Goal: Share content: Share content

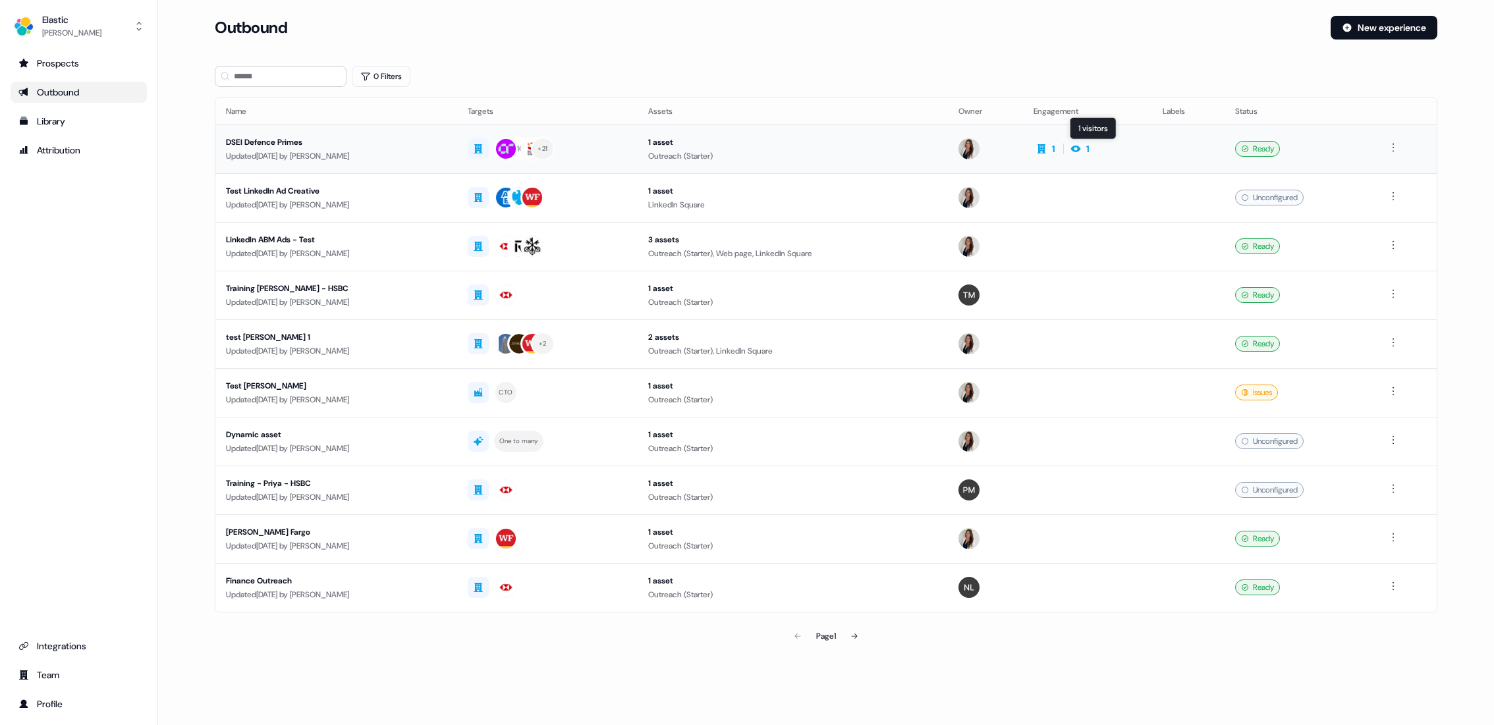
click at [1084, 148] on icon at bounding box center [1076, 149] width 16 height 11
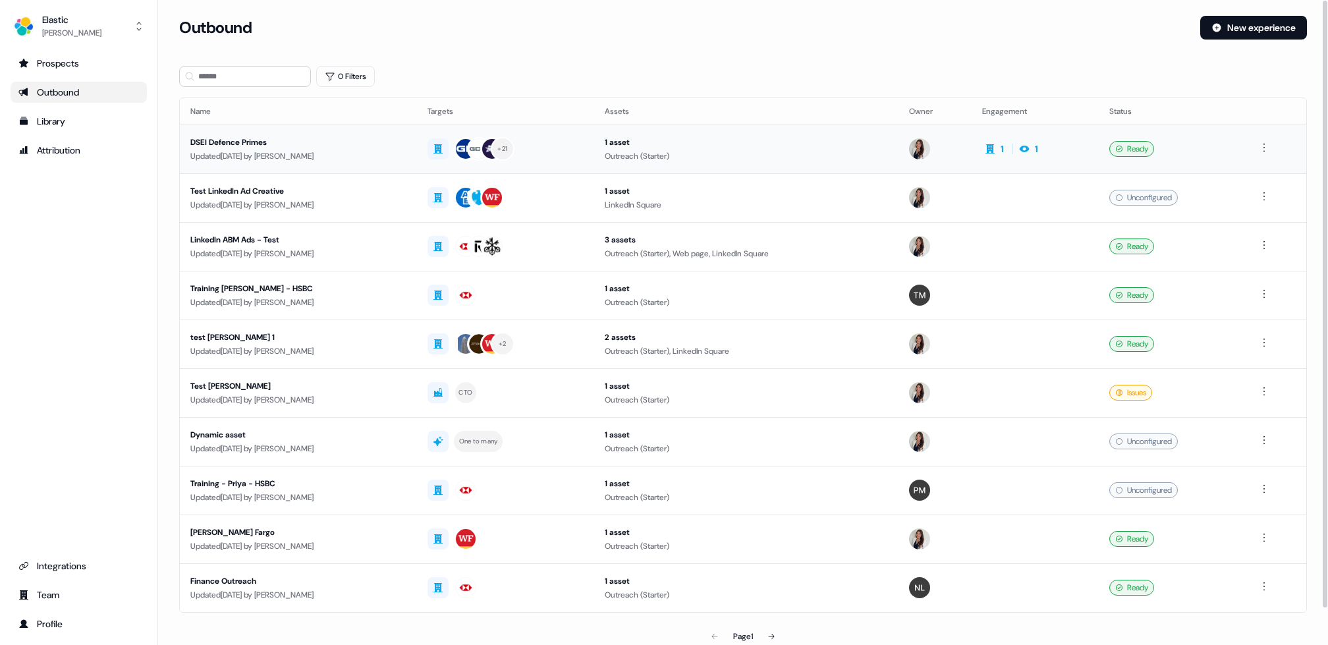
click at [226, 143] on div "DSEI Defence Primes" at bounding box center [298, 142] width 216 height 13
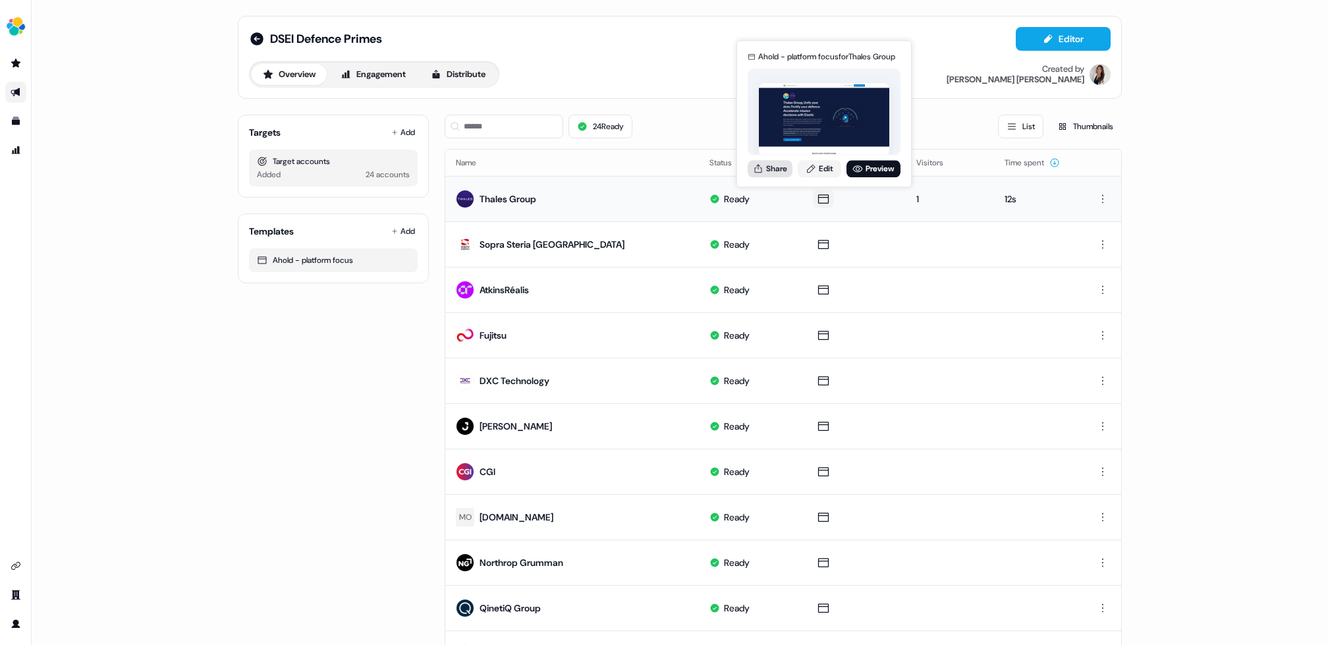
click at [777, 167] on button "Share" at bounding box center [770, 168] width 45 height 17
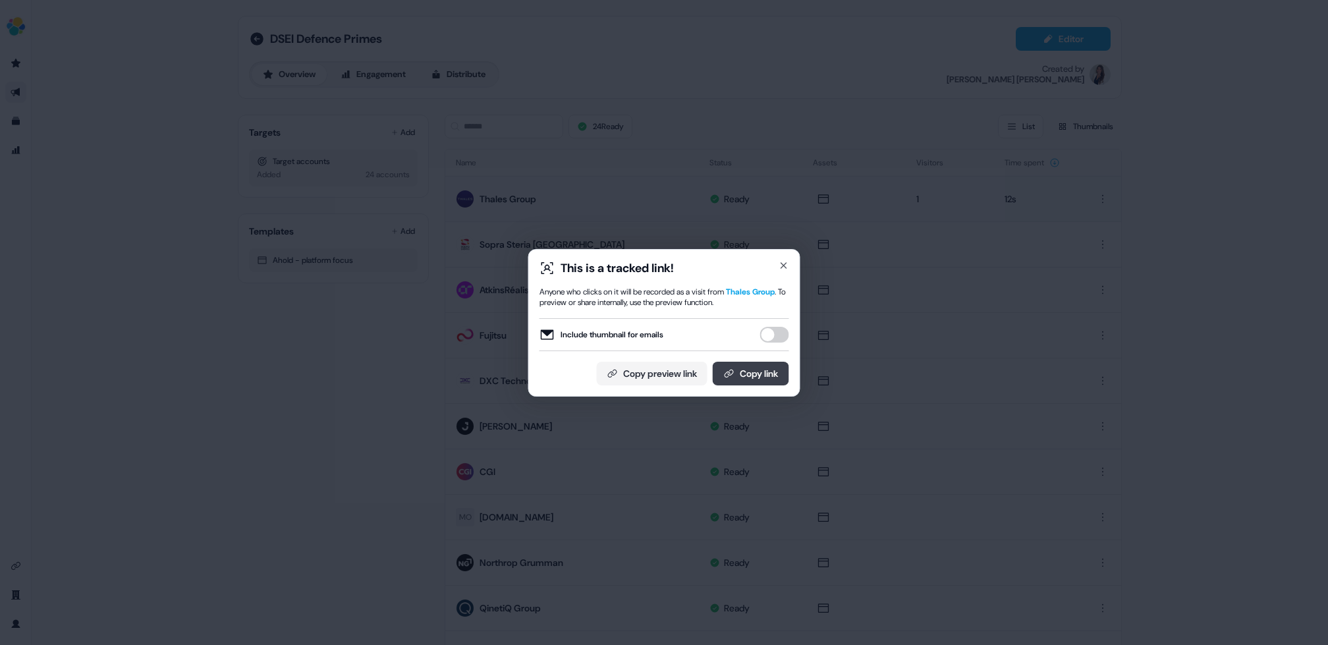
click at [747, 372] on button "Copy link" at bounding box center [751, 374] width 76 height 24
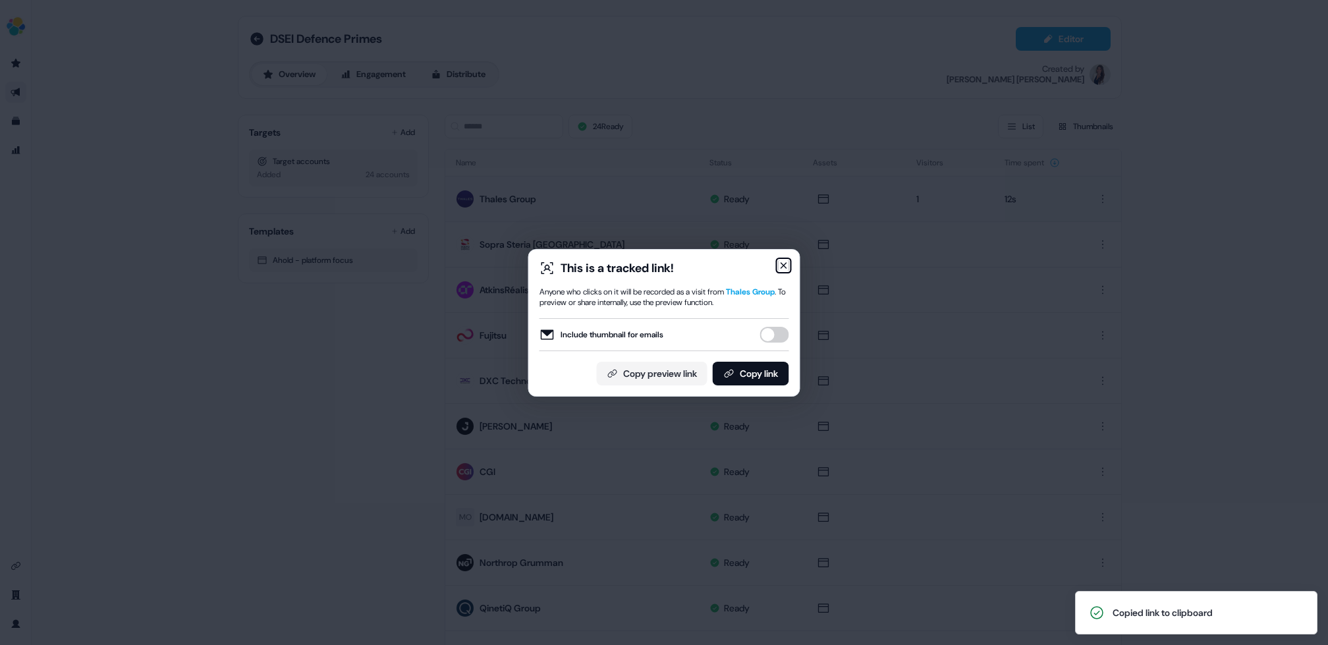
click at [781, 269] on icon "button" at bounding box center [784, 265] width 11 height 11
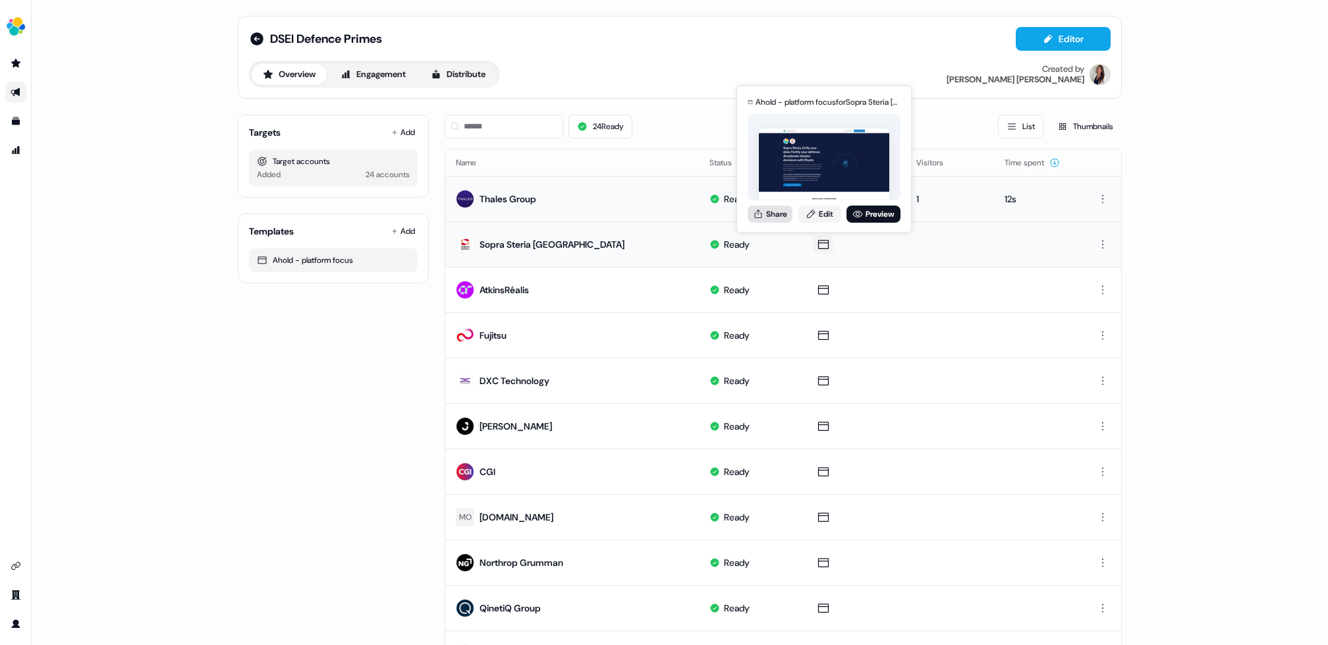
click at [770, 213] on button "Share" at bounding box center [770, 214] width 45 height 17
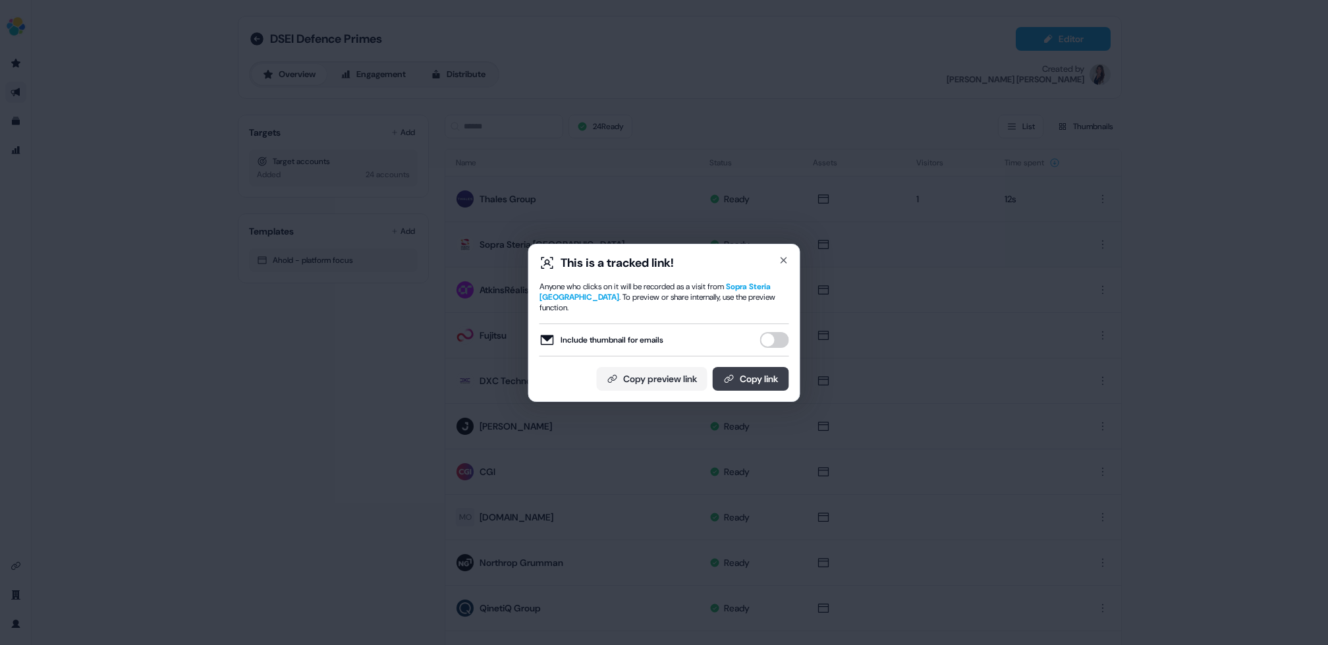
click at [728, 367] on button "Copy link" at bounding box center [751, 379] width 76 height 24
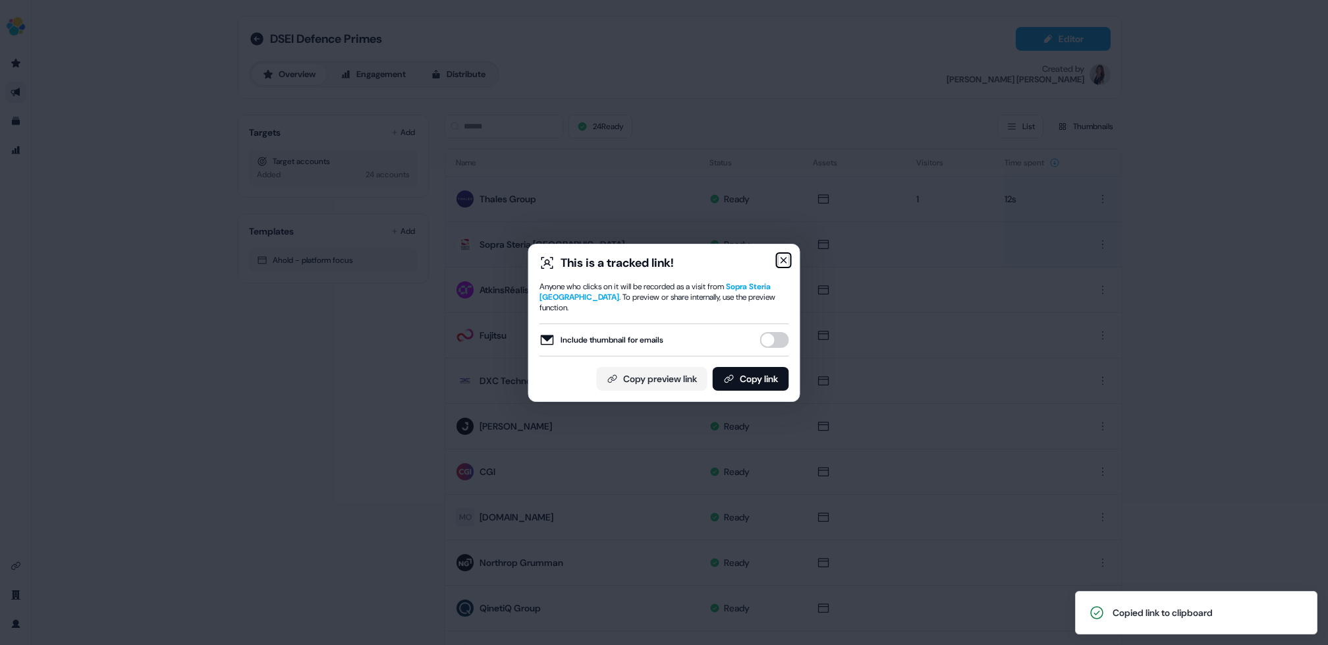
click at [782, 263] on icon "button" at bounding box center [783, 260] width 5 height 5
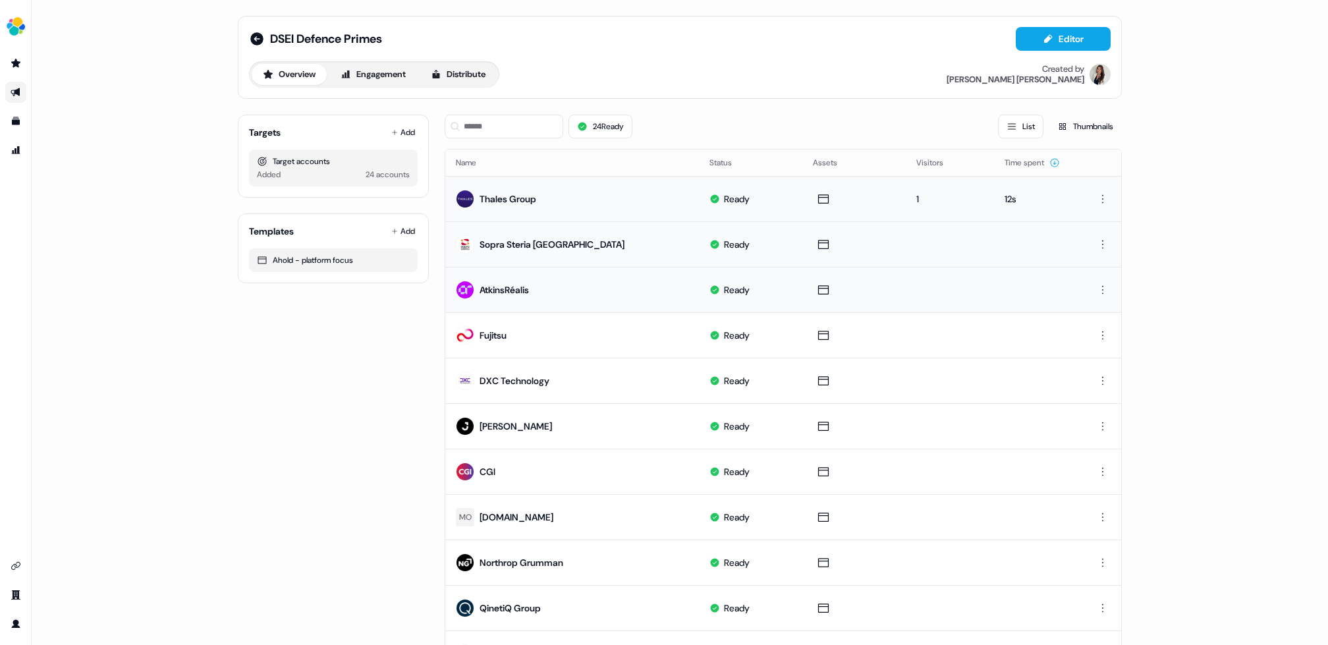
click at [491, 286] on div "AtkinsRéalis" at bounding box center [504, 289] width 49 height 13
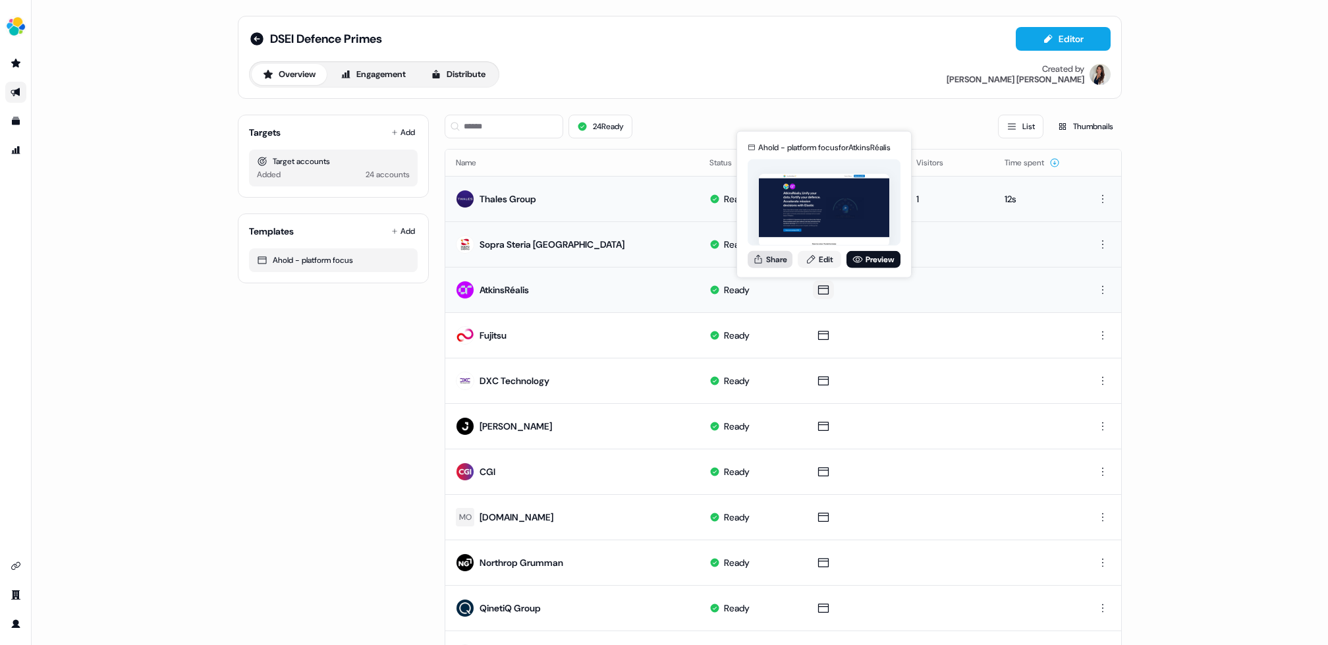
click at [776, 259] on button "Share" at bounding box center [770, 258] width 45 height 17
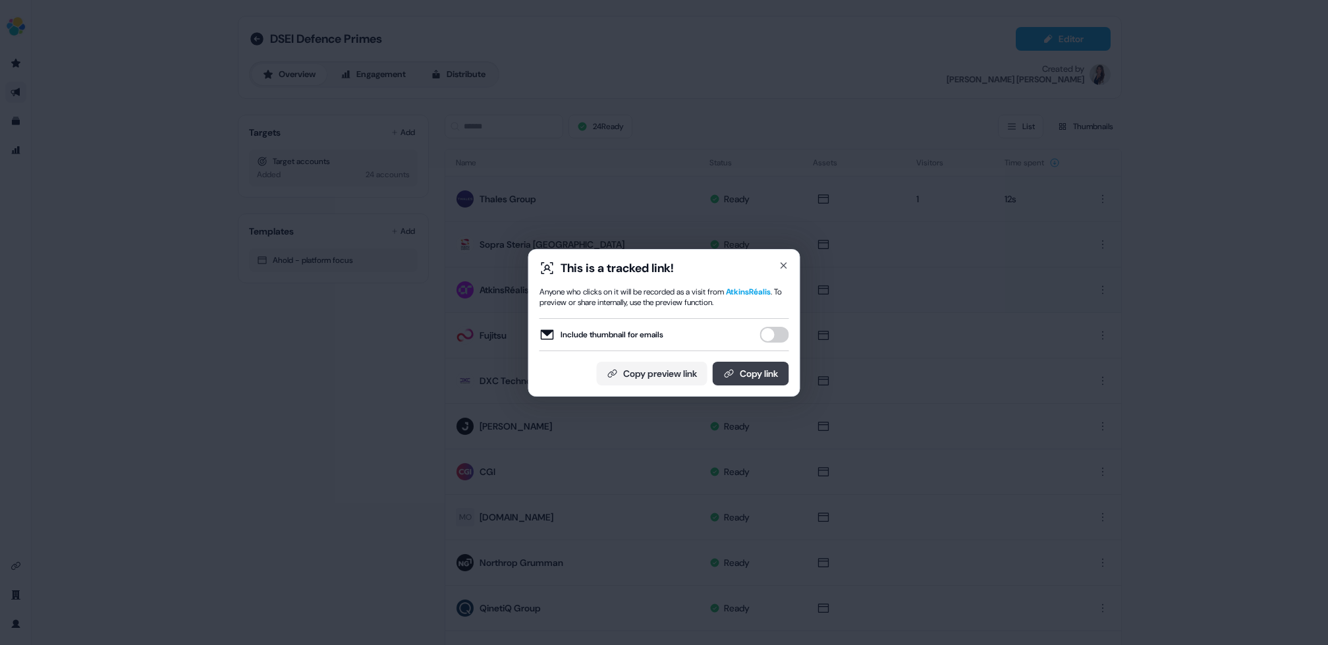
click at [754, 376] on button "Copy link" at bounding box center [751, 374] width 76 height 24
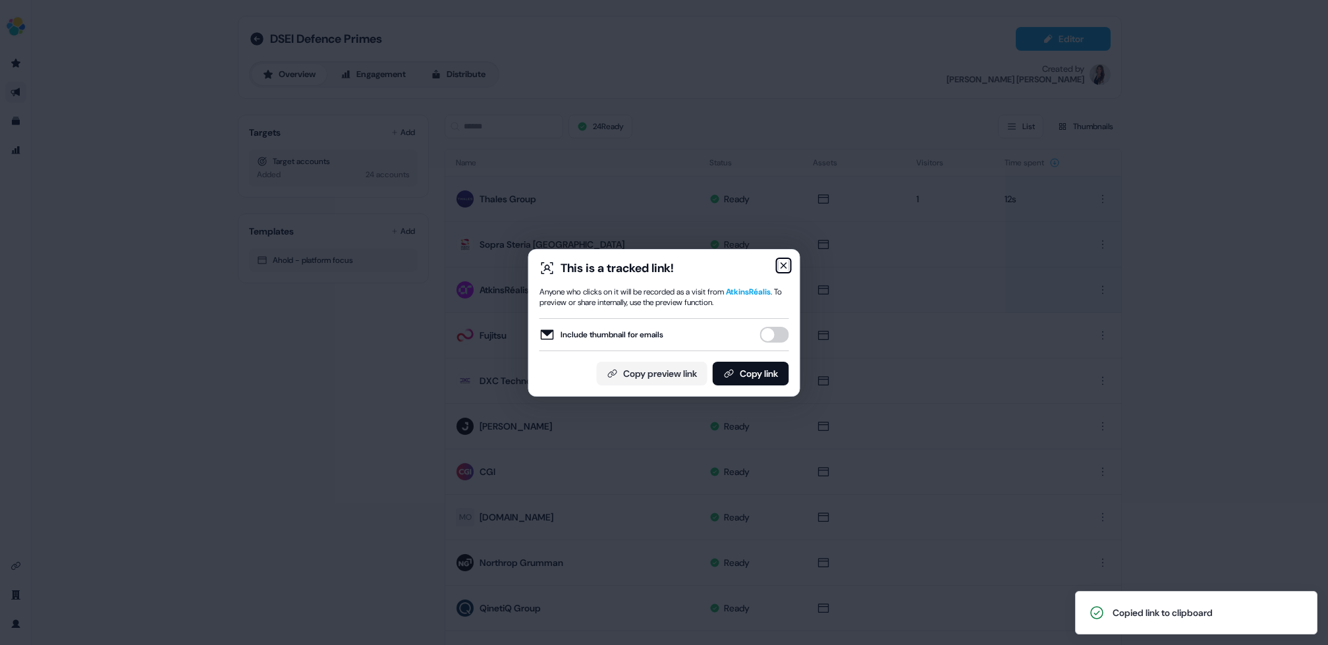
click at [783, 260] on icon "button" at bounding box center [784, 265] width 11 height 11
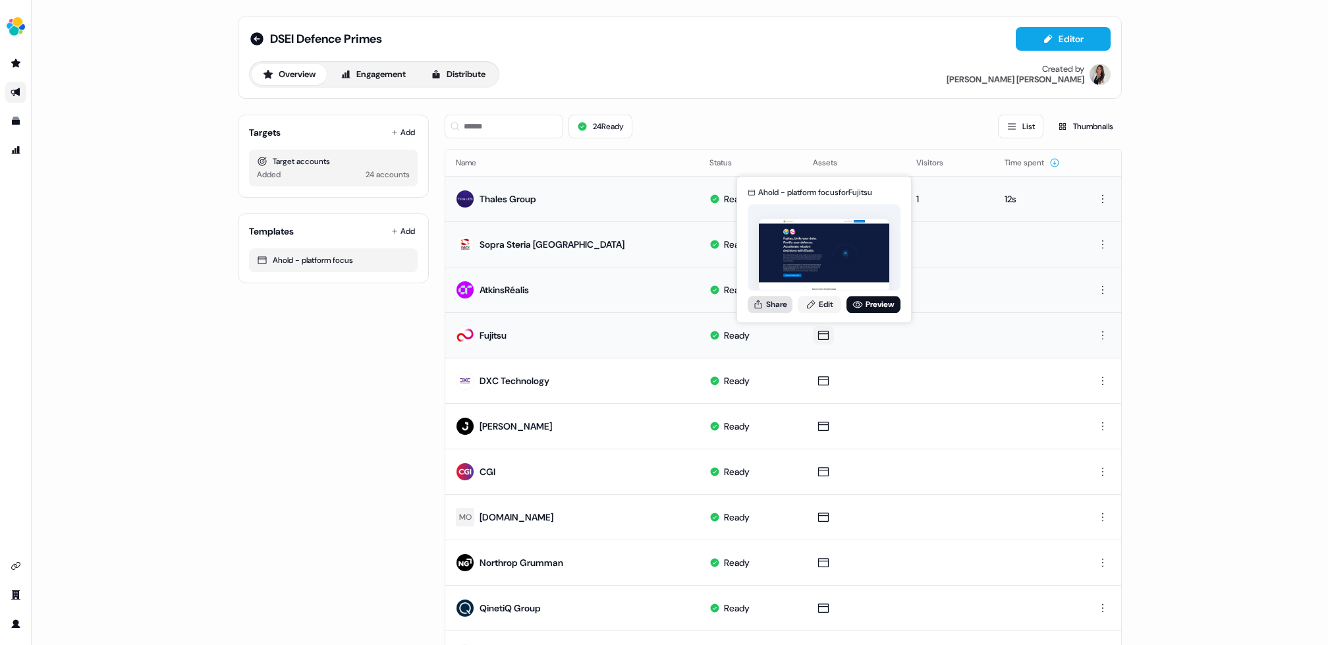
click at [775, 303] on button "Share" at bounding box center [770, 304] width 45 height 17
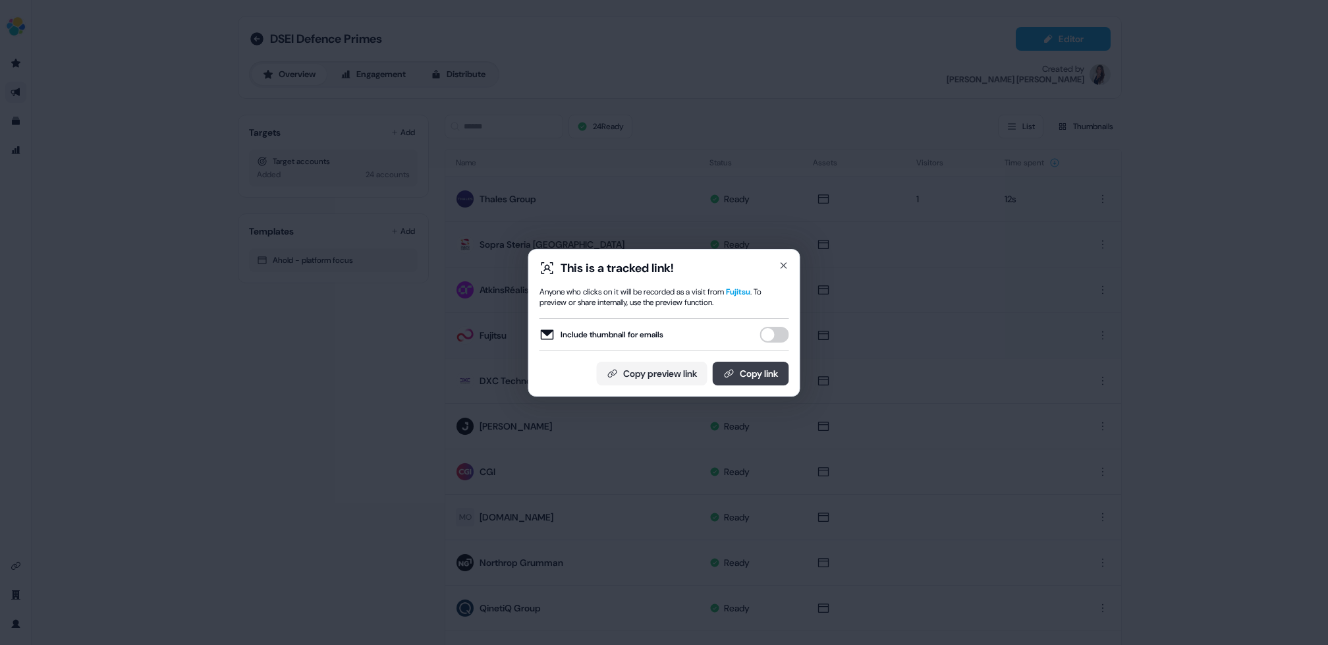
click at [759, 374] on button "Copy link" at bounding box center [751, 374] width 76 height 24
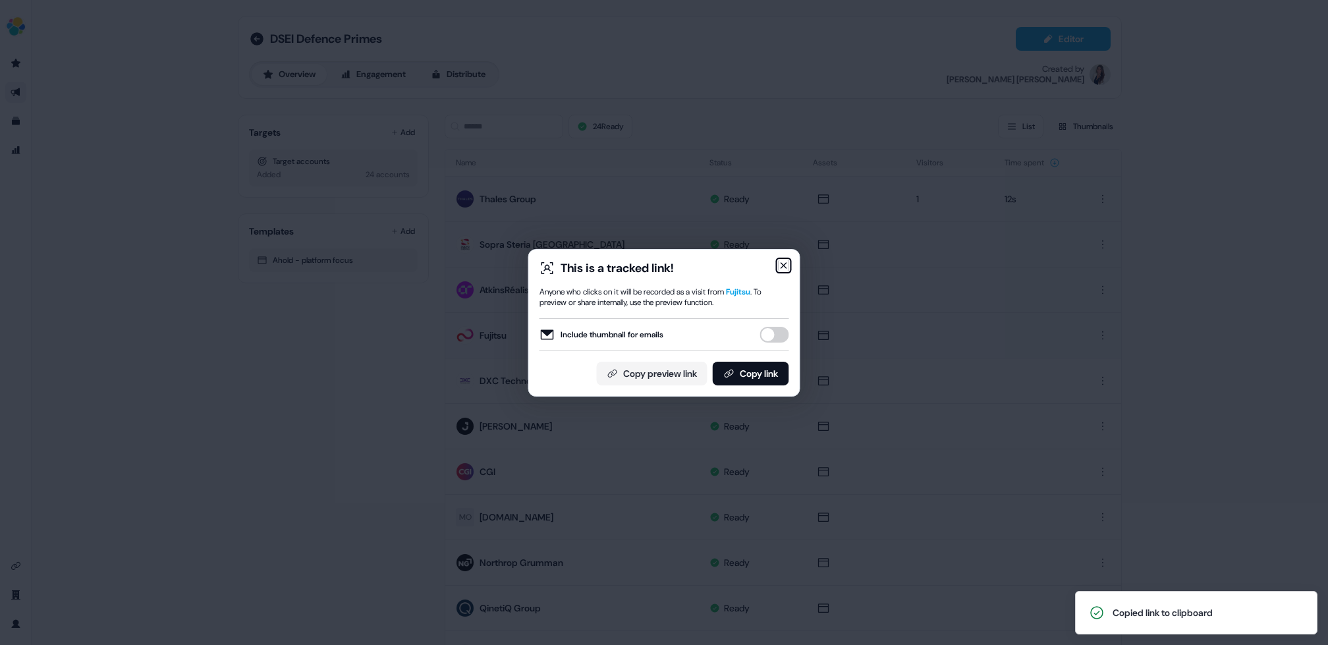
click at [784, 265] on icon "button" at bounding box center [783, 265] width 5 height 5
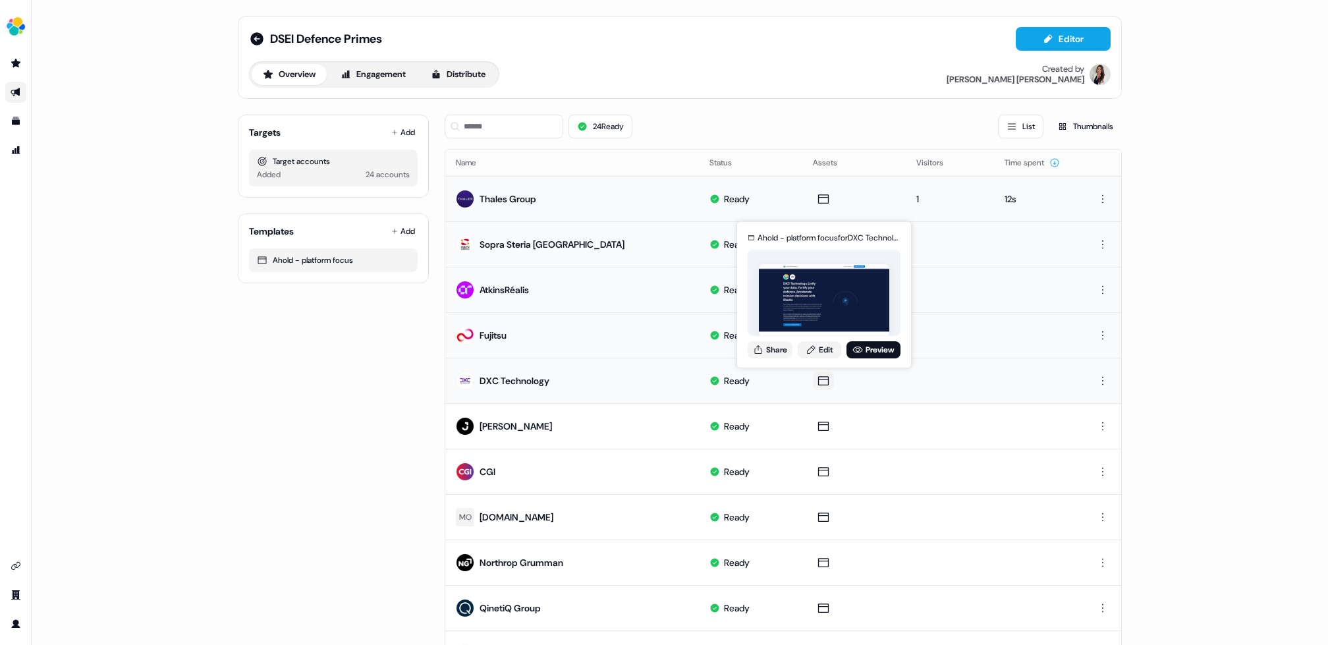
click at [830, 380] on icon at bounding box center [824, 380] width 16 height 13
click at [776, 347] on button "Share" at bounding box center [770, 349] width 45 height 17
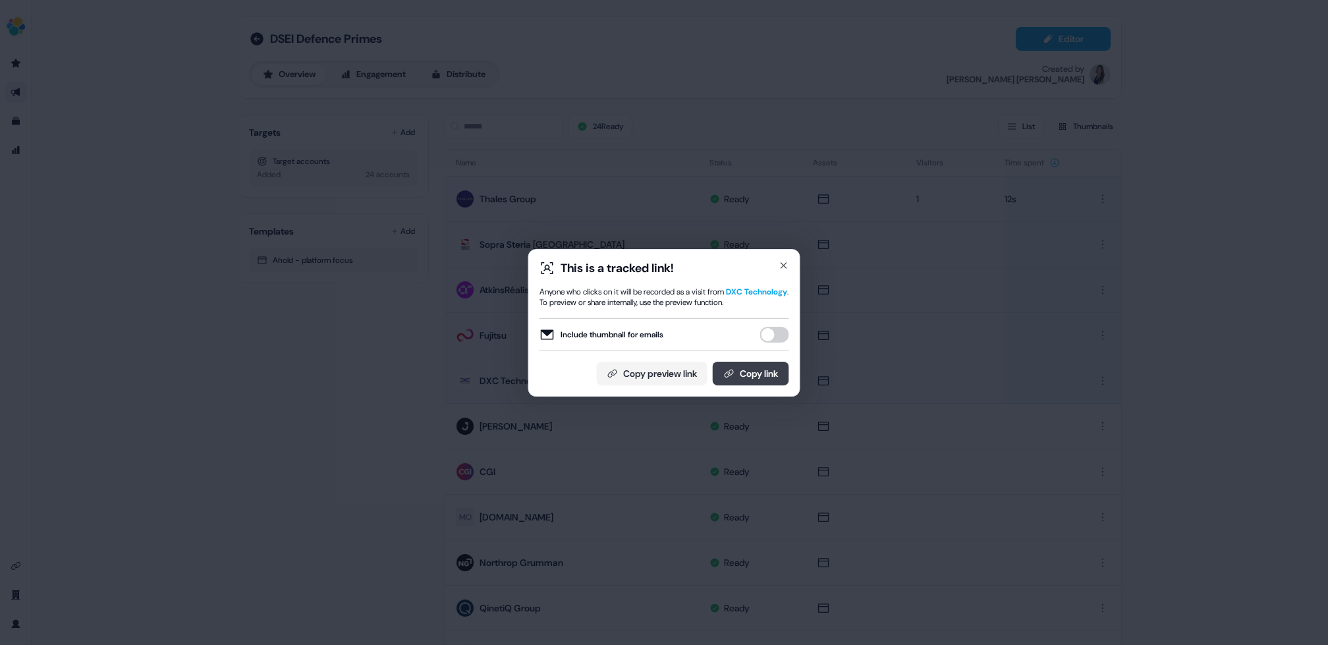
click at [756, 374] on button "Copy link" at bounding box center [751, 374] width 76 height 24
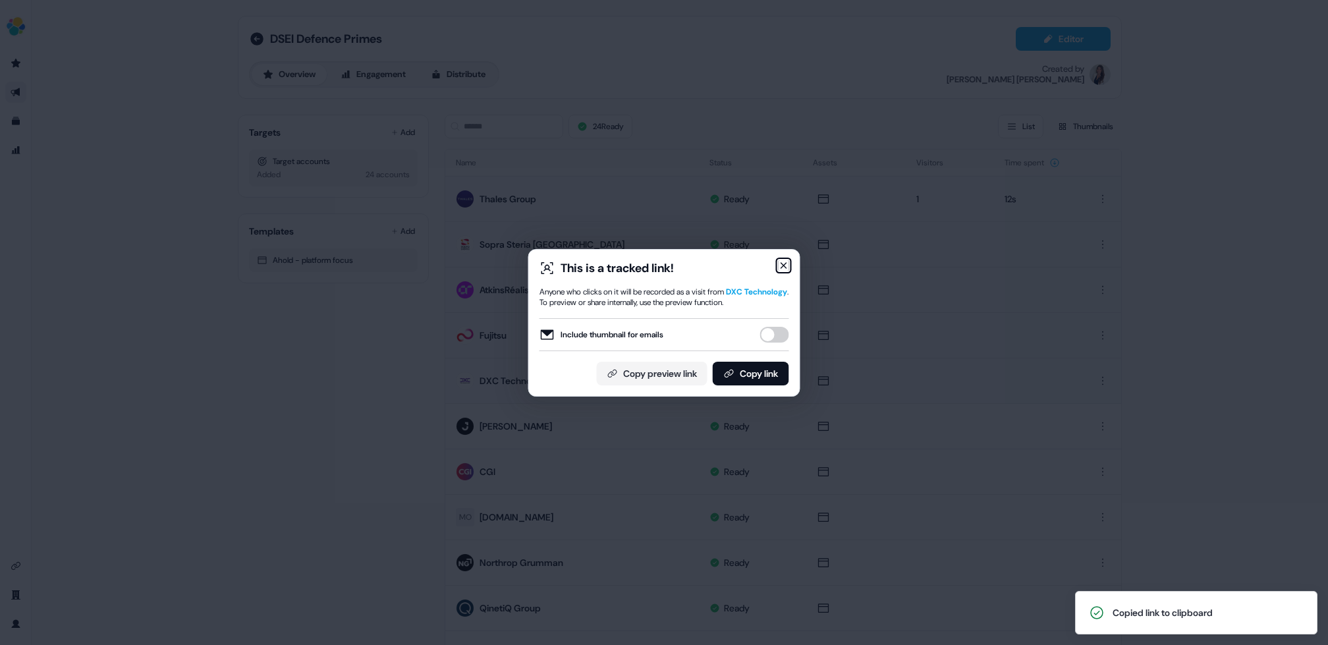
click at [781, 263] on icon "button" at bounding box center [783, 265] width 5 height 5
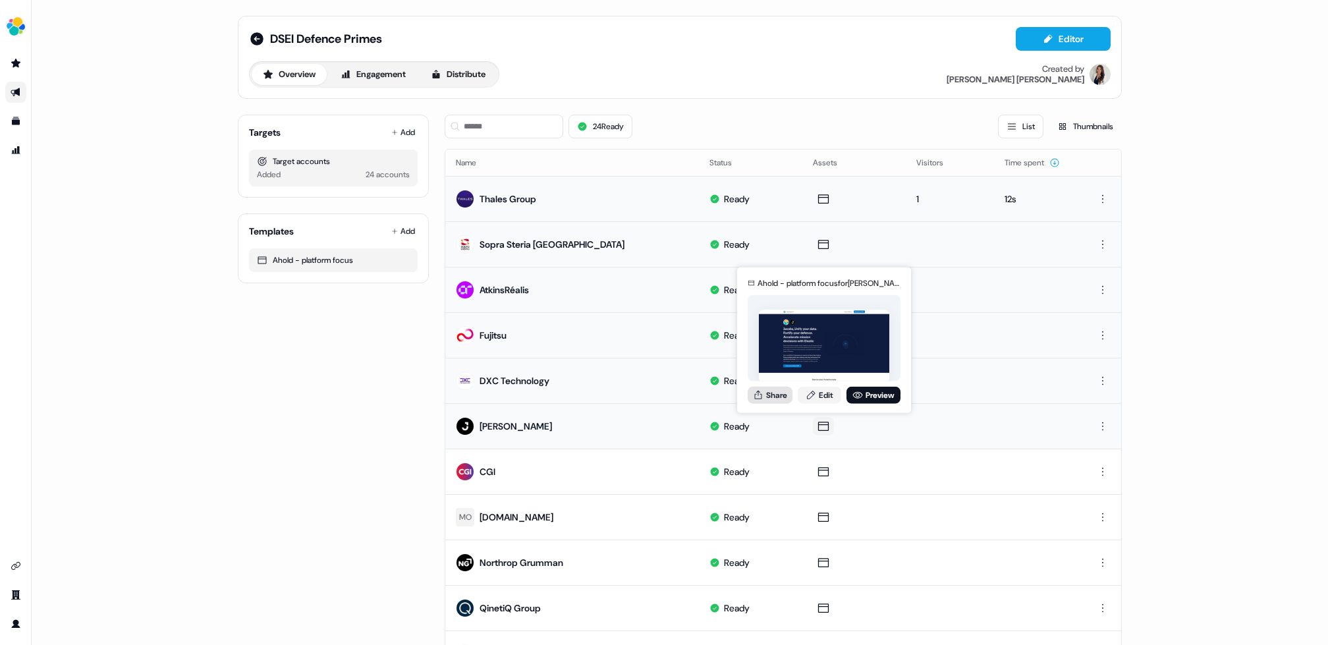
click at [766, 392] on button "Share" at bounding box center [770, 394] width 45 height 17
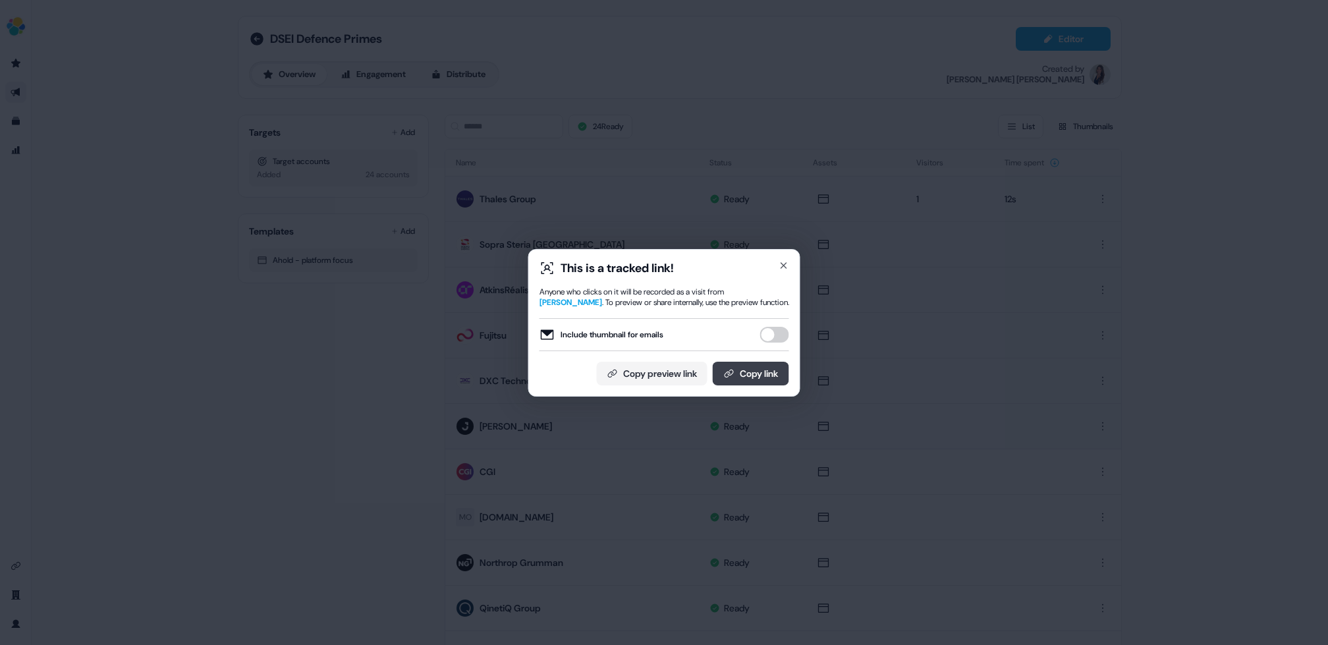
click at [735, 371] on button "Copy link" at bounding box center [751, 374] width 76 height 24
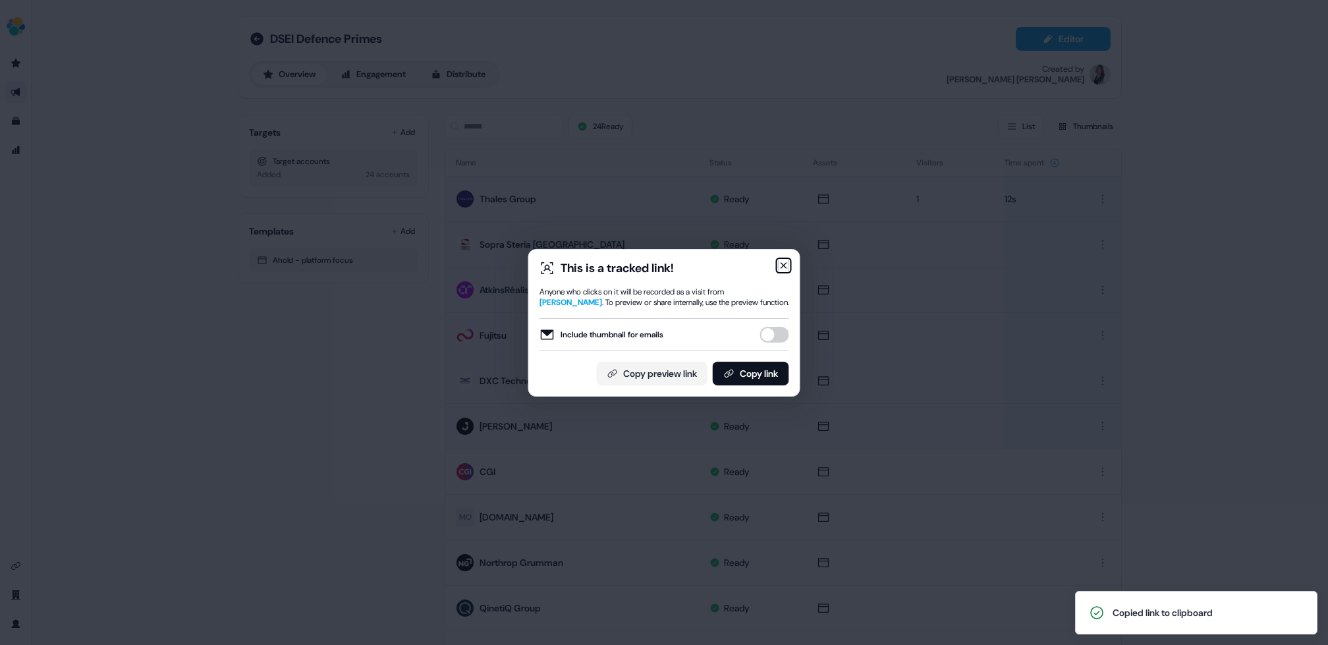
click at [783, 266] on icon "button" at bounding box center [783, 265] width 5 height 5
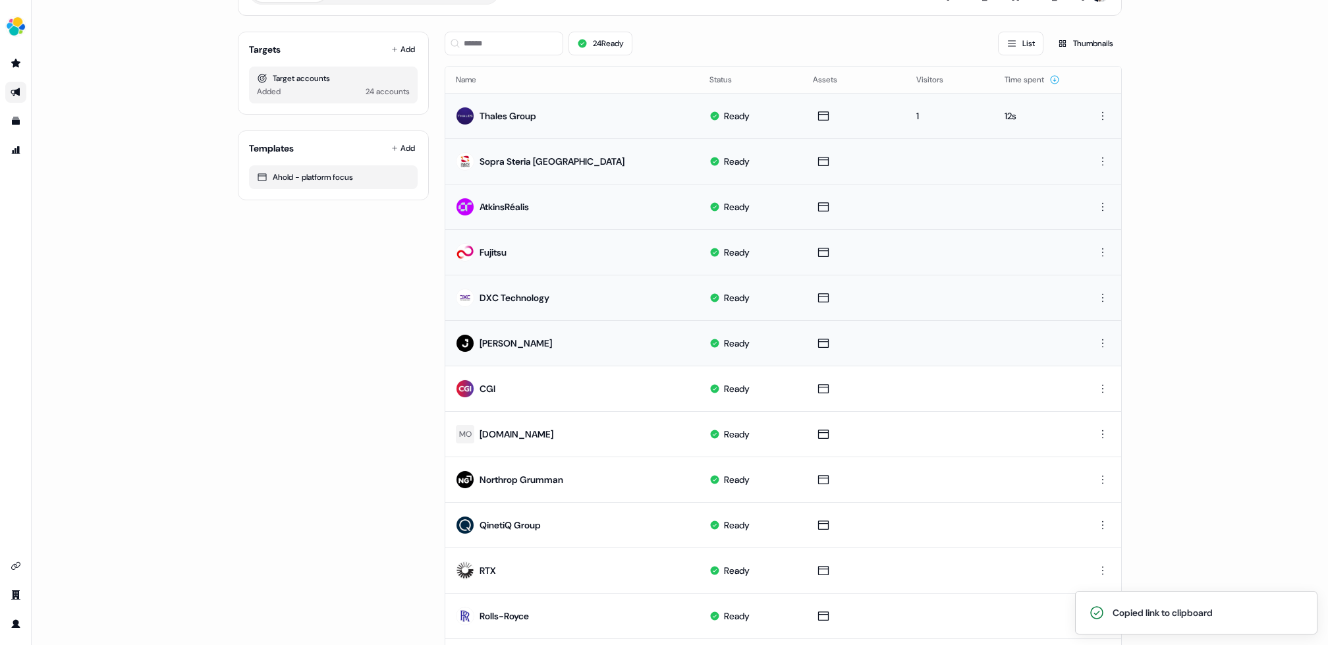
scroll to position [84, 0]
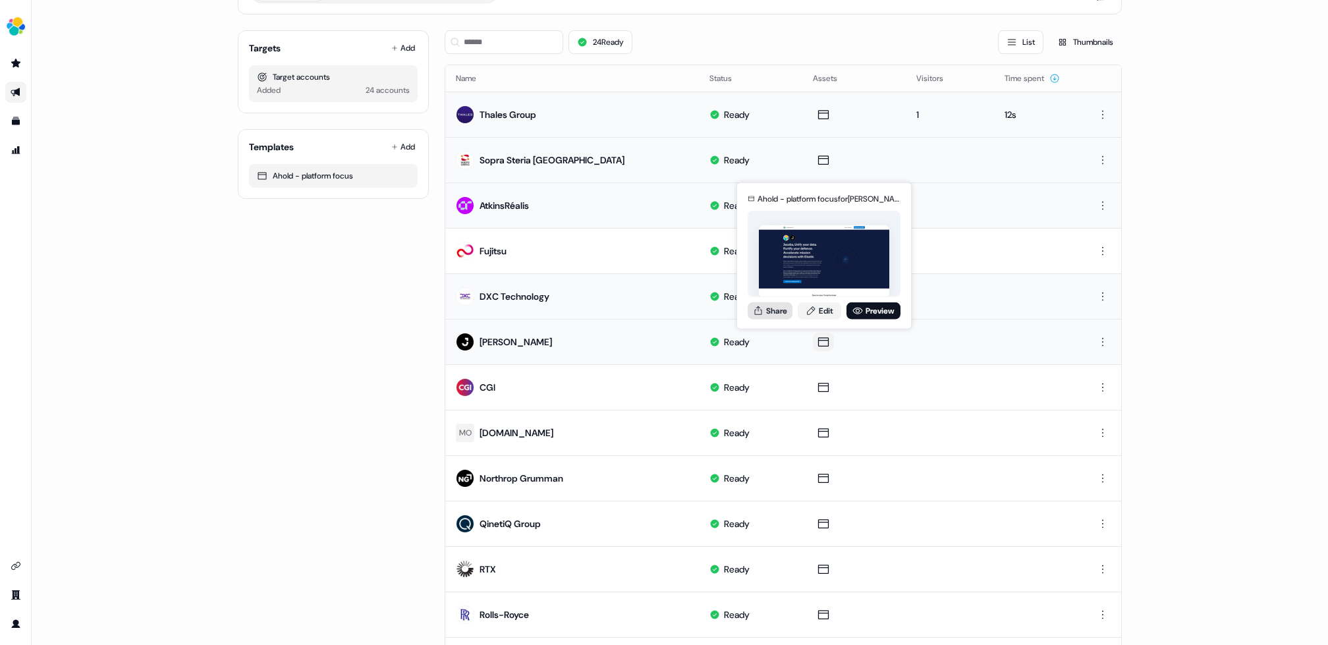
click at [776, 308] on button "Share" at bounding box center [770, 310] width 45 height 17
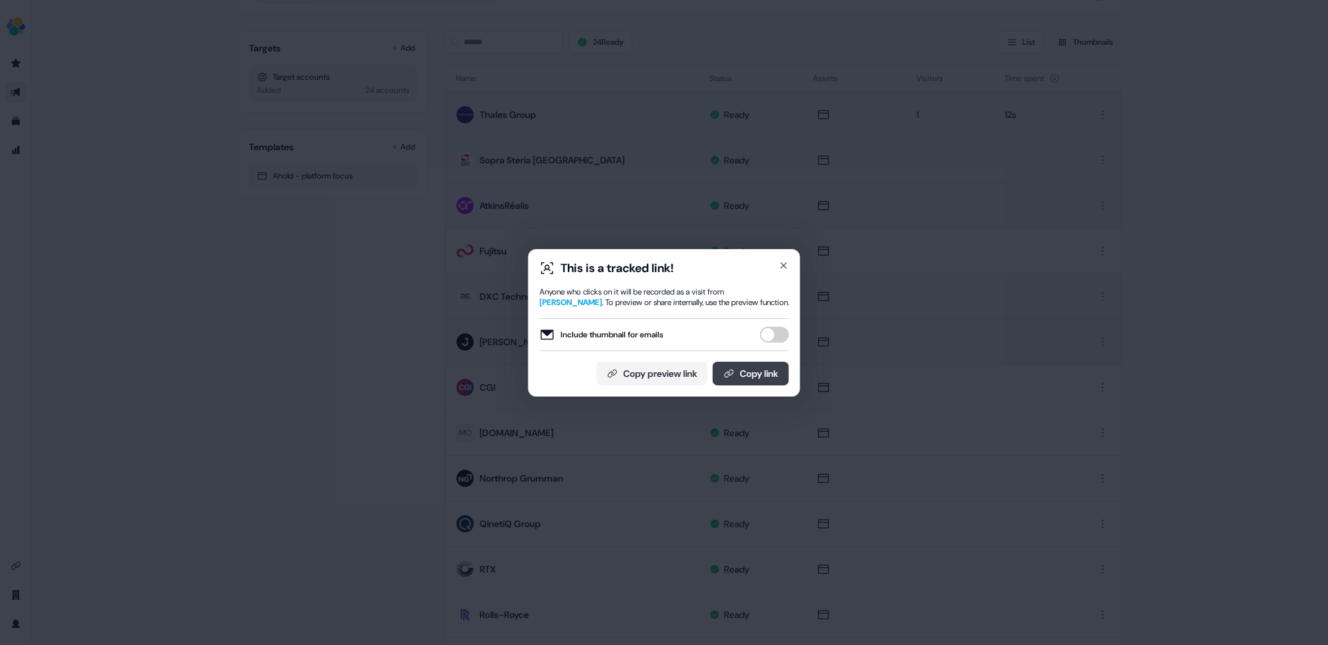
click at [739, 370] on button "Copy link" at bounding box center [751, 374] width 76 height 24
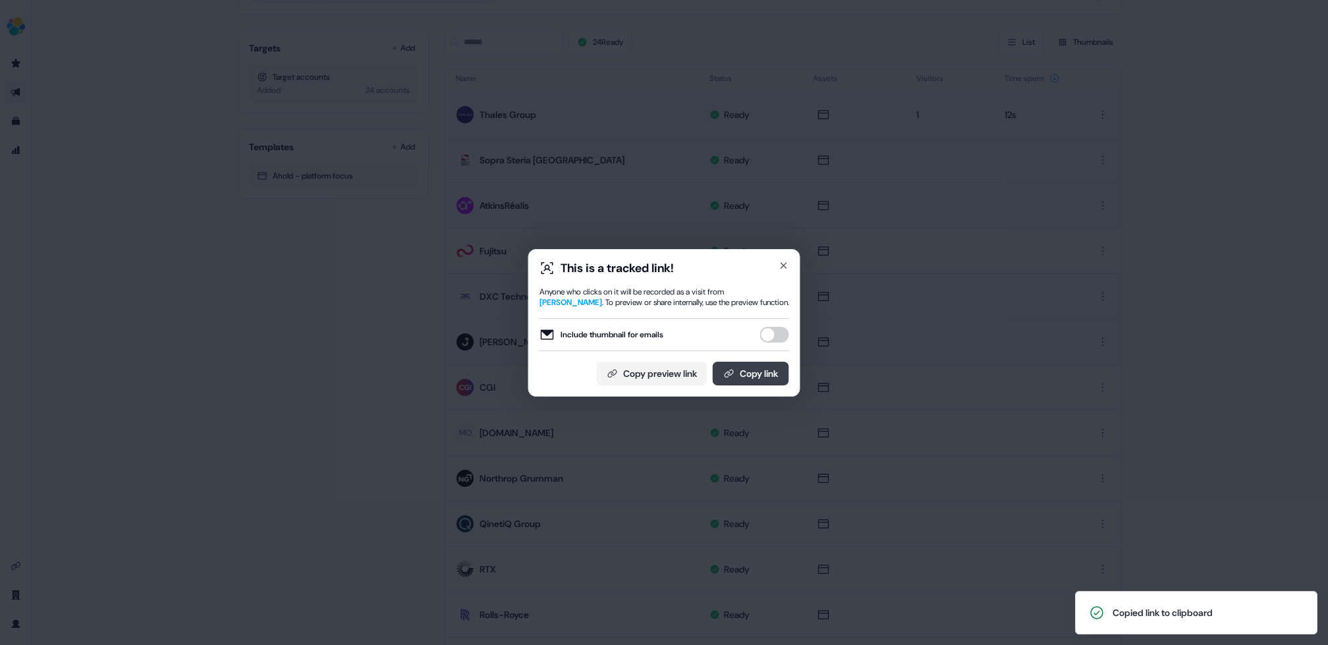
click at [754, 374] on button "Copy link" at bounding box center [751, 374] width 76 height 24
click at [785, 264] on icon "button" at bounding box center [783, 265] width 5 height 5
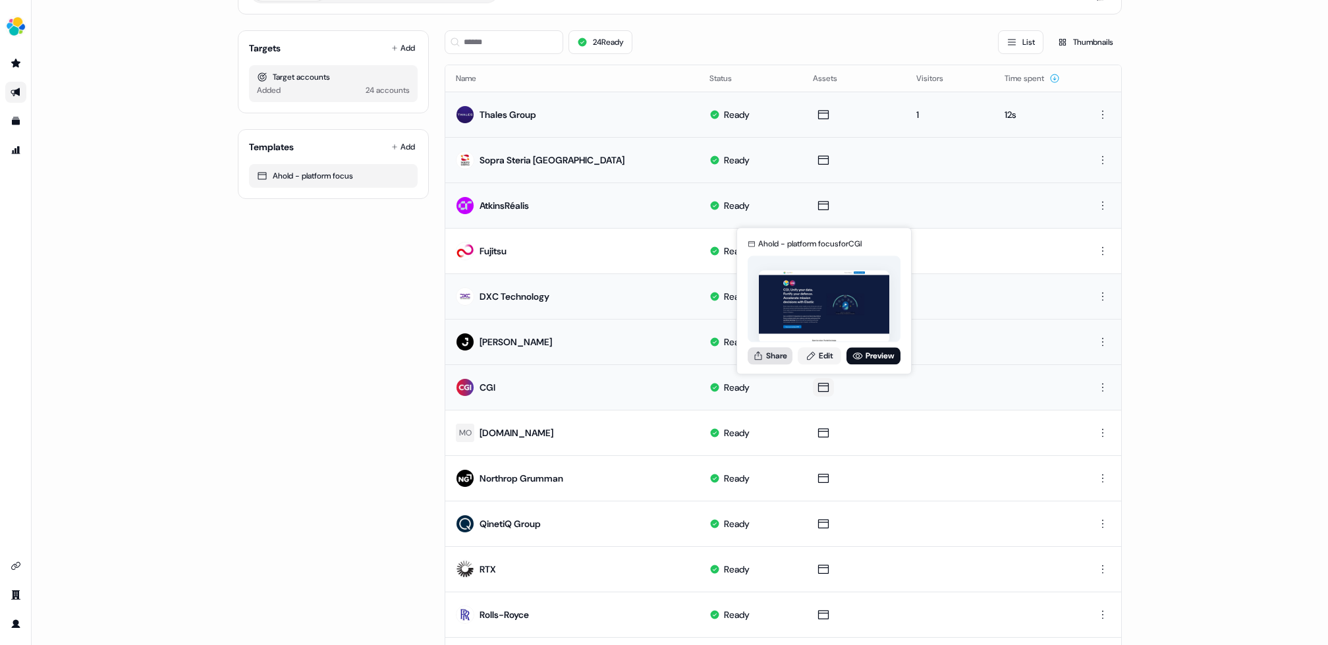
click at [765, 348] on button "Share" at bounding box center [770, 355] width 45 height 17
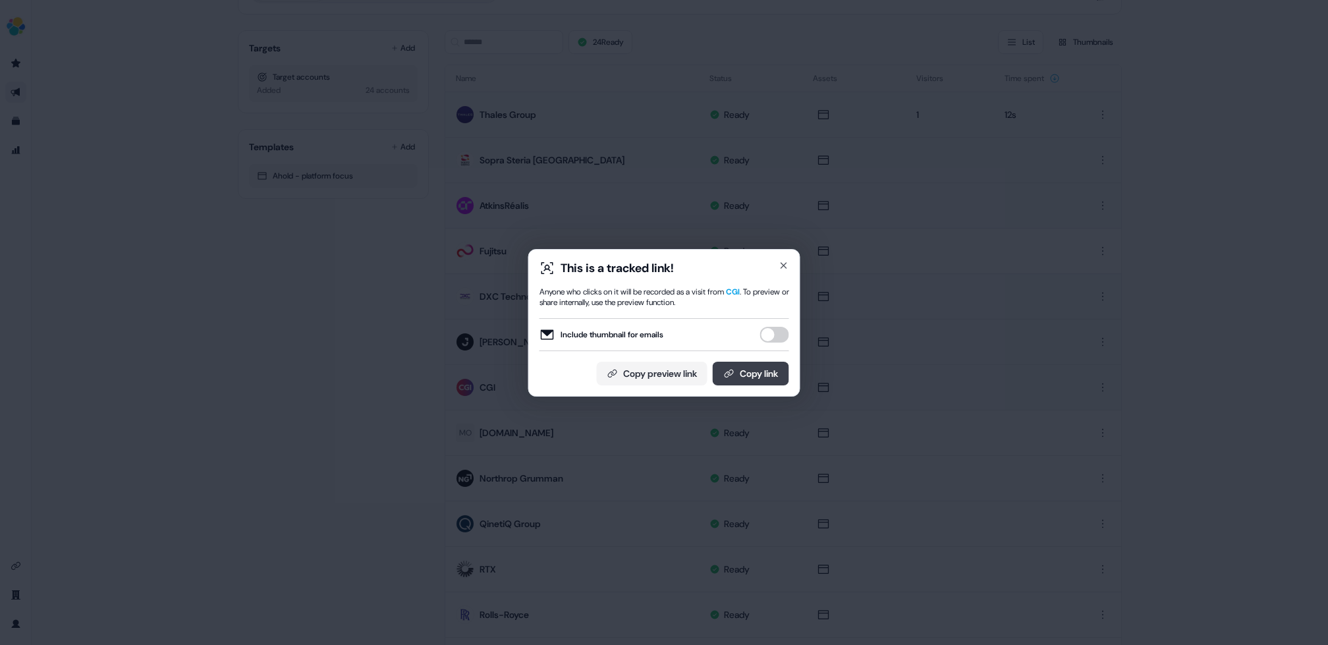
click at [736, 372] on button "Copy link" at bounding box center [751, 374] width 76 height 24
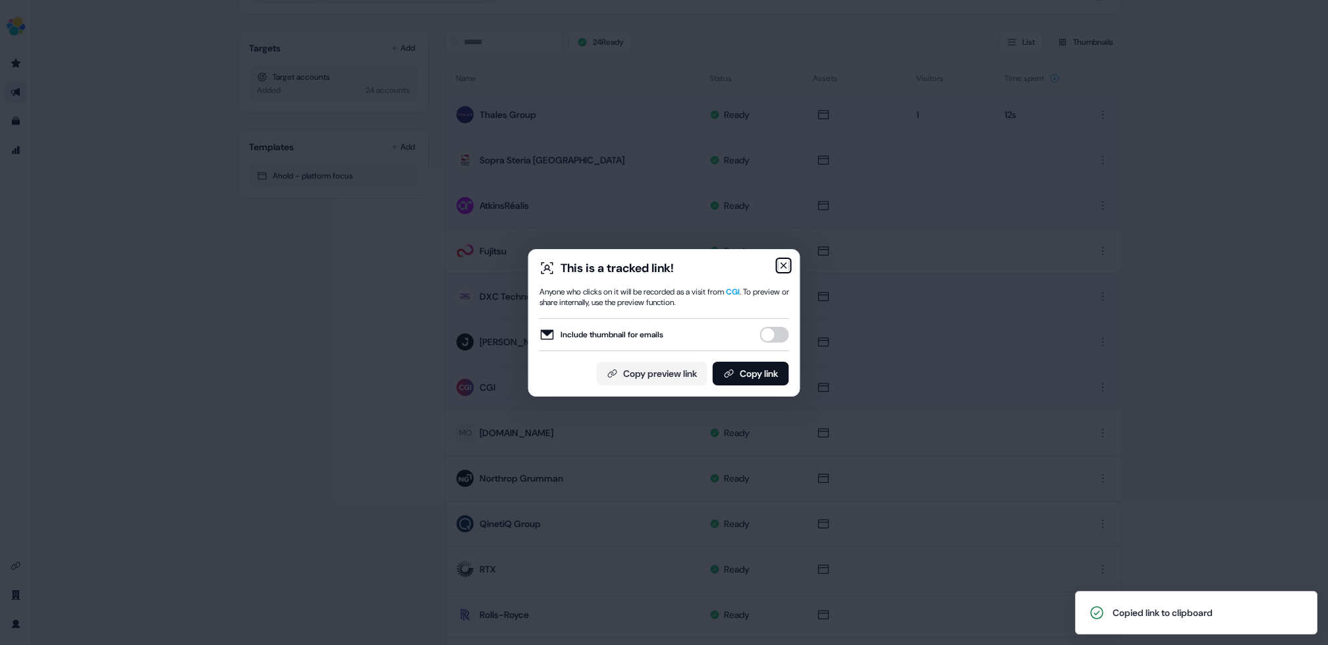
click at [785, 267] on icon "button" at bounding box center [784, 265] width 11 height 11
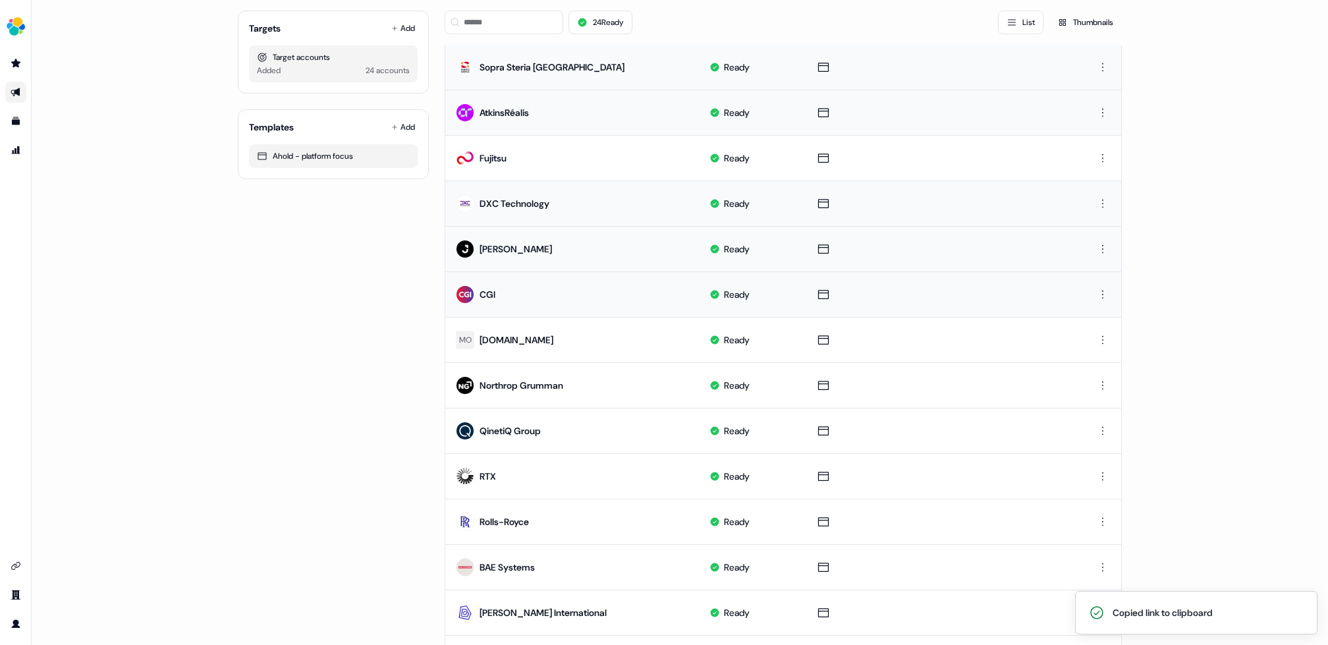
scroll to position [182, 0]
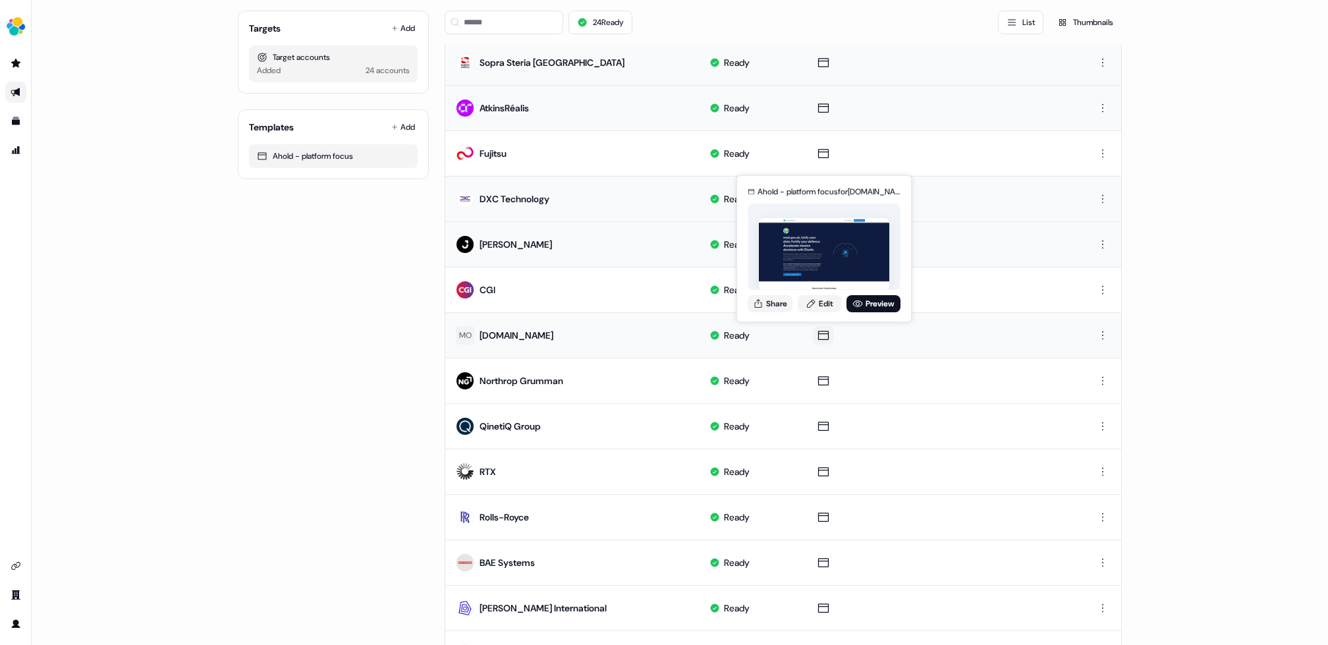
click at [823, 333] on icon at bounding box center [824, 335] width 16 height 13
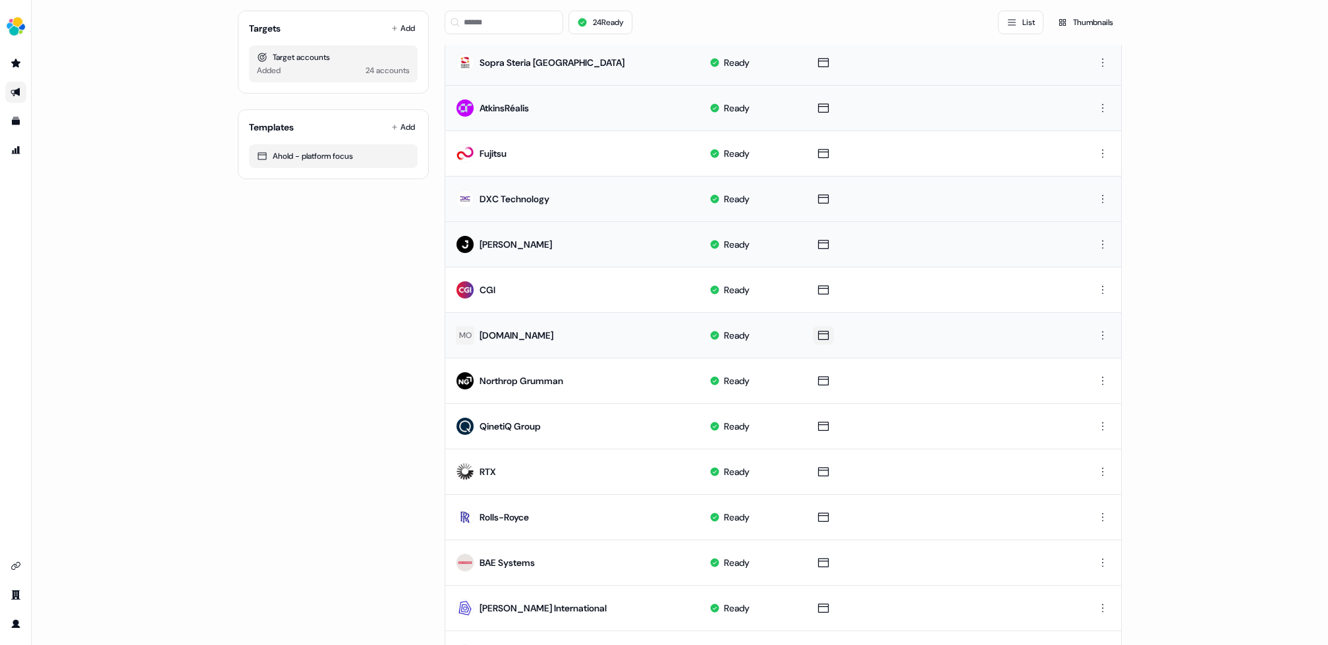
click at [823, 333] on icon at bounding box center [824, 335] width 16 height 13
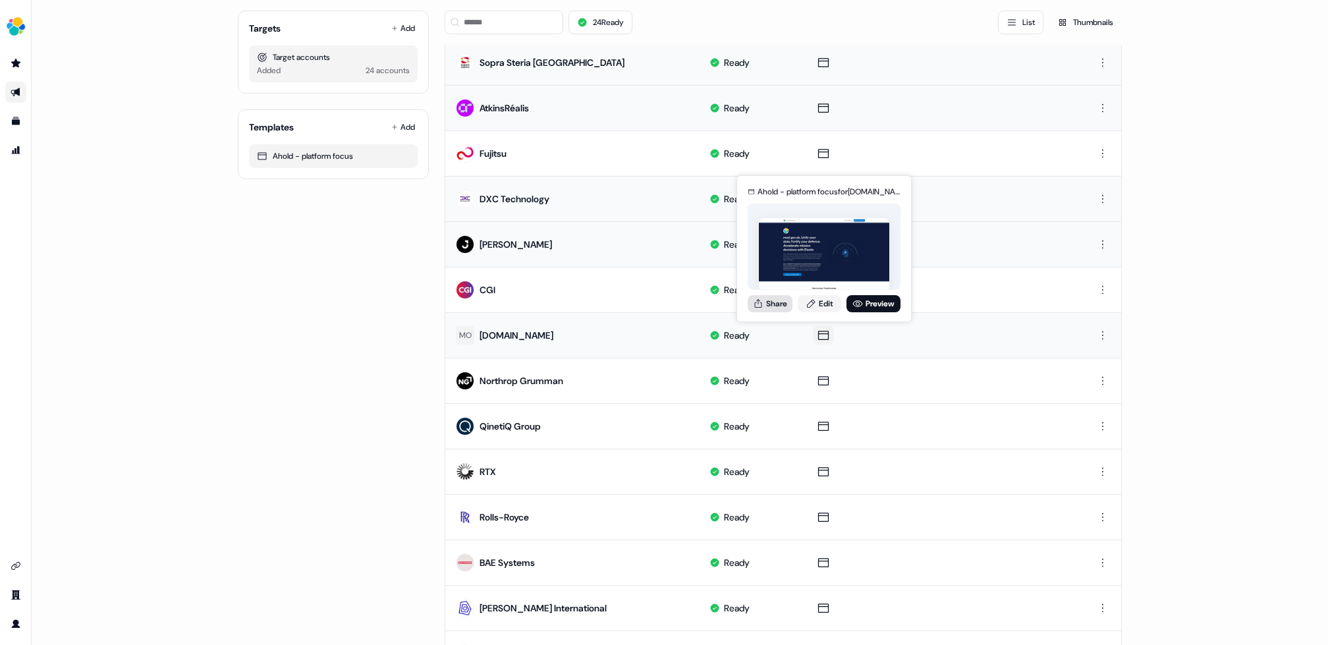
click at [783, 304] on button "Share" at bounding box center [770, 303] width 45 height 17
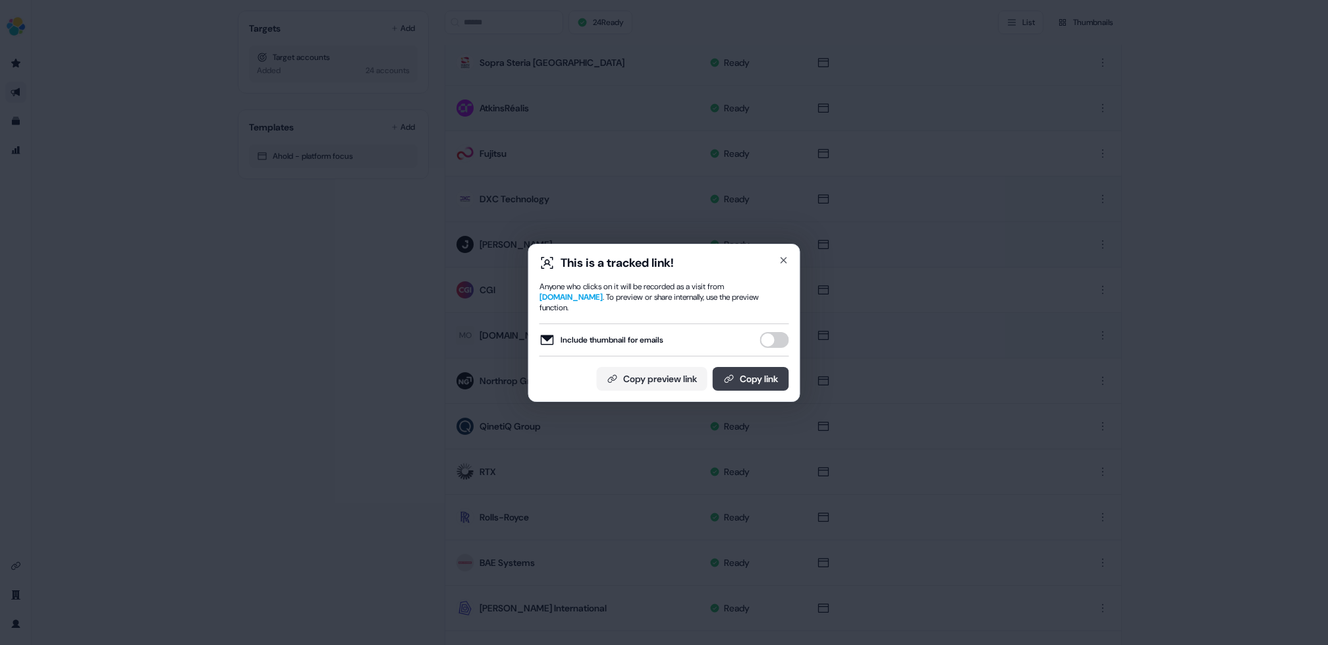
click at [766, 368] on button "Copy link" at bounding box center [751, 379] width 76 height 24
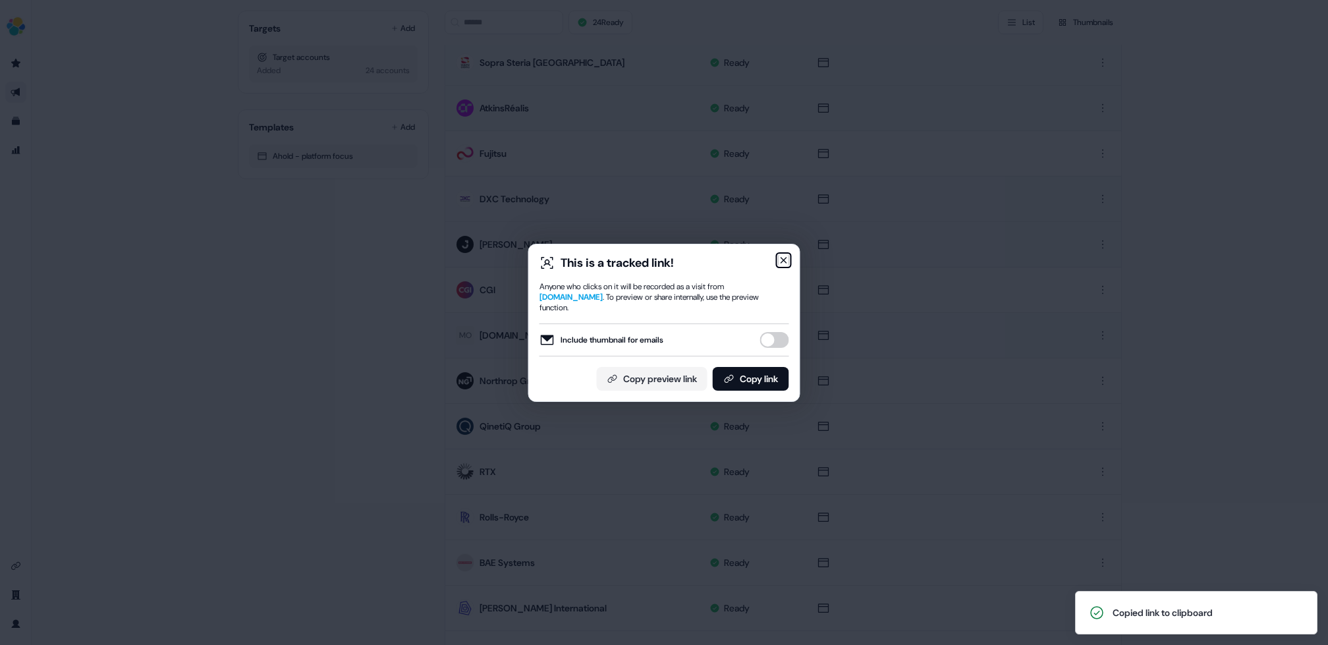
click at [789, 265] on icon "button" at bounding box center [784, 260] width 11 height 11
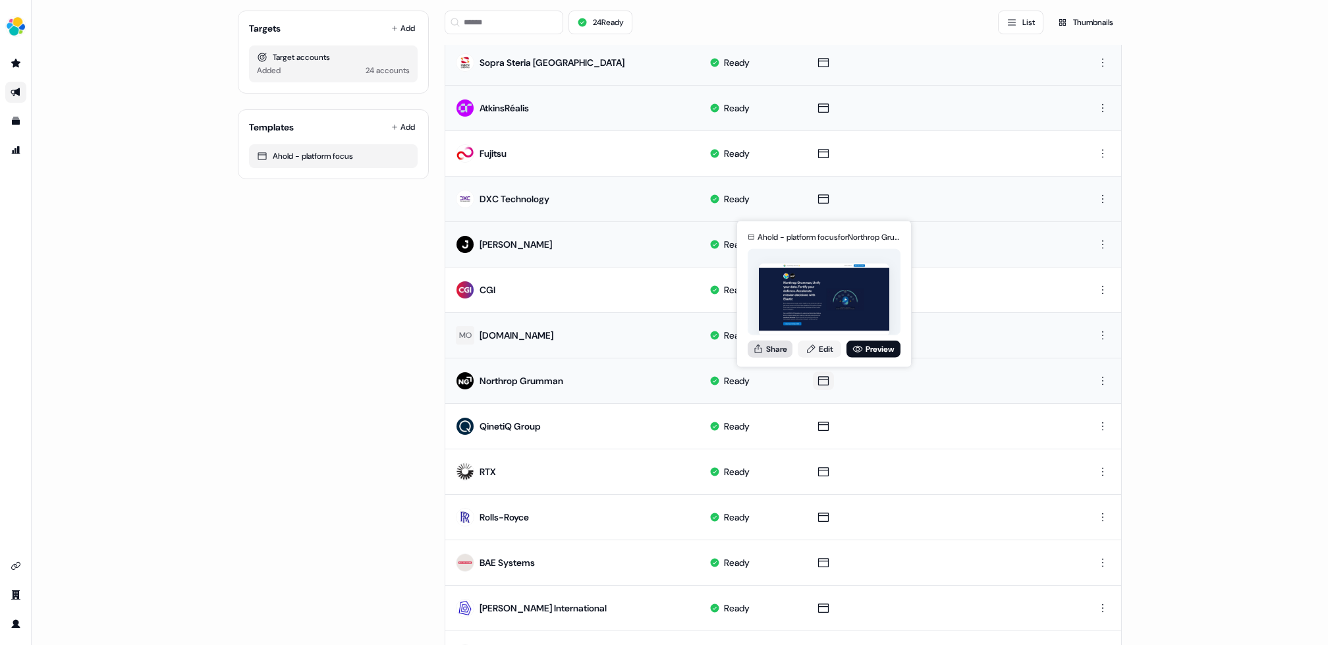
click at [776, 343] on button "Share" at bounding box center [770, 348] width 45 height 17
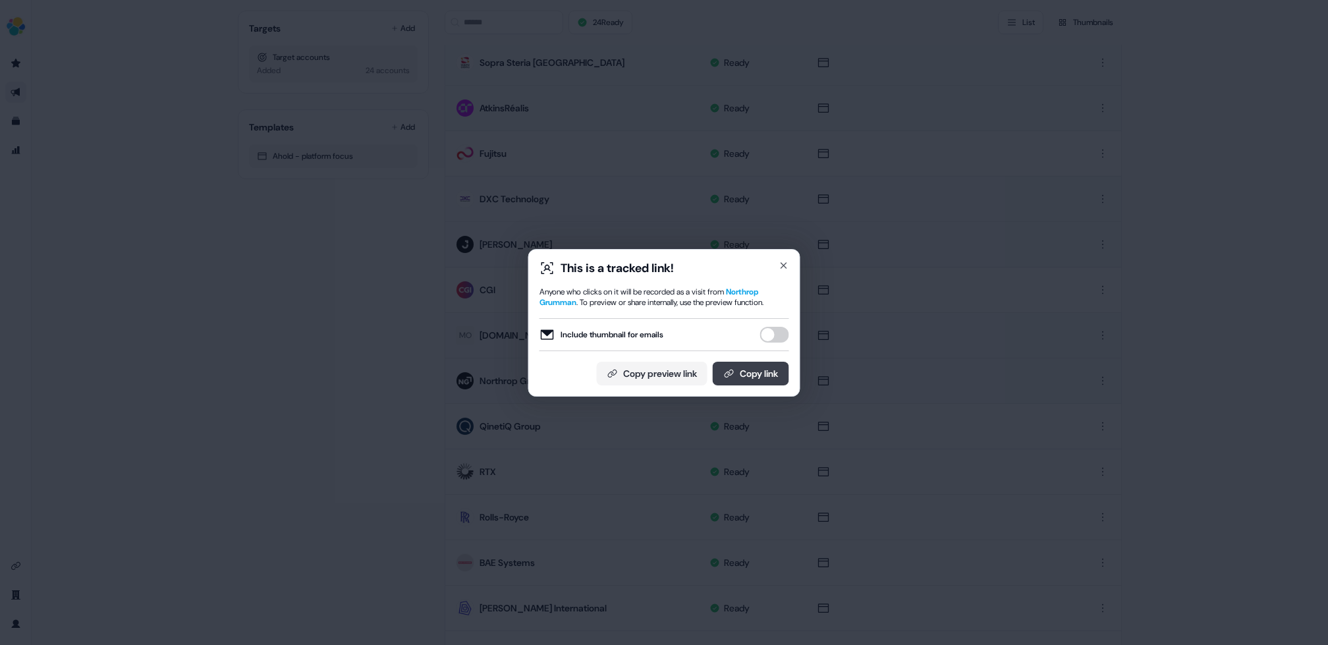
click at [770, 371] on button "Copy link" at bounding box center [751, 374] width 76 height 24
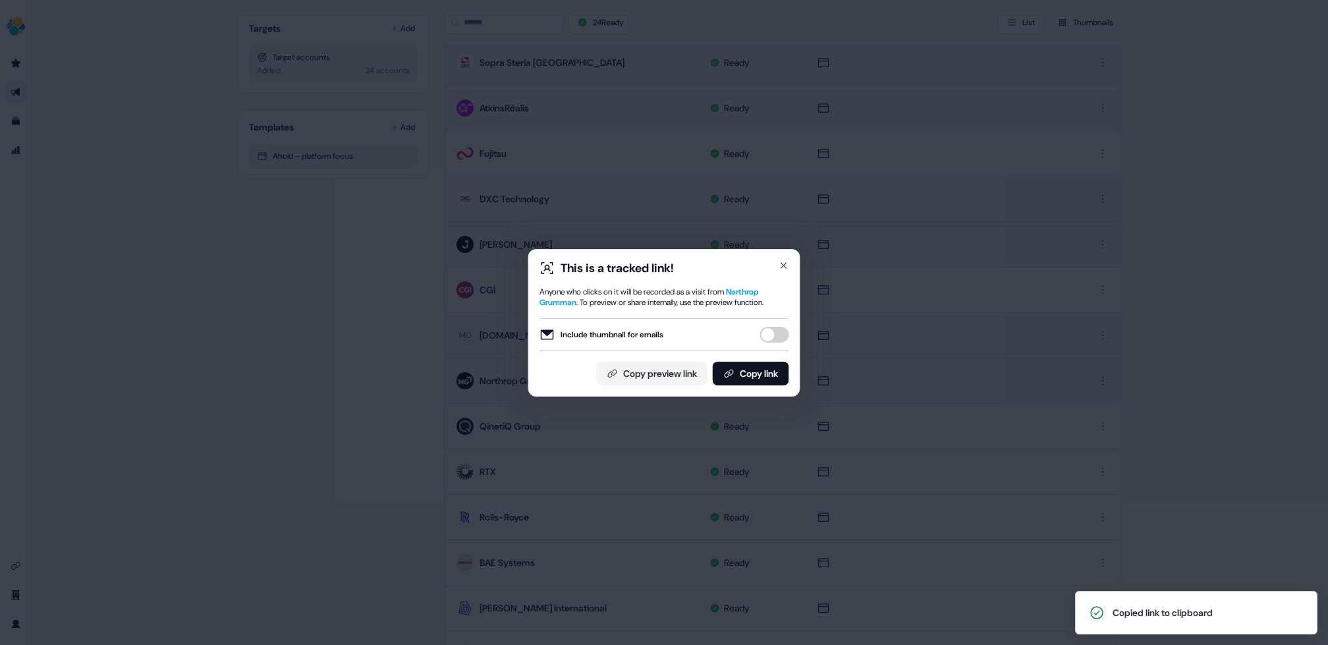
click at [789, 261] on div "This is a tracked link! Anyone who clicks on it will be recorded as a visit fro…" at bounding box center [664, 323] width 272 height 148
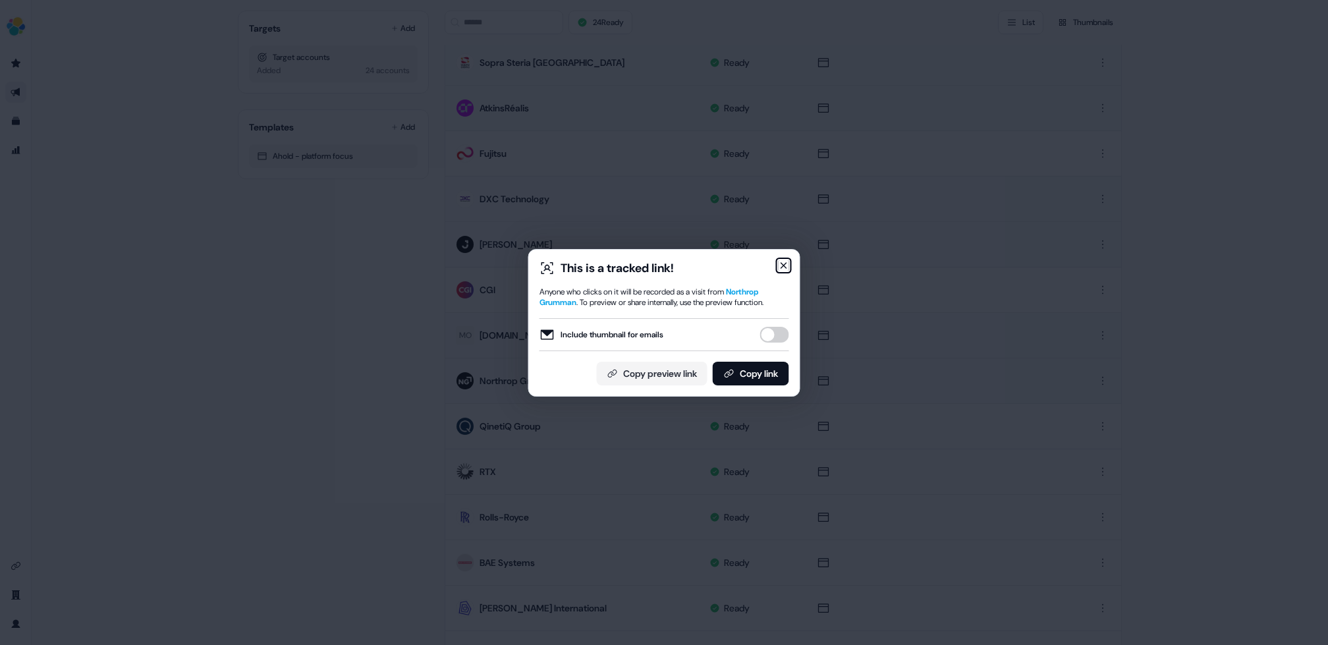
click at [781, 264] on icon "button" at bounding box center [784, 265] width 11 height 11
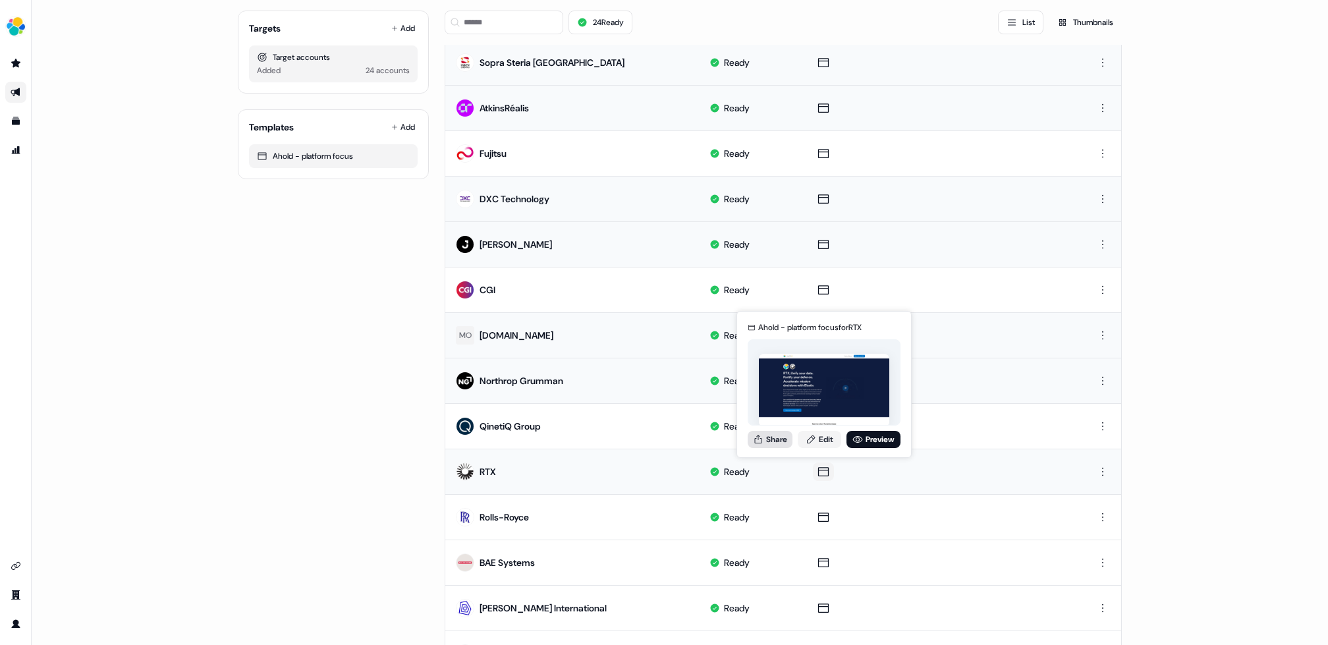
click at [776, 438] on button "Share" at bounding box center [770, 439] width 45 height 17
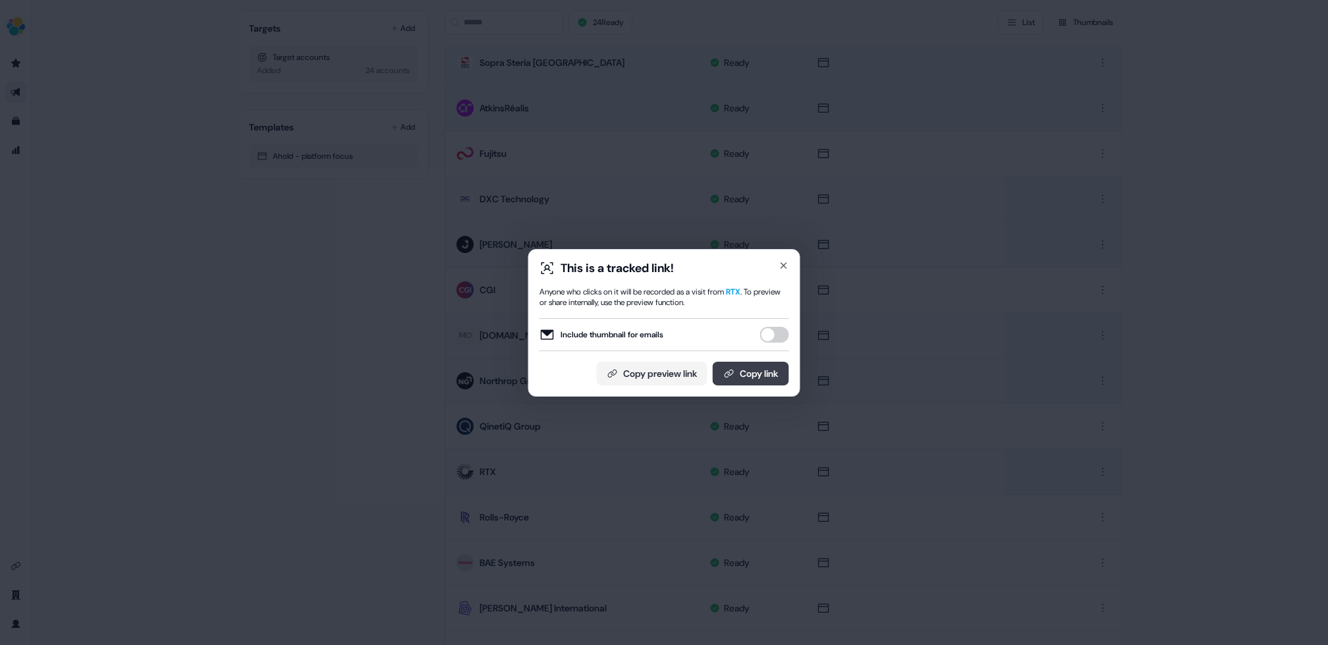
click at [752, 374] on button "Copy link" at bounding box center [751, 374] width 76 height 24
click at [784, 262] on icon "button" at bounding box center [784, 265] width 11 height 11
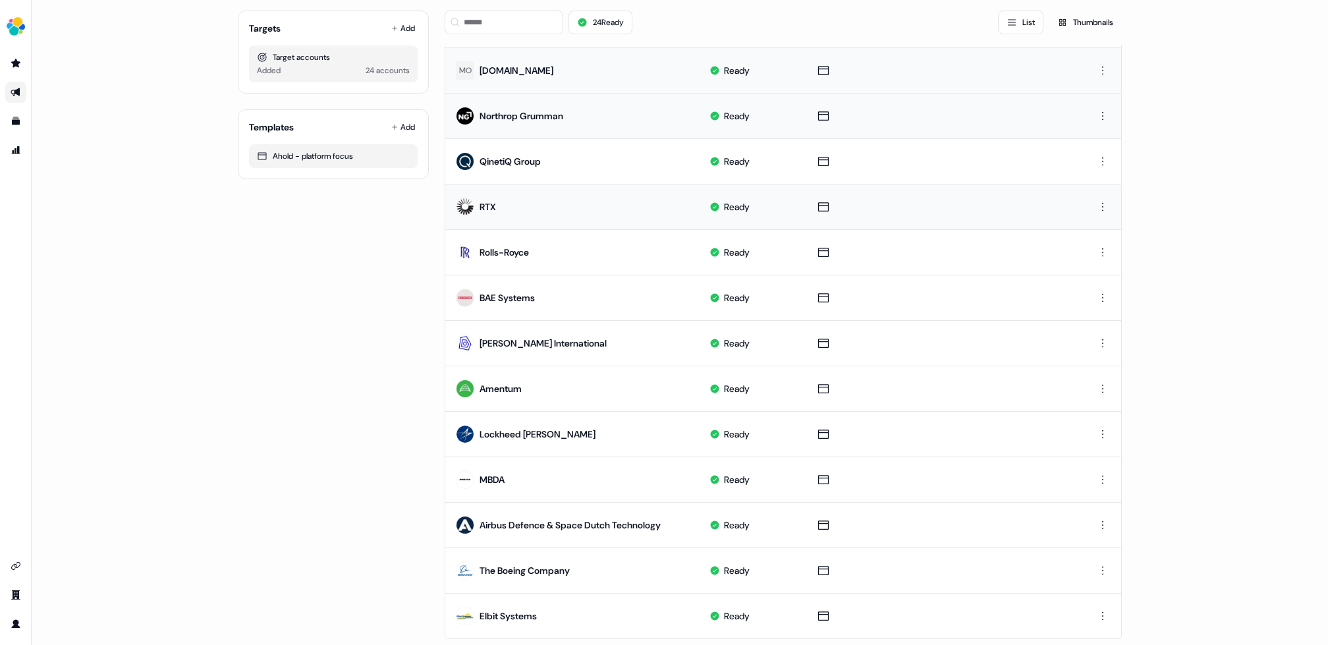
scroll to position [457, 0]
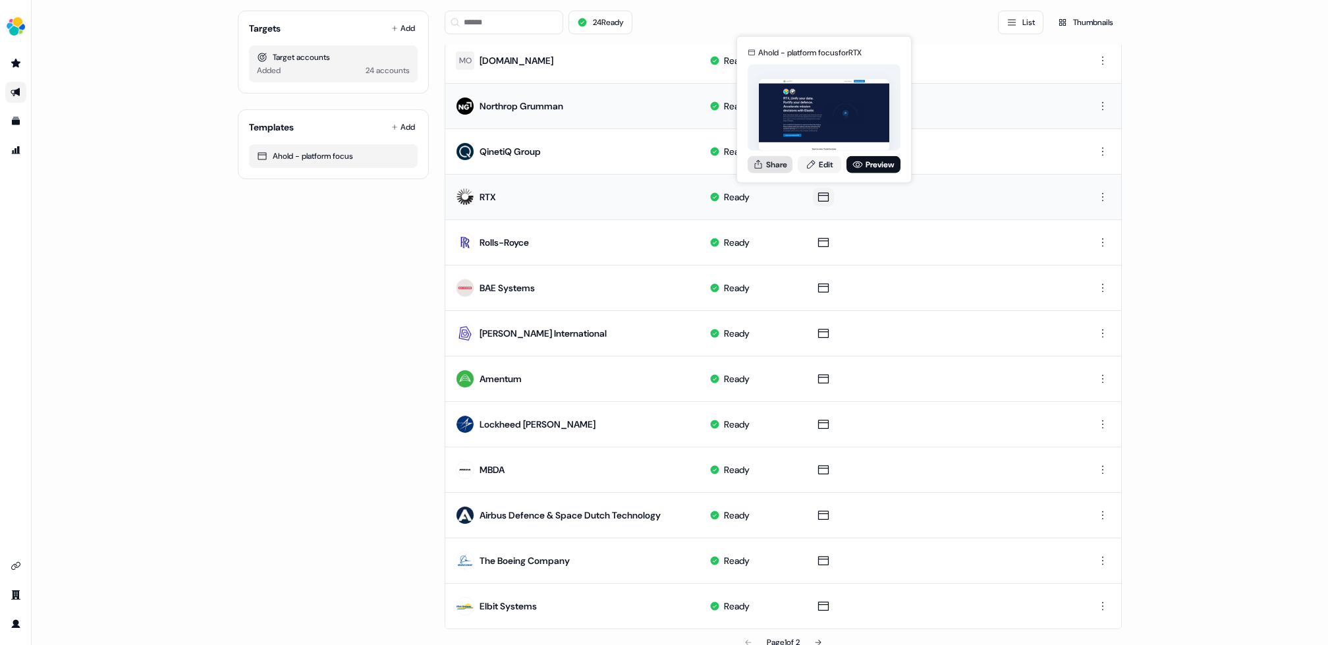
click at [768, 159] on button "Share" at bounding box center [770, 163] width 45 height 17
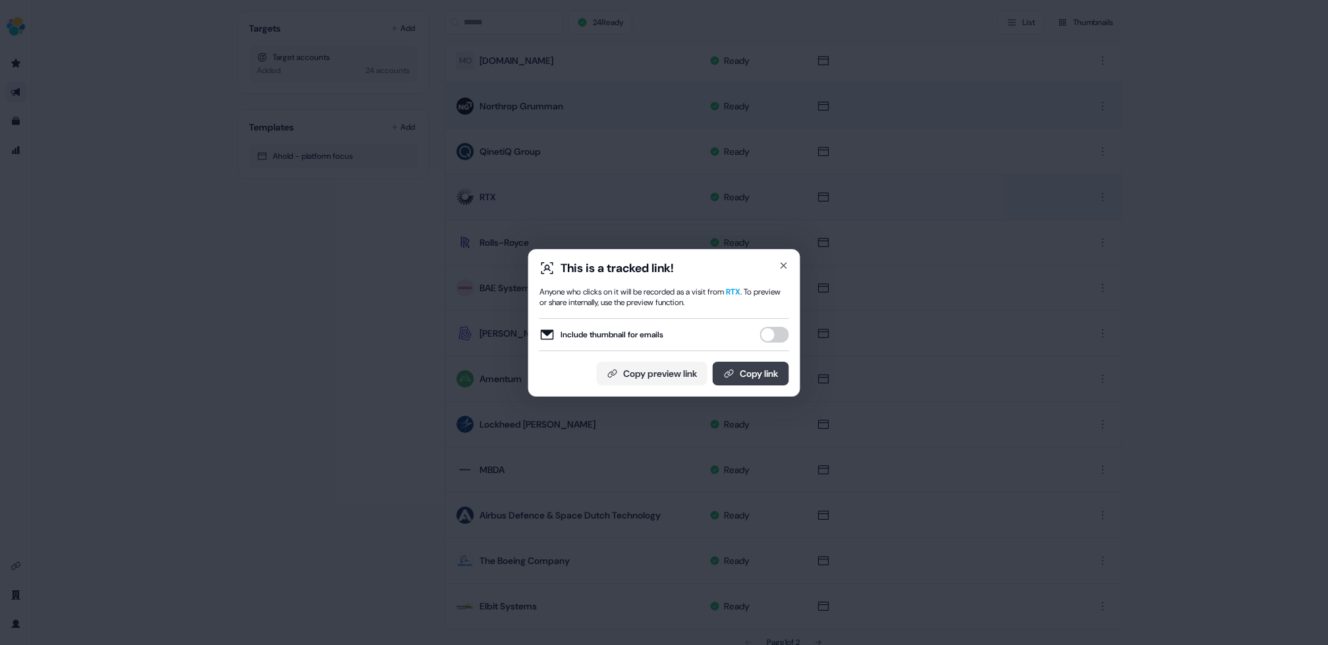
click at [743, 378] on button "Copy link" at bounding box center [751, 374] width 76 height 24
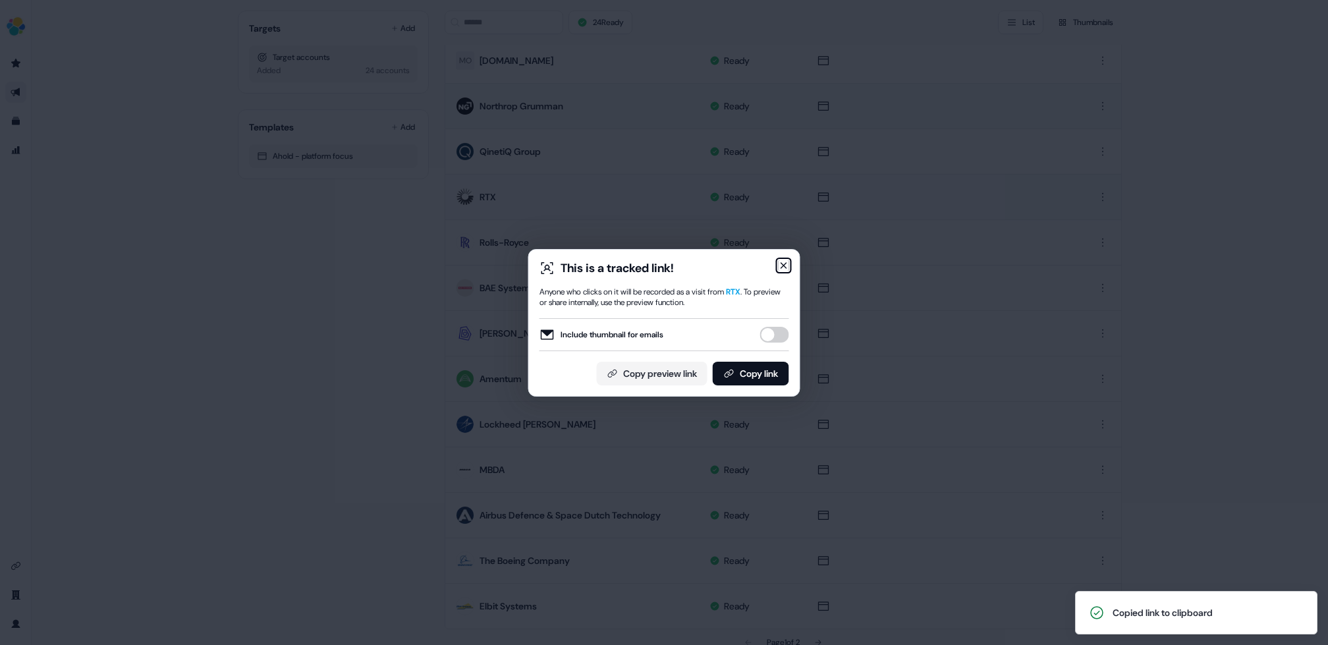
click at [786, 262] on icon "button" at bounding box center [784, 265] width 11 height 11
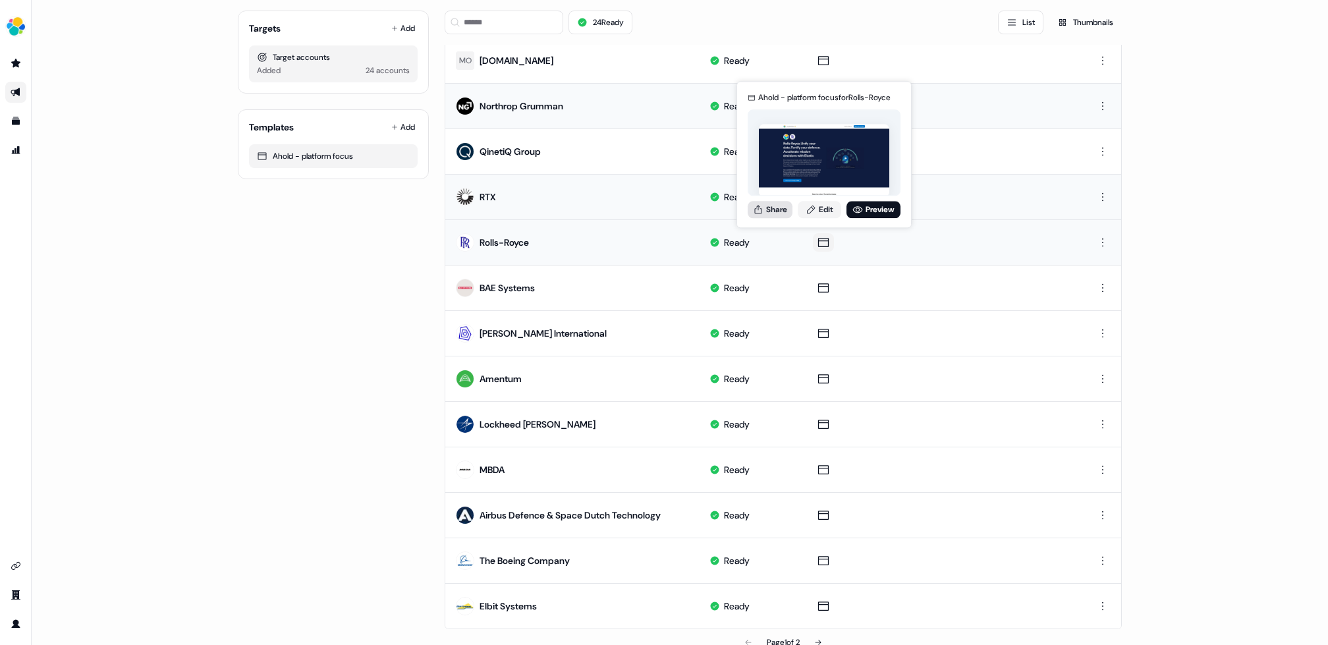
click at [779, 210] on button "Share" at bounding box center [770, 209] width 45 height 17
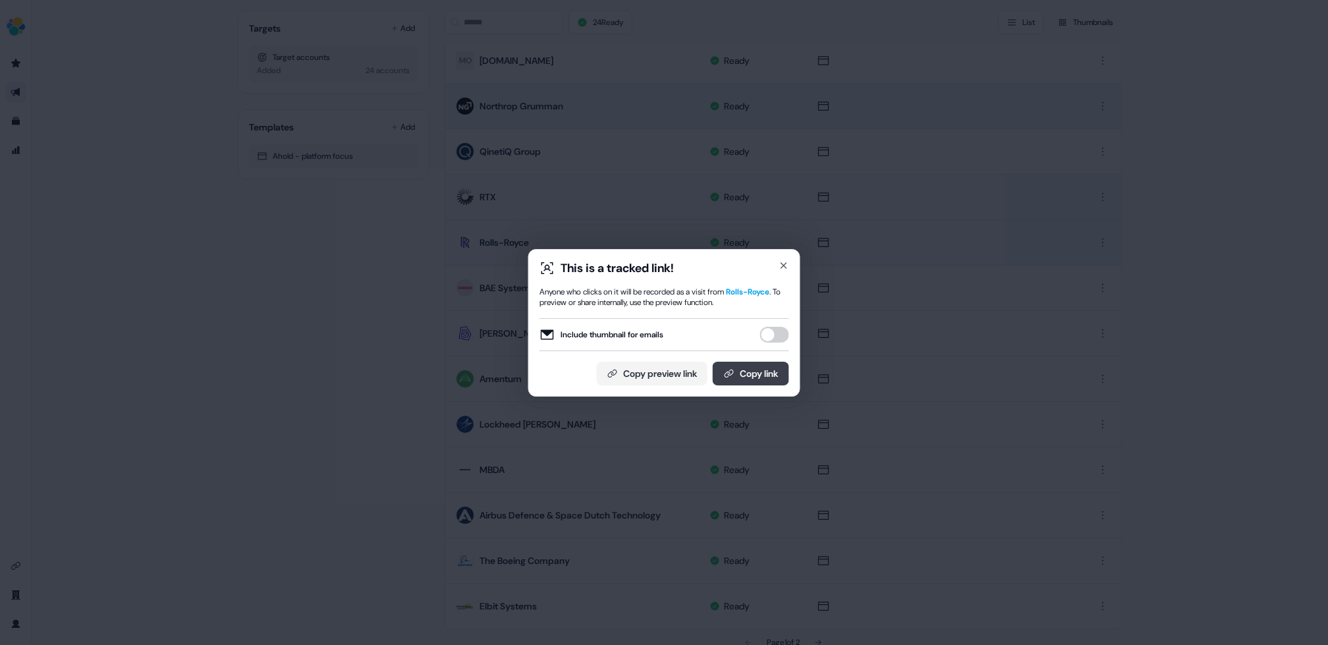
click at [741, 369] on button "Copy link" at bounding box center [751, 374] width 76 height 24
click at [783, 263] on icon "button" at bounding box center [784, 265] width 11 height 11
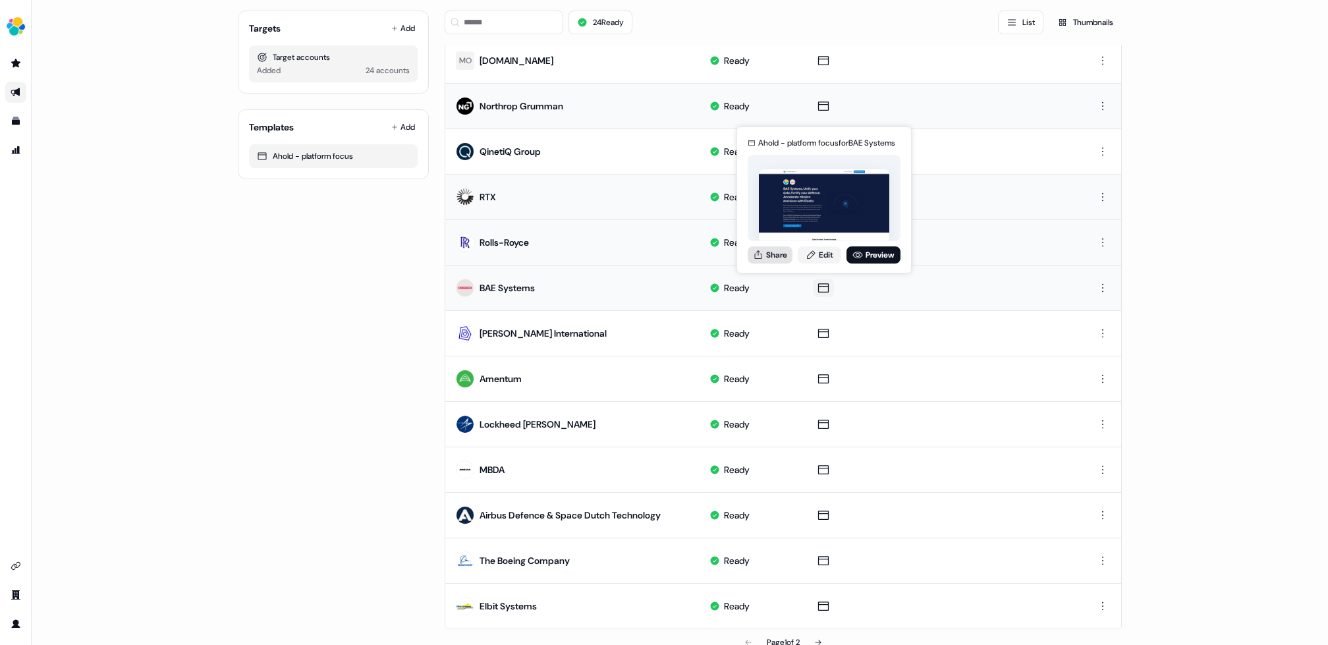
click at [776, 252] on button "Share" at bounding box center [770, 254] width 45 height 17
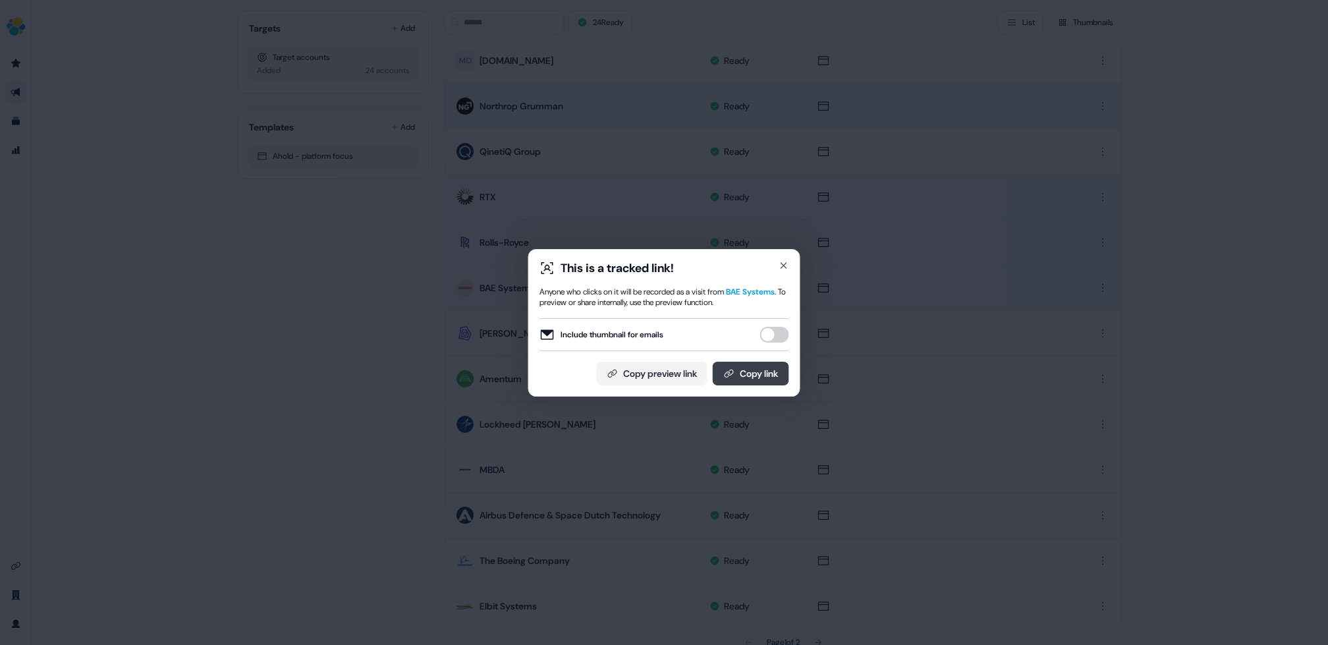
click at [740, 371] on button "Copy link" at bounding box center [751, 374] width 76 height 24
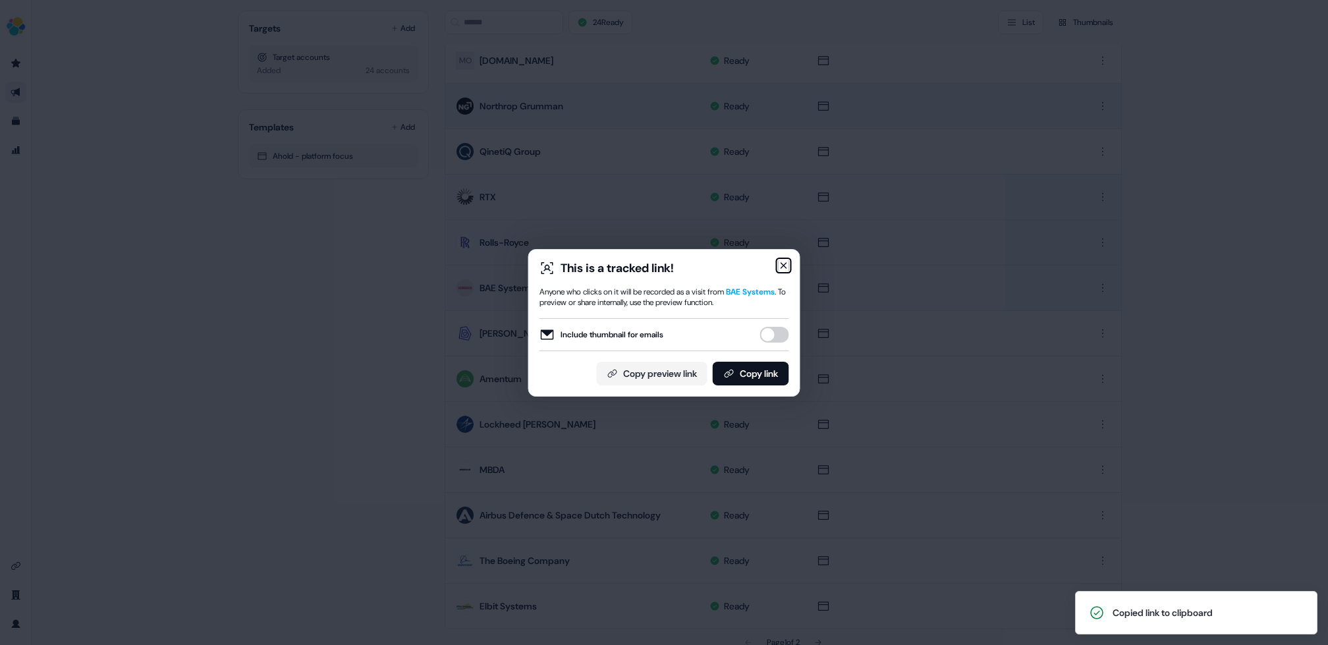
click at [785, 264] on icon "button" at bounding box center [783, 265] width 5 height 5
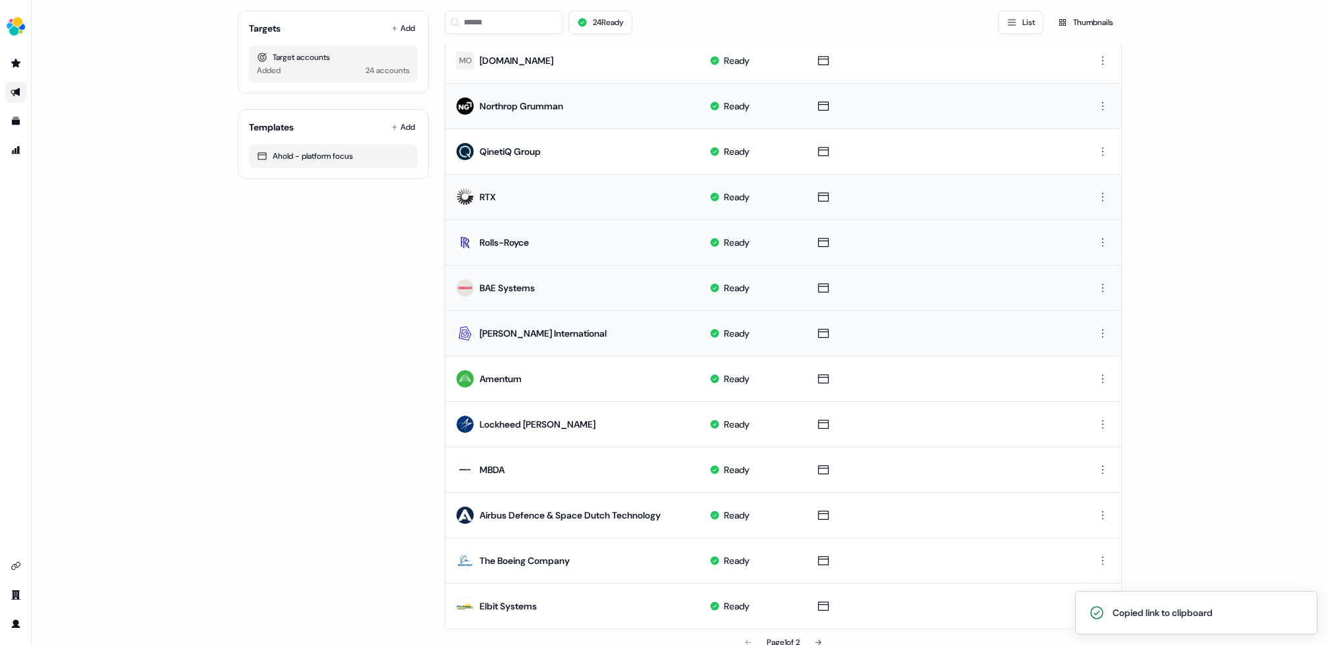
click at [692, 329] on td "[PERSON_NAME] International" at bounding box center [572, 332] width 254 height 45
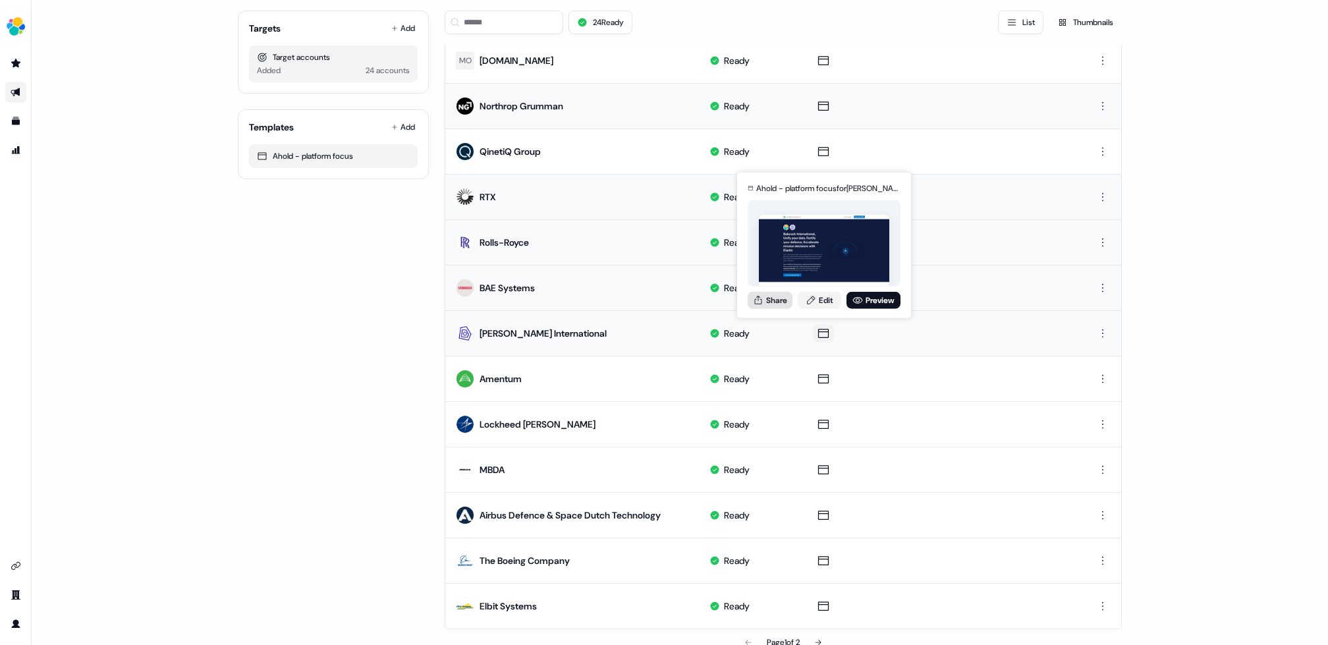
click at [779, 301] on button "Share" at bounding box center [770, 299] width 45 height 17
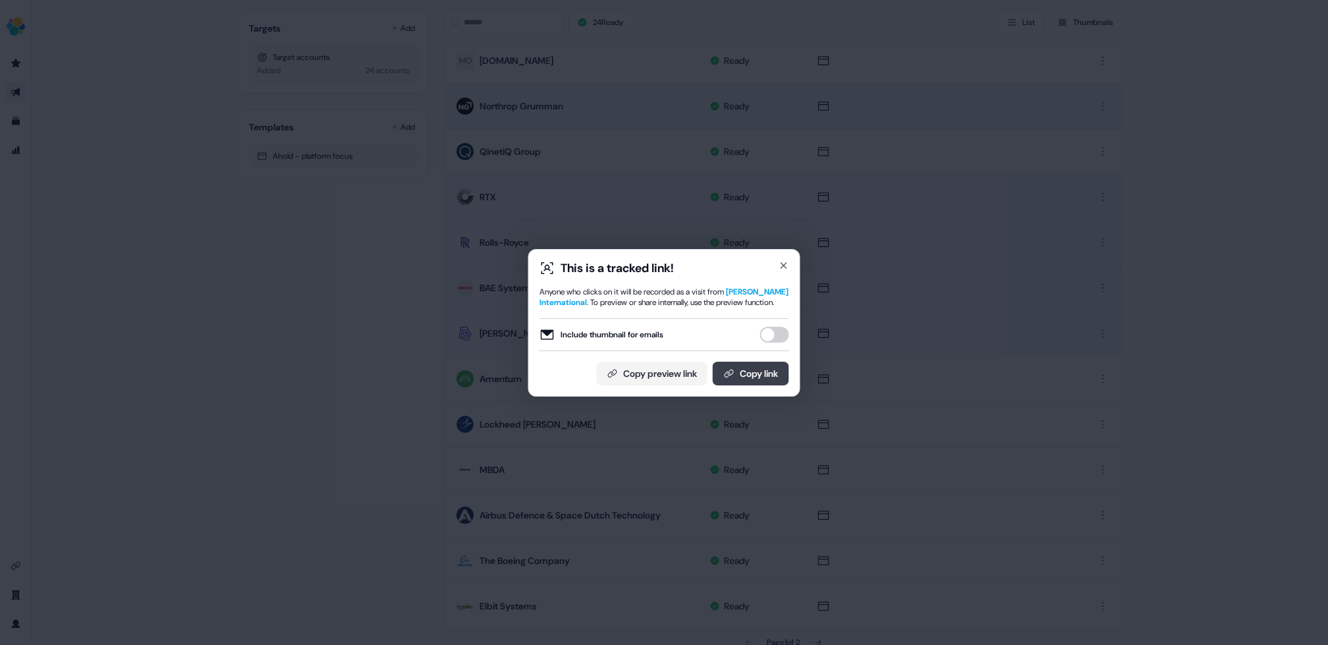
click at [738, 369] on button "Copy link" at bounding box center [751, 374] width 76 height 24
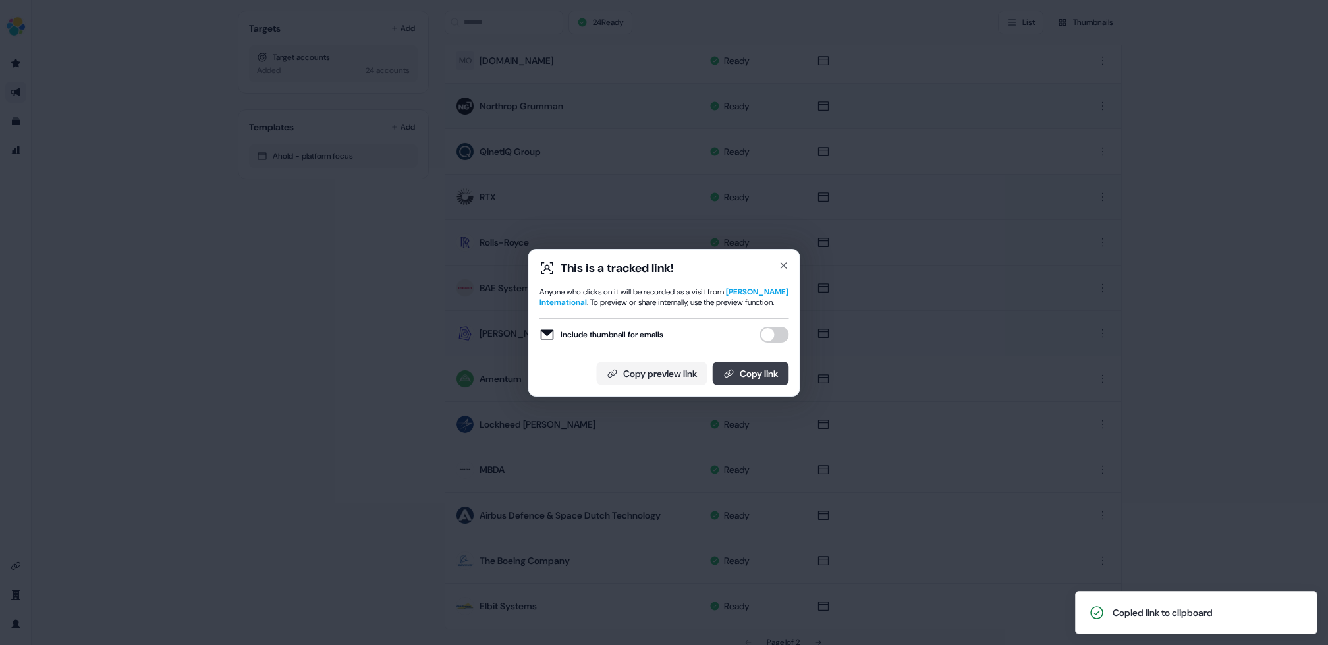
click at [741, 373] on button "Copy link" at bounding box center [751, 374] width 76 height 24
click at [784, 260] on icon "button" at bounding box center [784, 265] width 11 height 11
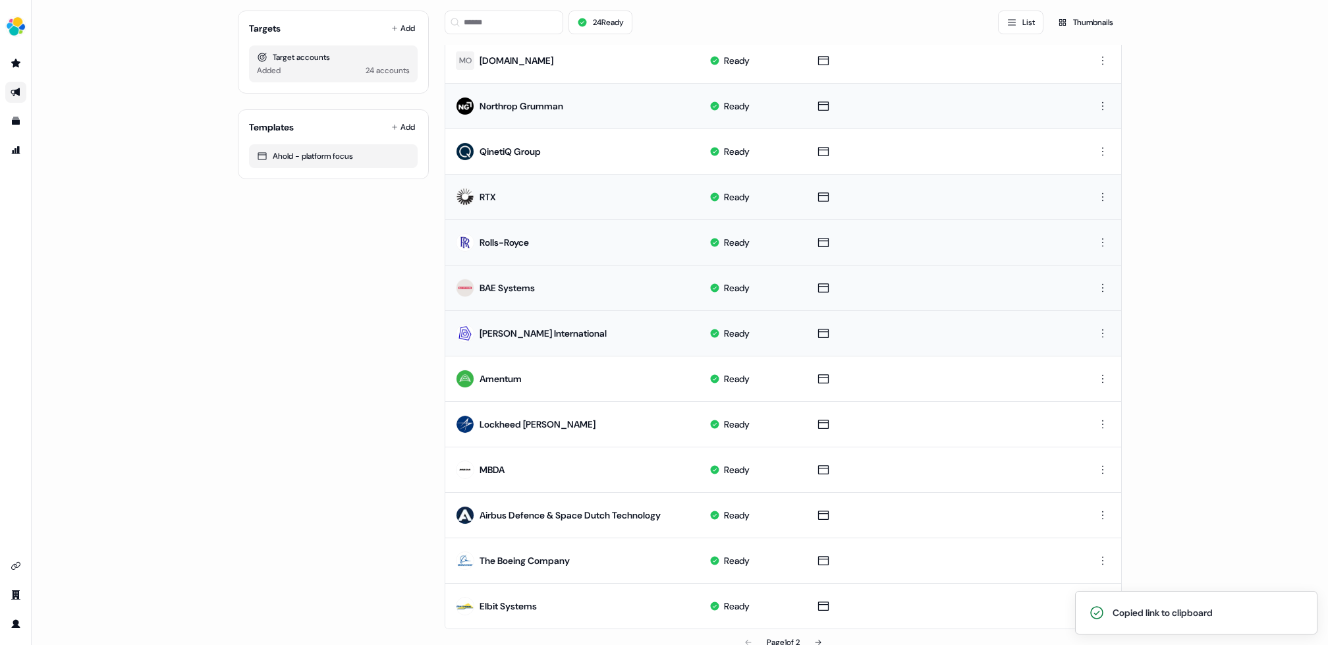
scroll to position [478, 0]
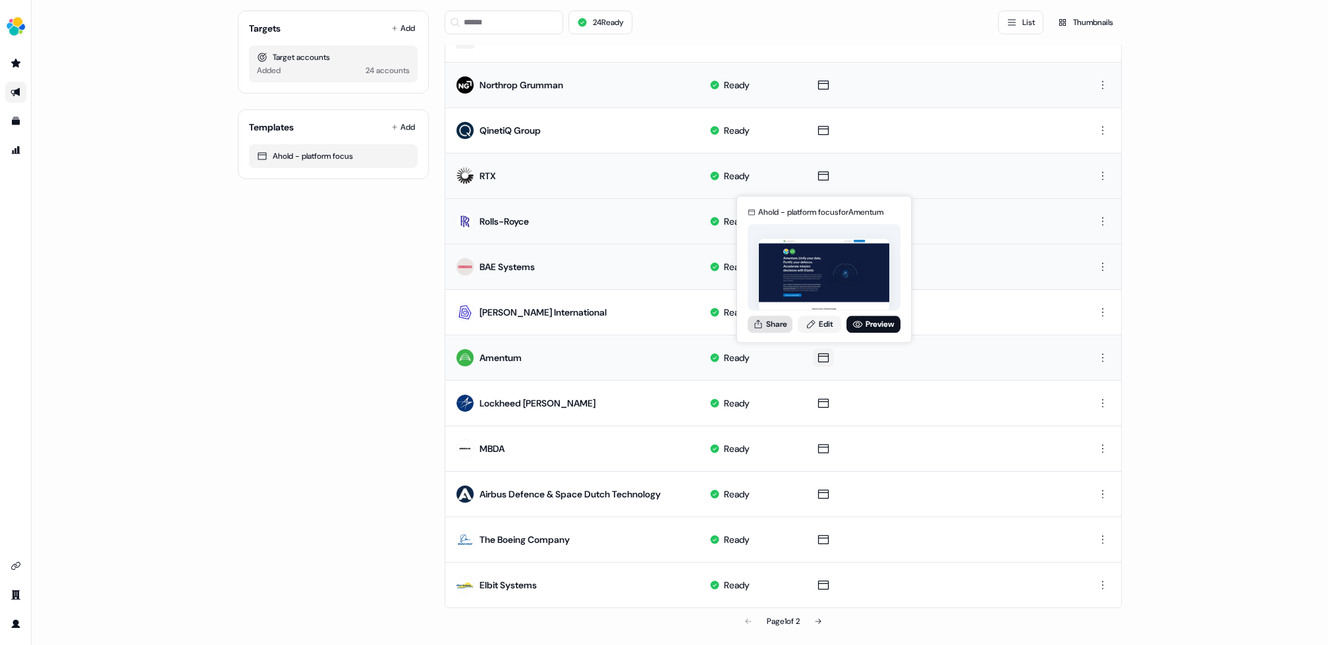
click at [773, 324] on button "Share" at bounding box center [770, 324] width 45 height 17
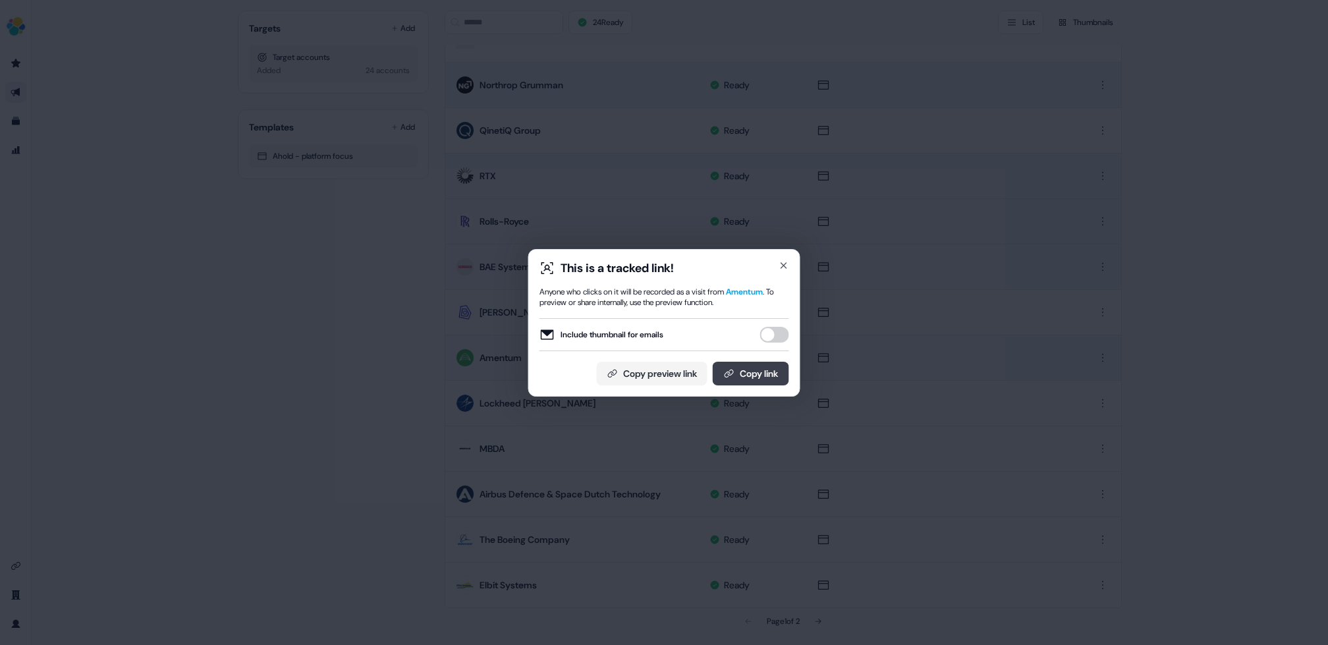
click at [758, 365] on button "Copy link" at bounding box center [751, 374] width 76 height 24
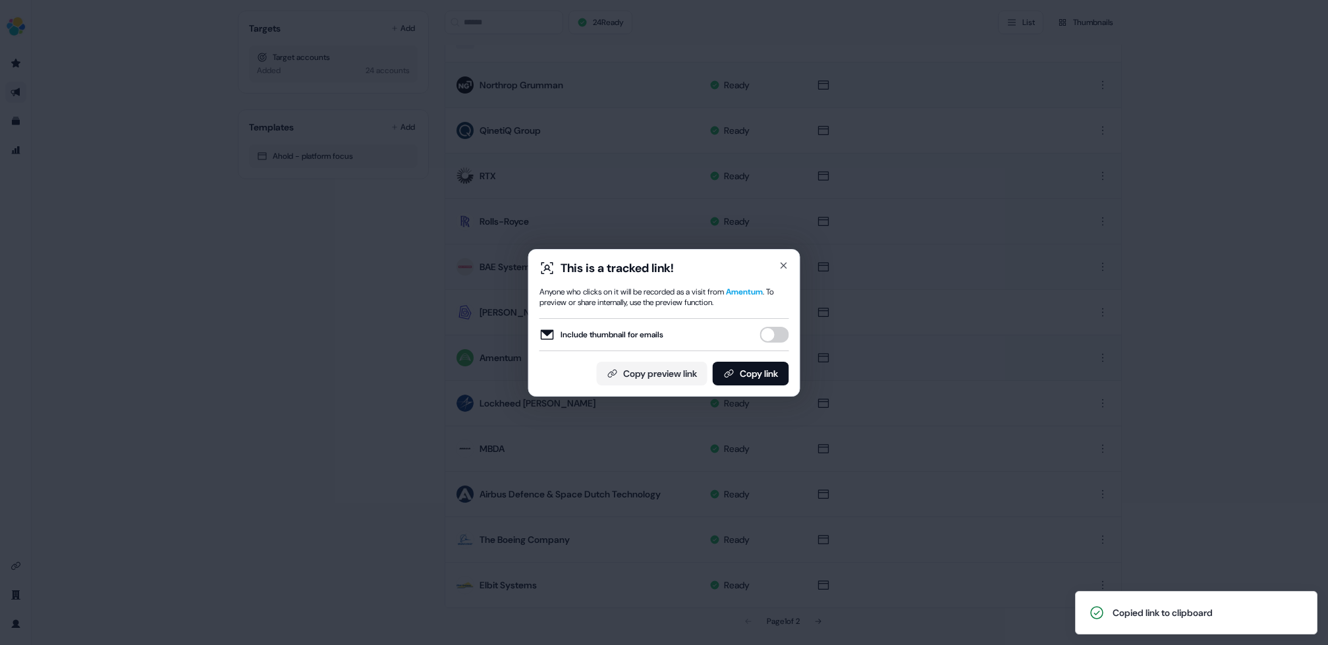
click at [785, 258] on div "This is a tracked link! Anyone who clicks on it will be recorded as a visit fro…" at bounding box center [664, 323] width 272 height 148
click at [783, 264] on icon "button" at bounding box center [783, 265] width 5 height 5
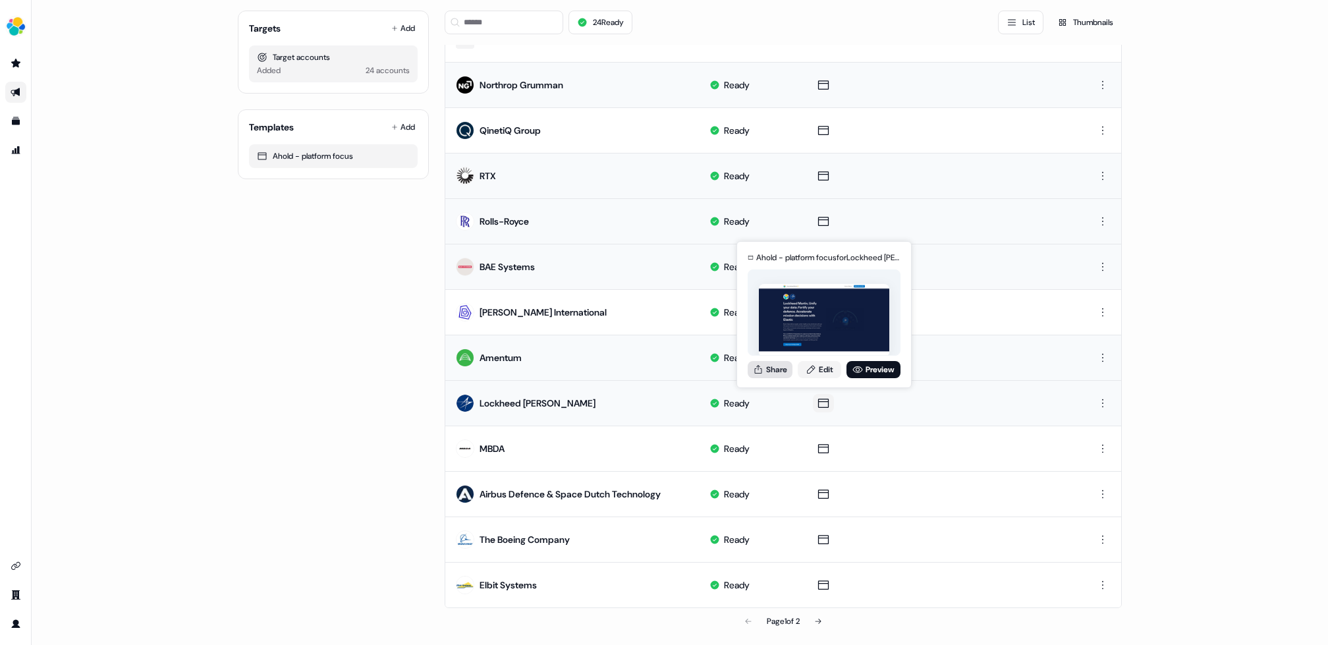
click at [779, 366] on button "Share" at bounding box center [770, 369] width 45 height 17
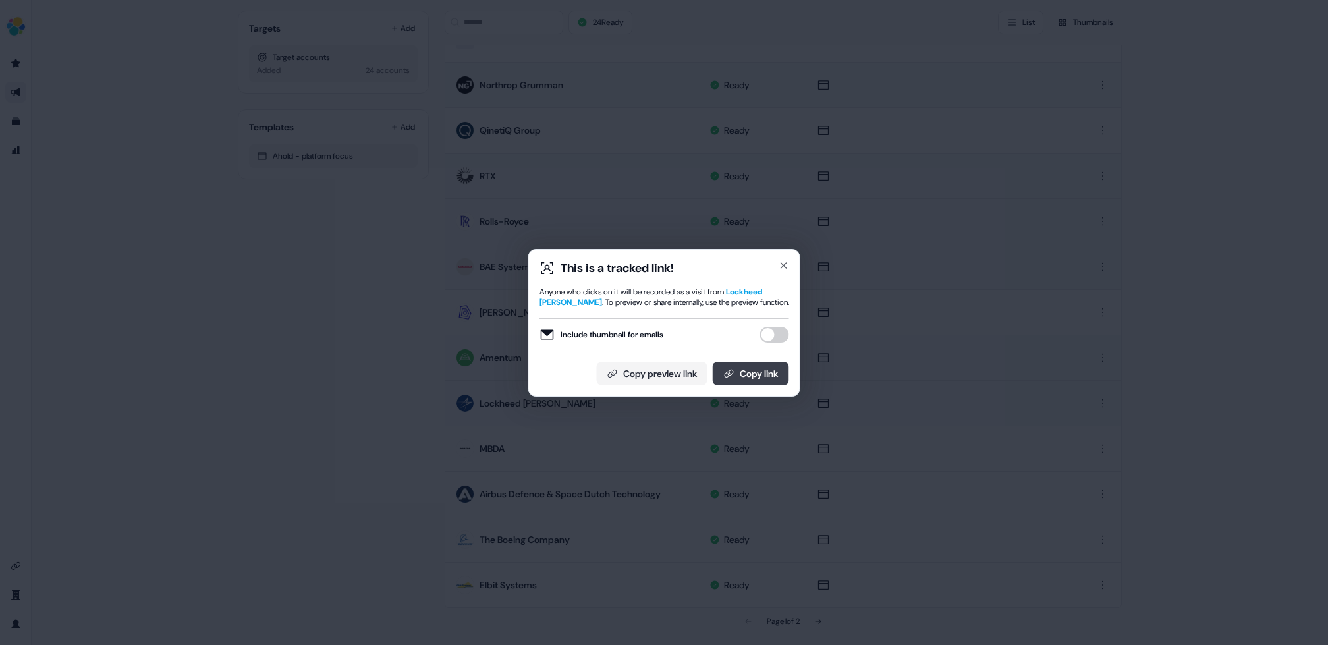
click at [758, 376] on button "Copy link" at bounding box center [751, 374] width 76 height 24
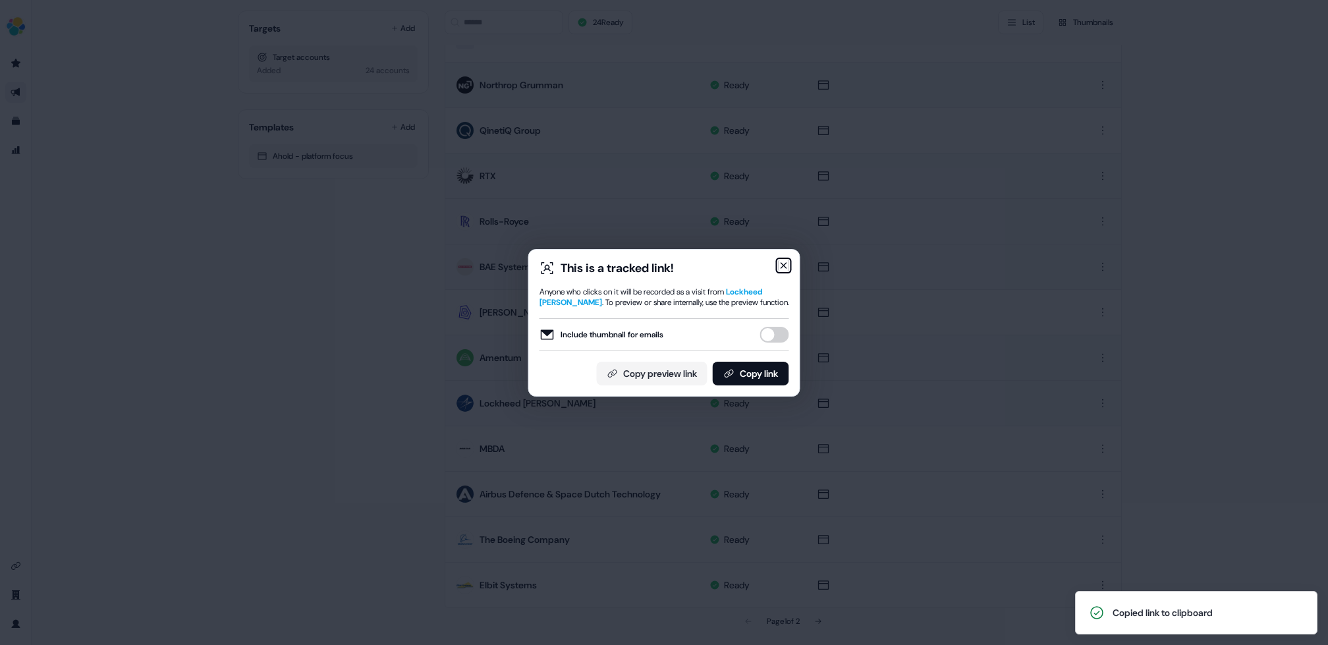
click at [782, 264] on icon "button" at bounding box center [783, 265] width 5 height 5
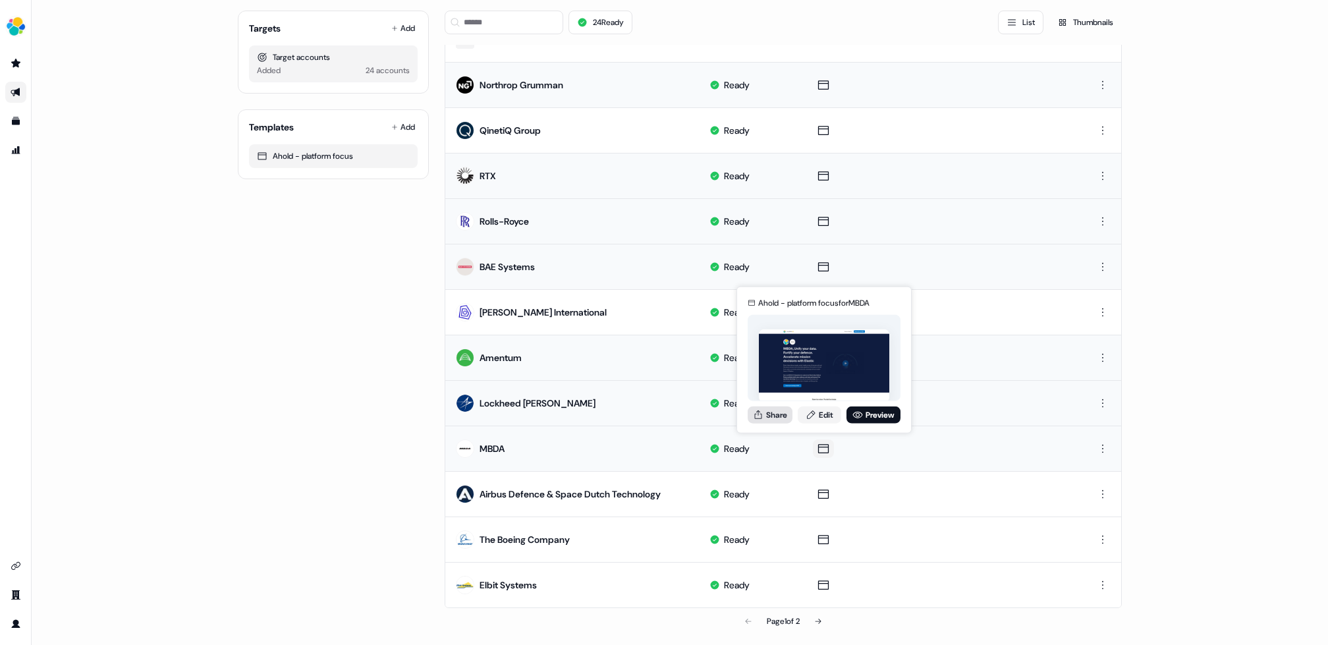
click at [775, 412] on button "Share" at bounding box center [770, 414] width 45 height 17
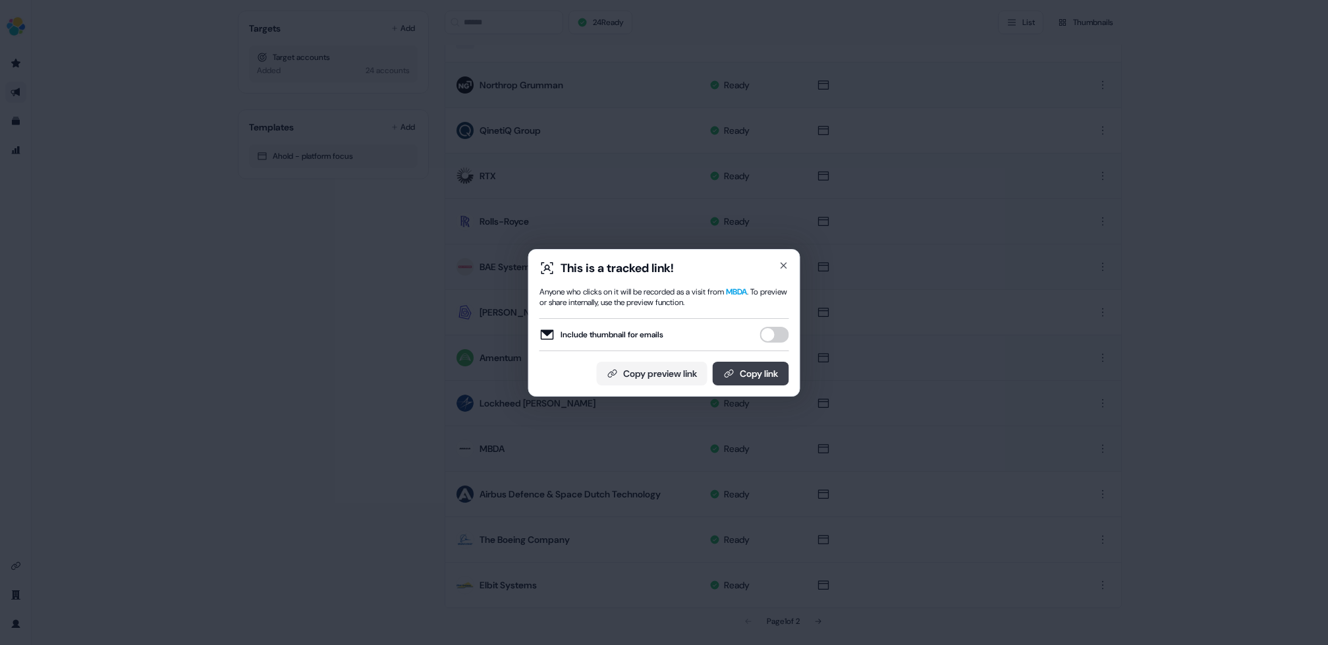
click at [758, 372] on button "Copy link" at bounding box center [751, 374] width 76 height 24
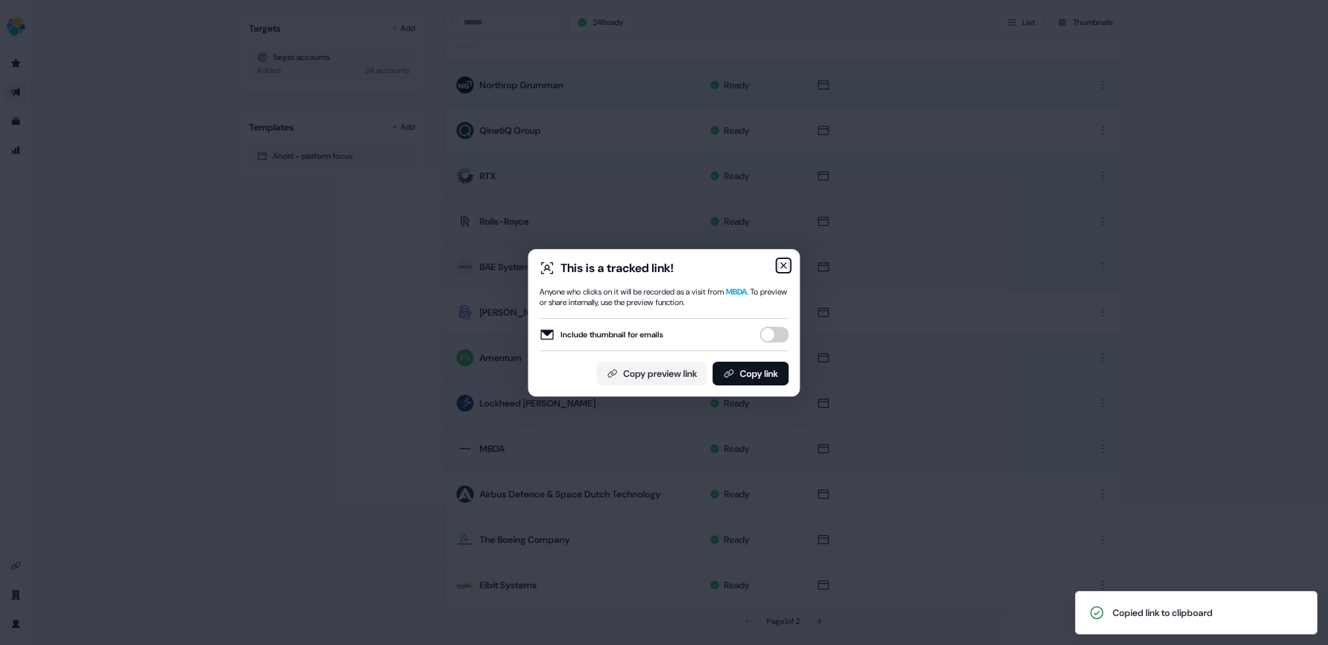
click at [784, 264] on icon "button" at bounding box center [784, 265] width 11 height 11
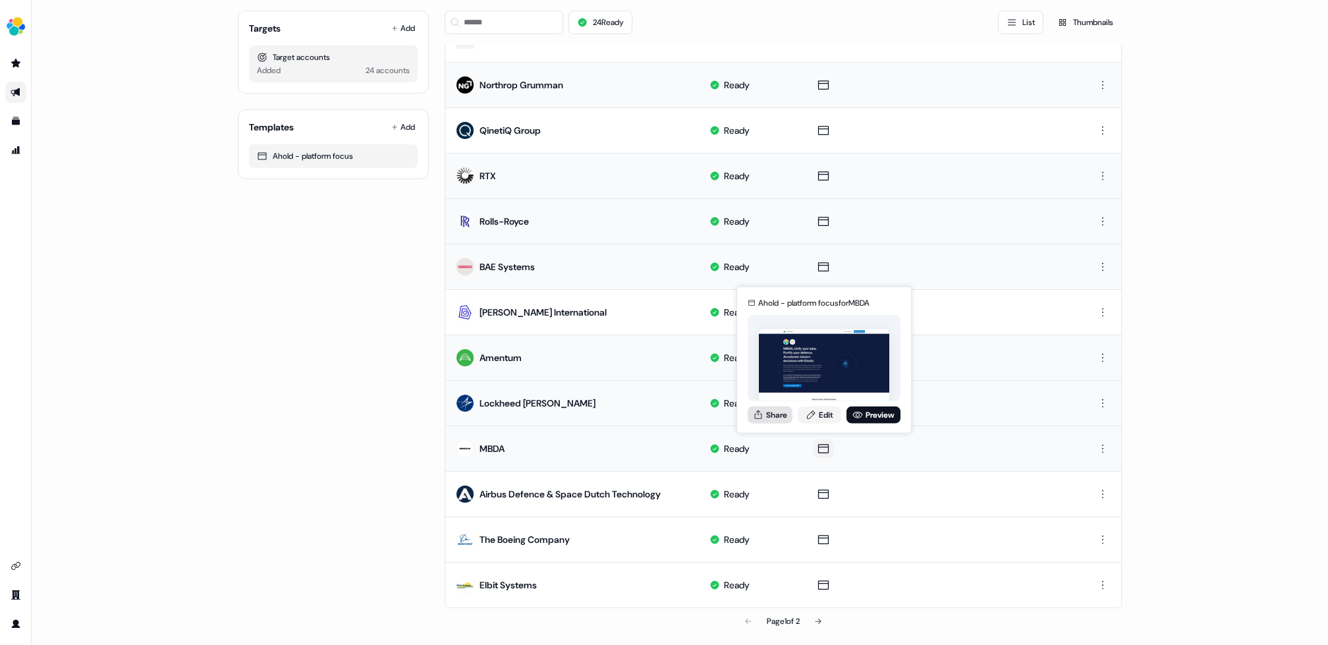
click at [780, 412] on button "Share" at bounding box center [770, 414] width 45 height 17
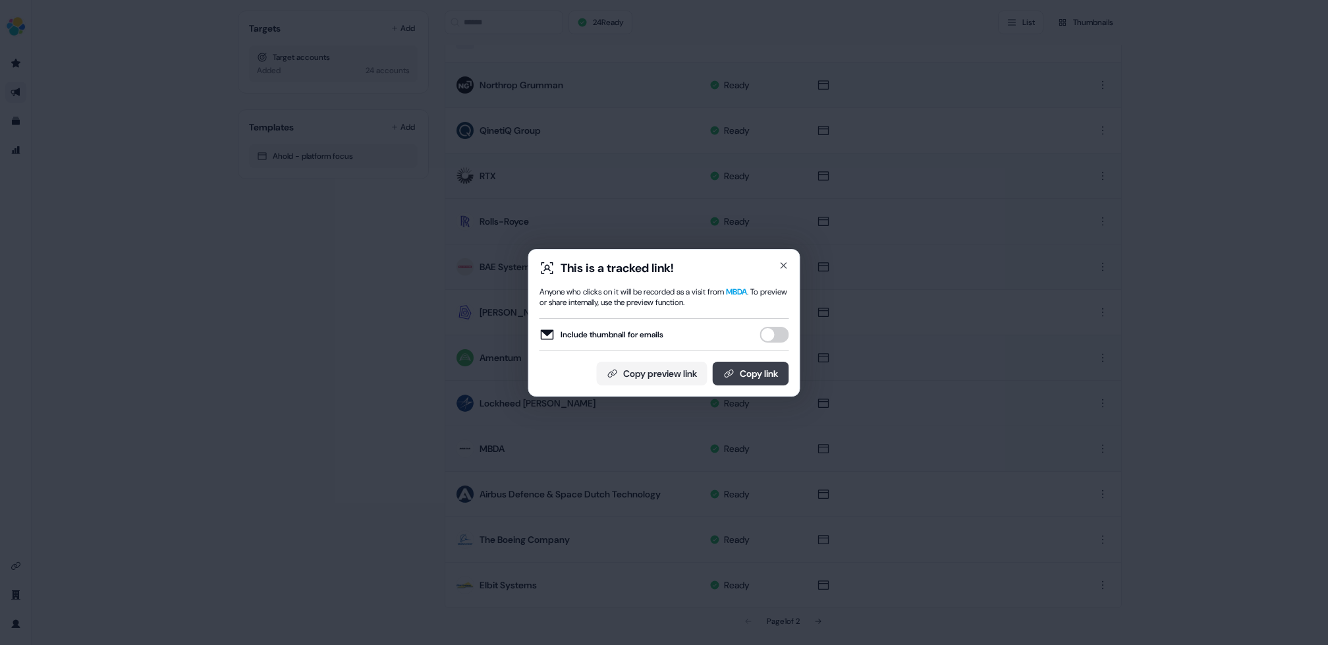
click at [755, 372] on button "Copy link" at bounding box center [751, 374] width 76 height 24
click at [787, 262] on icon "button" at bounding box center [784, 265] width 11 height 11
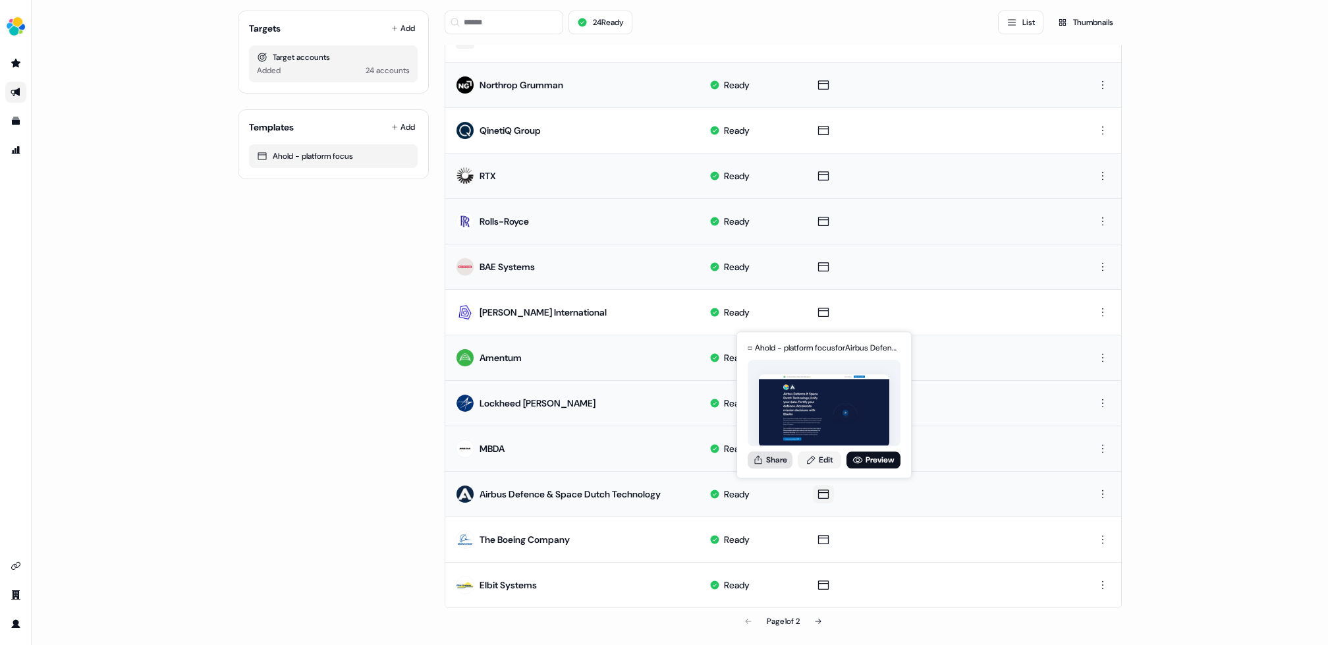
click at [772, 453] on button "Share" at bounding box center [770, 459] width 45 height 17
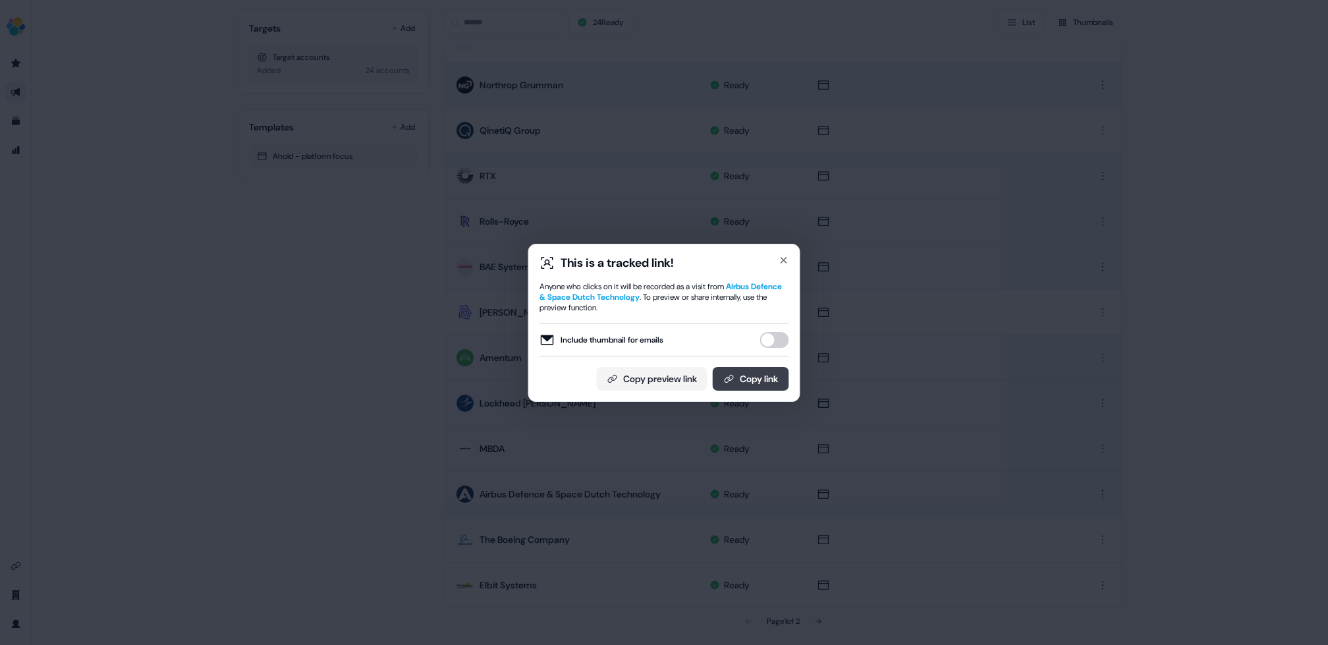
click at [743, 371] on button "Copy link" at bounding box center [751, 379] width 76 height 24
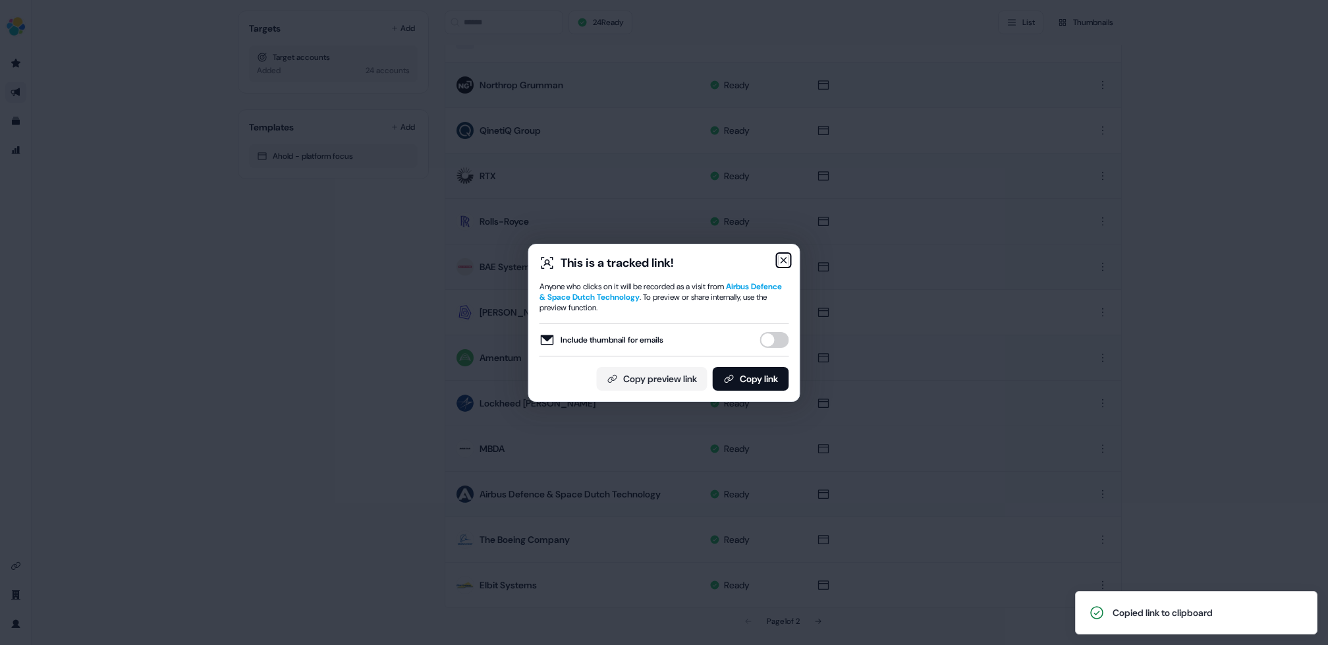
click at [784, 260] on icon "button" at bounding box center [783, 260] width 5 height 5
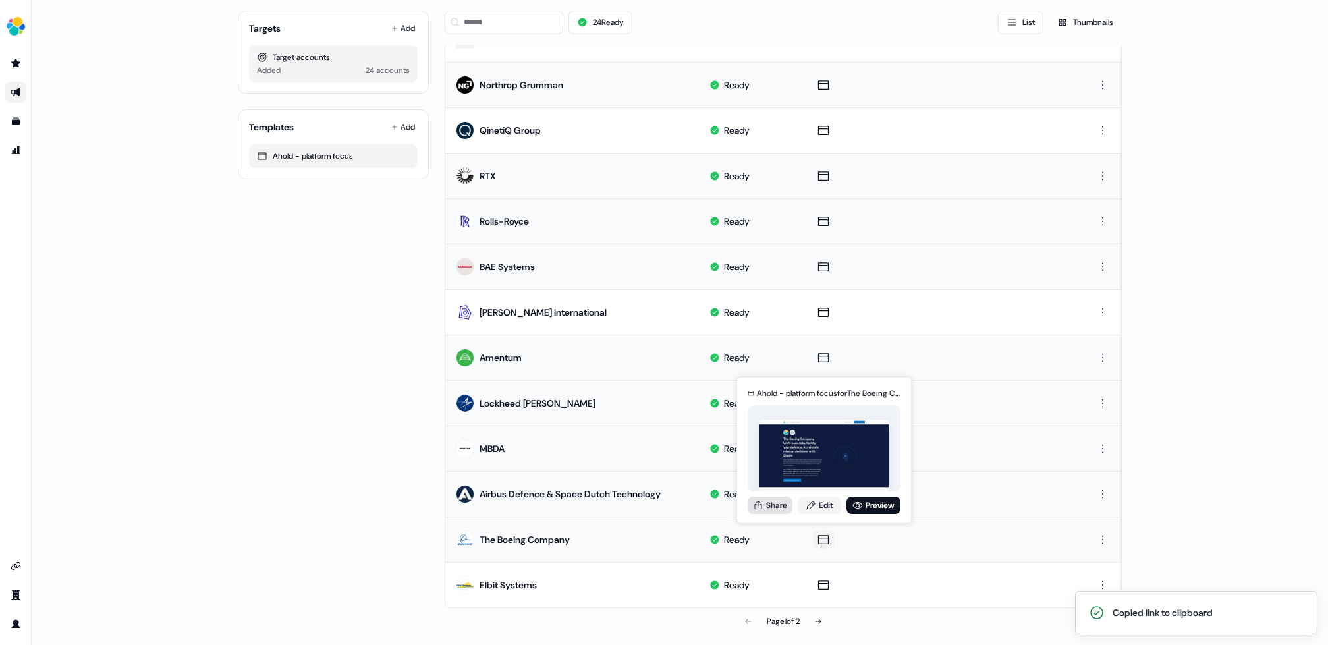
click at [776, 503] on button "Share" at bounding box center [770, 505] width 45 height 17
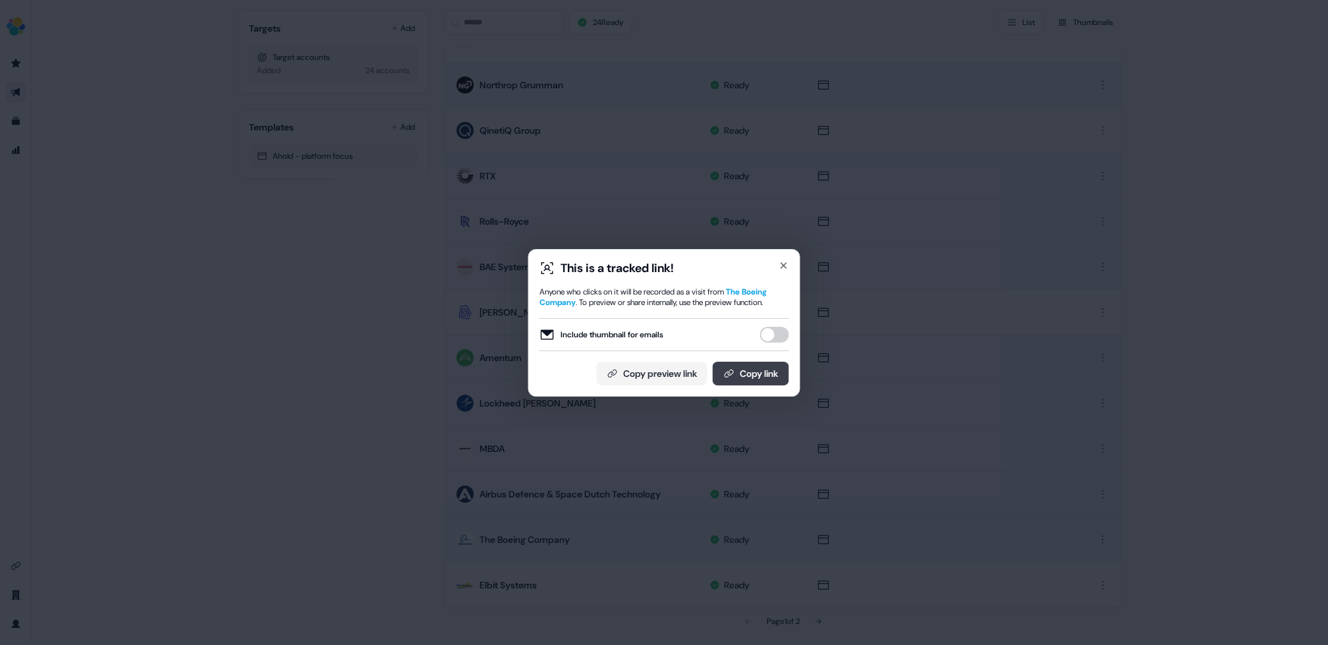
click at [742, 374] on button "Copy link" at bounding box center [751, 374] width 76 height 24
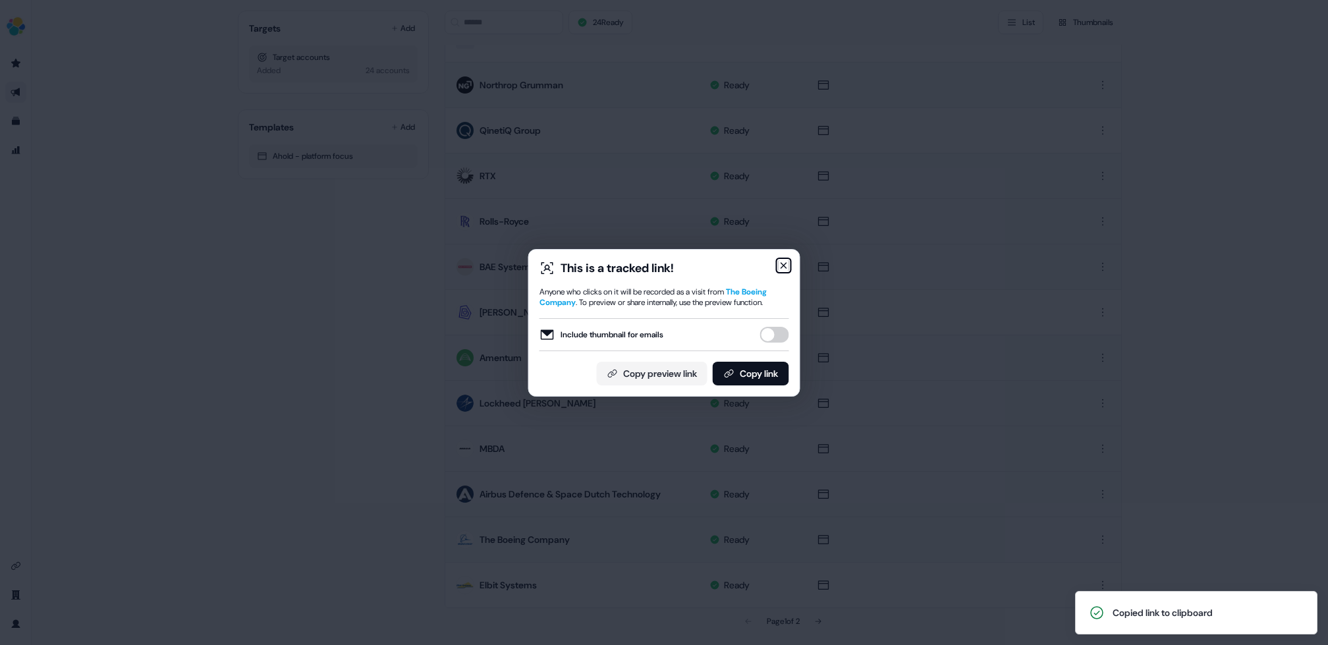
click at [785, 263] on icon "button" at bounding box center [783, 265] width 5 height 5
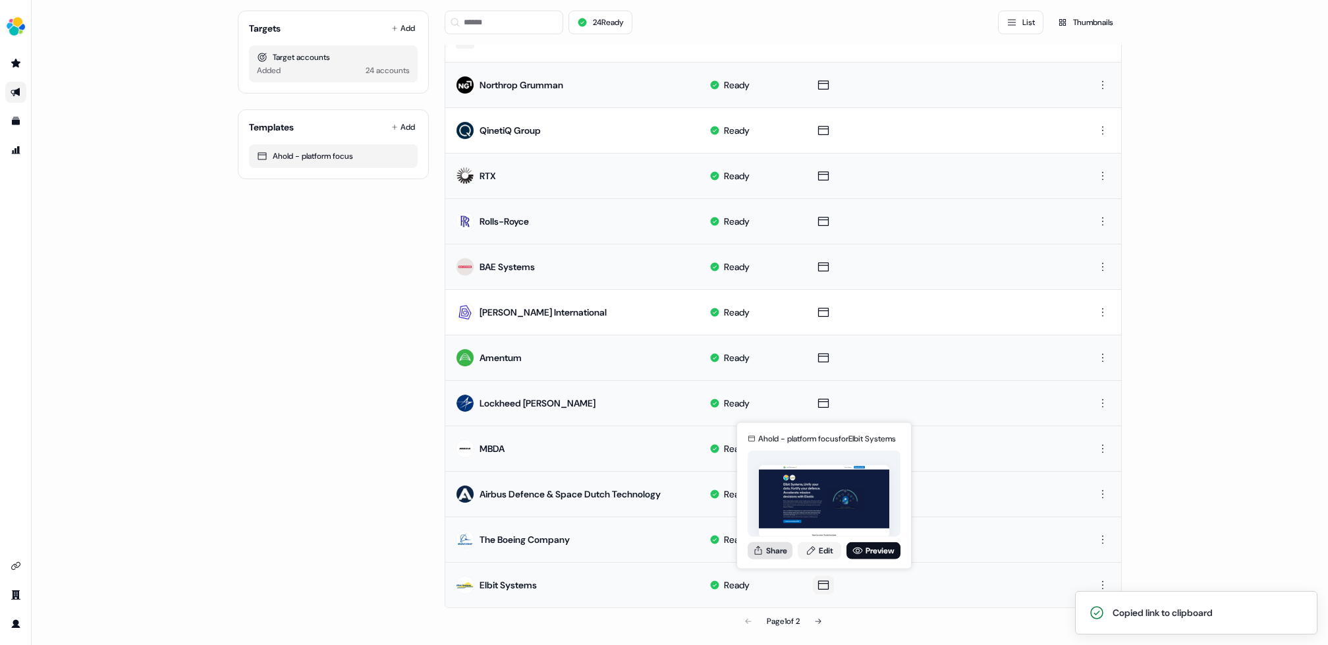
click at [777, 550] on button "Share" at bounding box center [770, 550] width 45 height 17
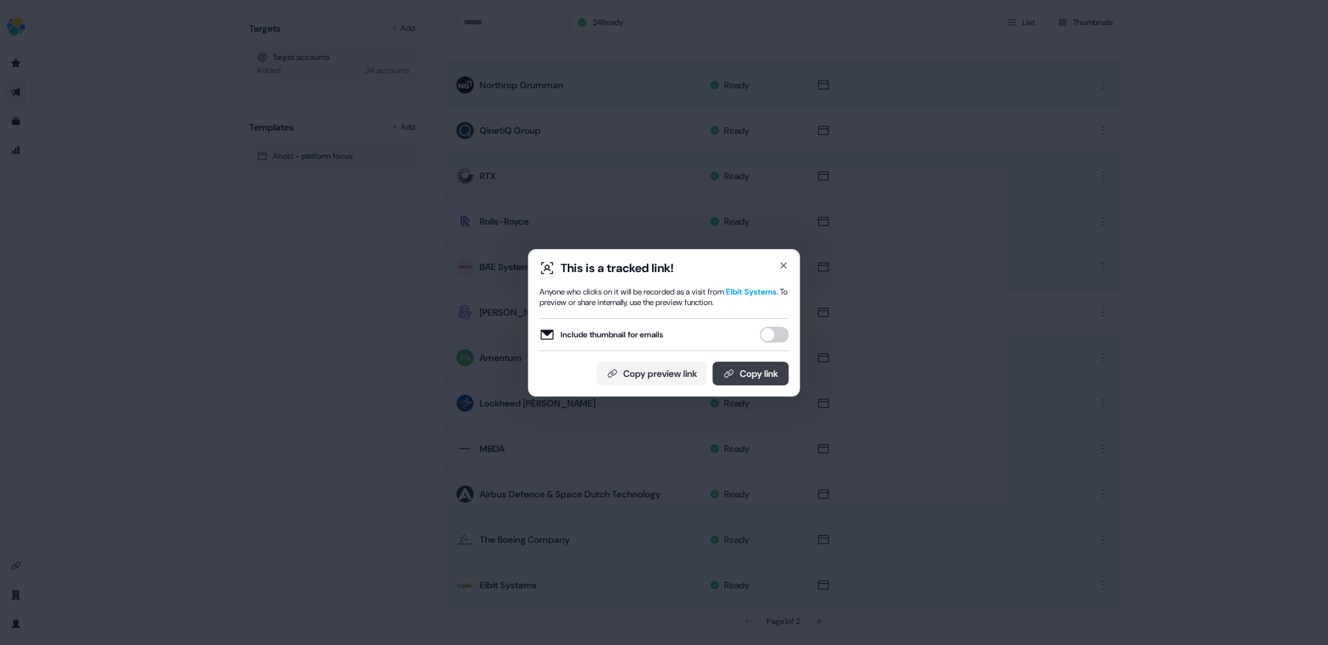
click at [737, 368] on button "Copy link" at bounding box center [751, 374] width 76 height 24
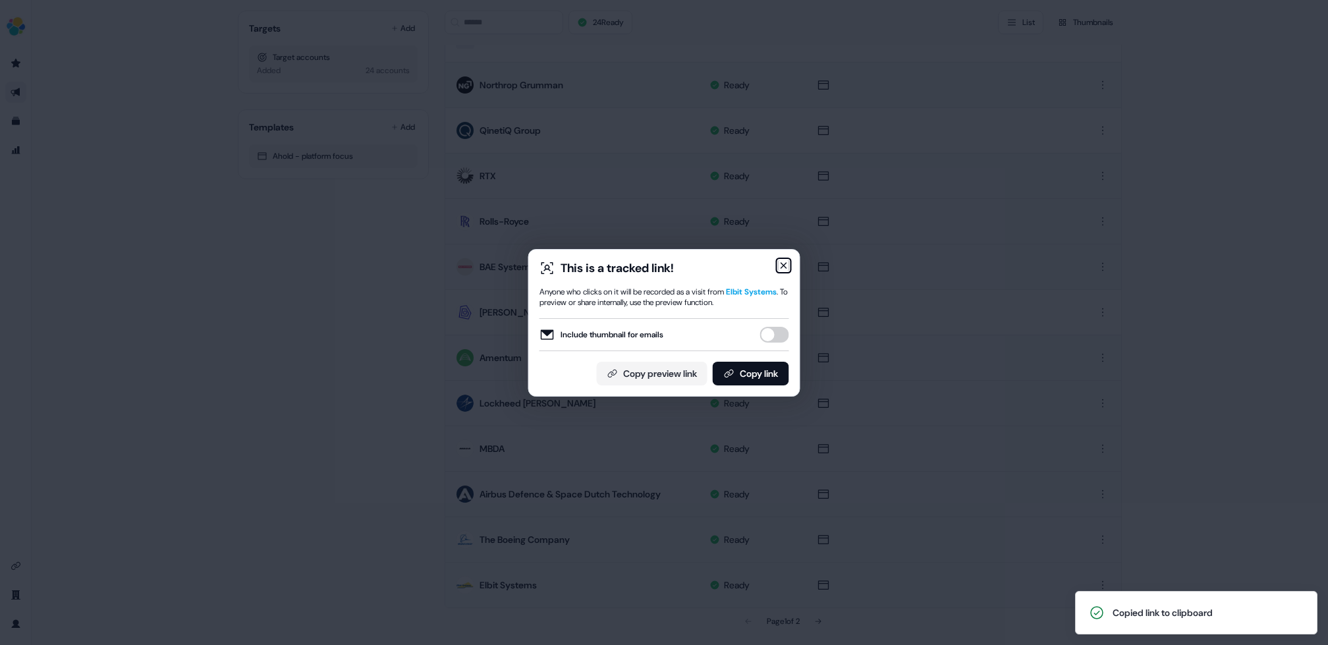
click at [783, 267] on icon "button" at bounding box center [784, 265] width 11 height 11
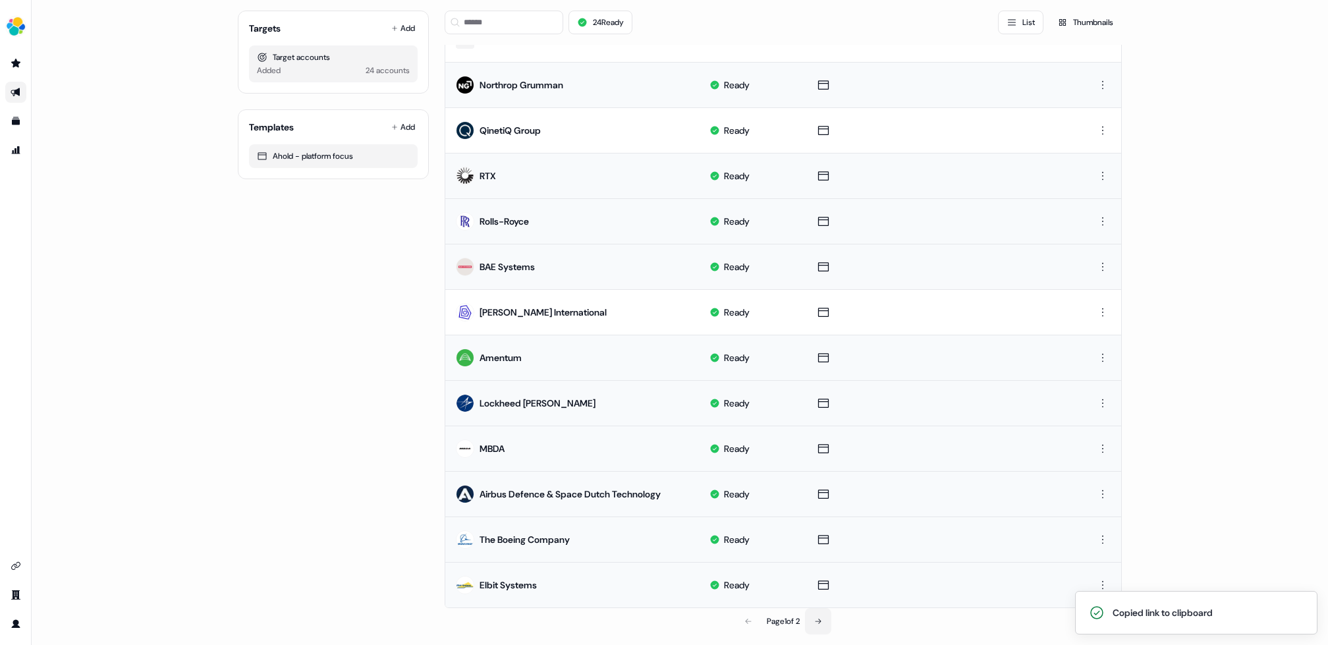
click at [815, 617] on icon at bounding box center [818, 621] width 8 height 8
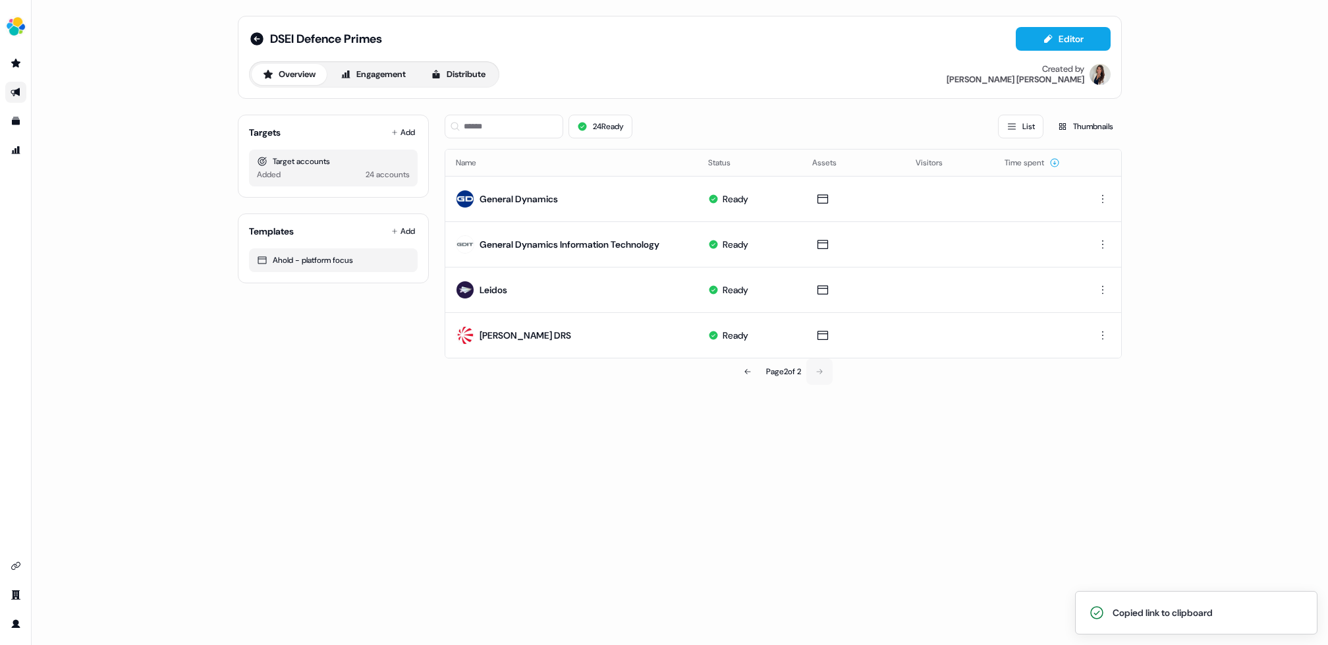
scroll to position [0, 0]
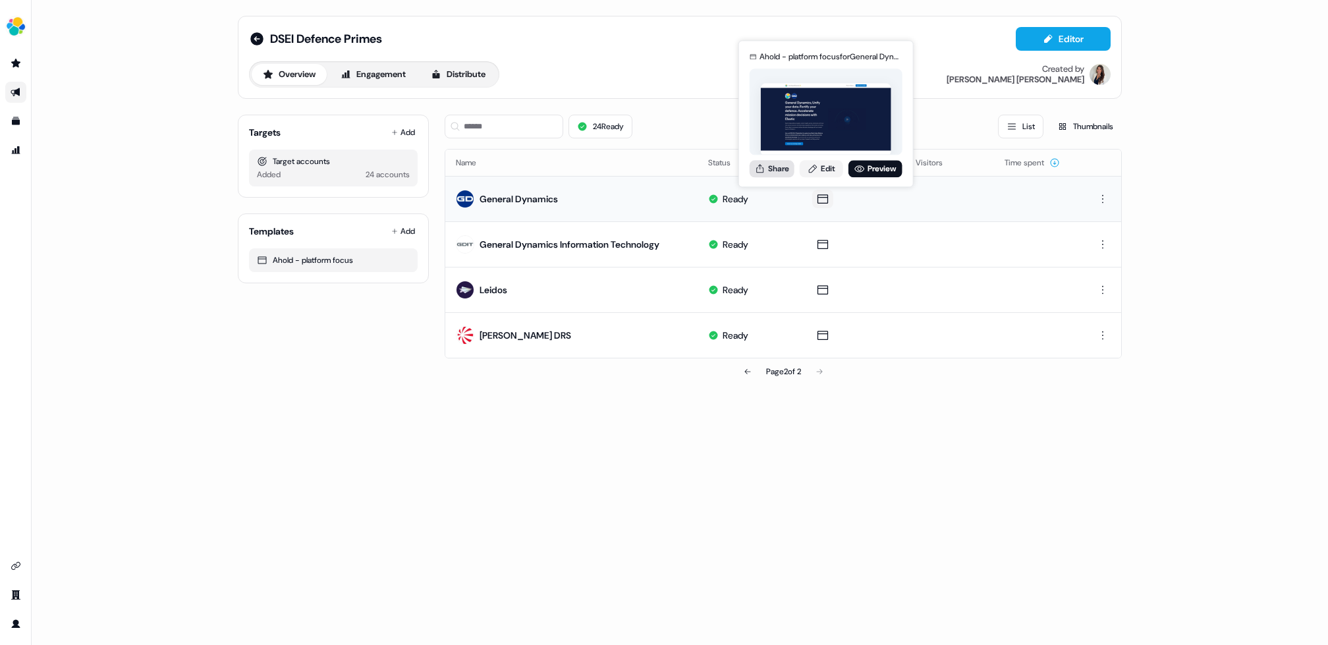
click at [780, 165] on button "Share" at bounding box center [772, 168] width 45 height 17
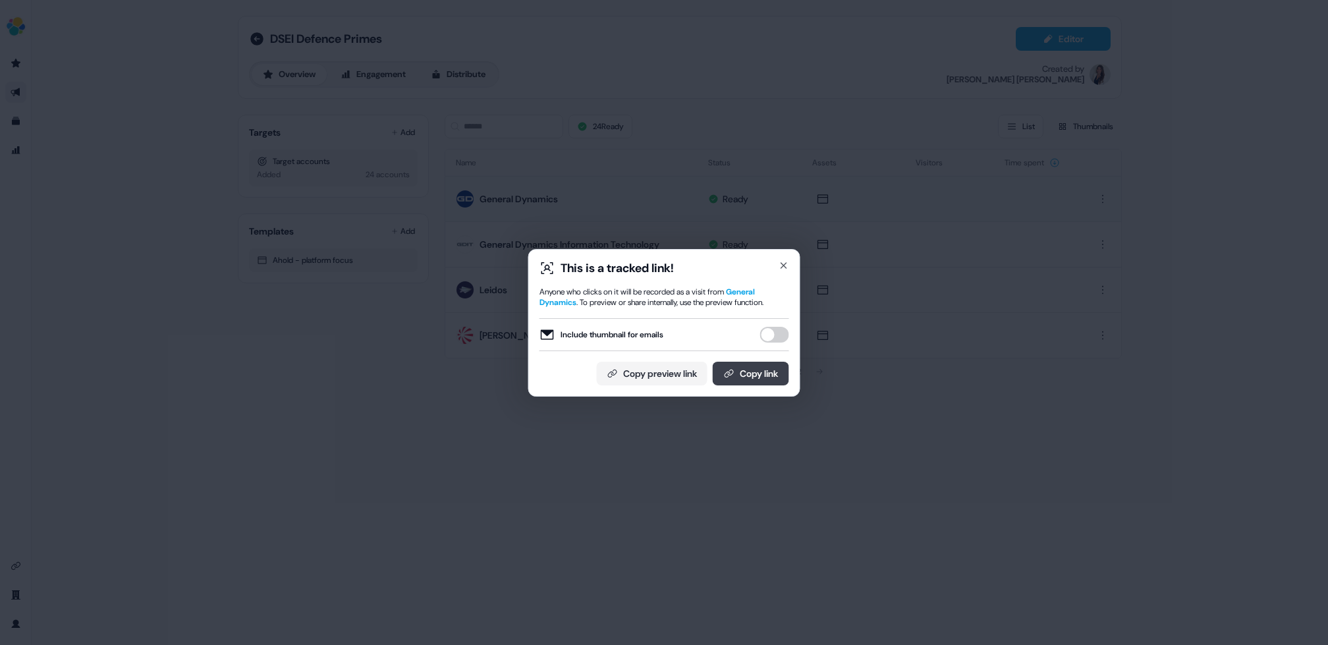
click at [745, 371] on button "Copy link" at bounding box center [751, 374] width 76 height 24
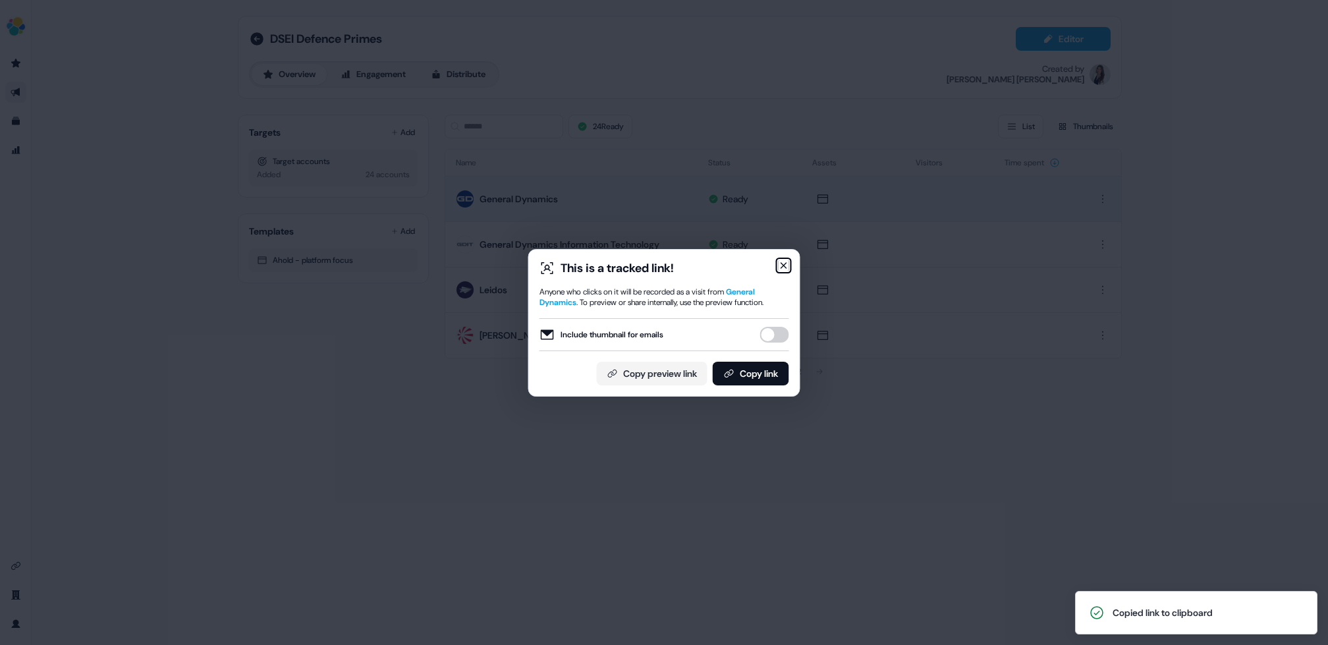
click at [781, 267] on icon "button" at bounding box center [783, 265] width 5 height 5
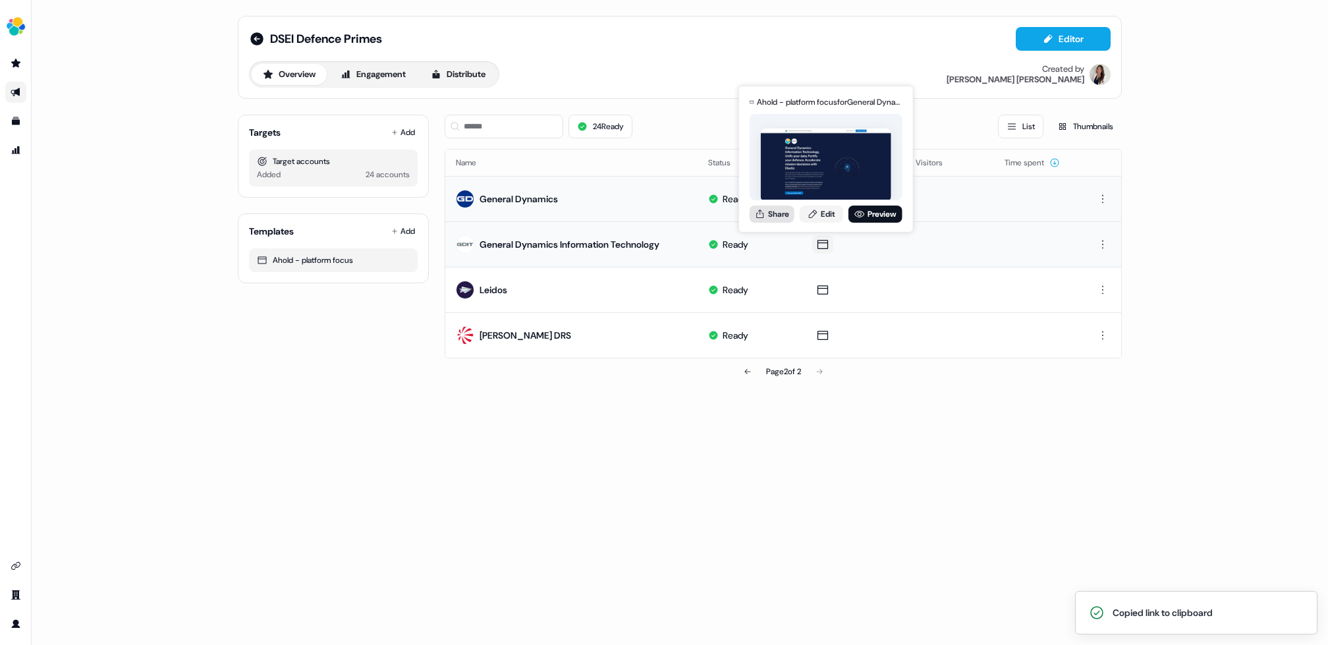
click at [781, 210] on button "Share" at bounding box center [772, 214] width 45 height 17
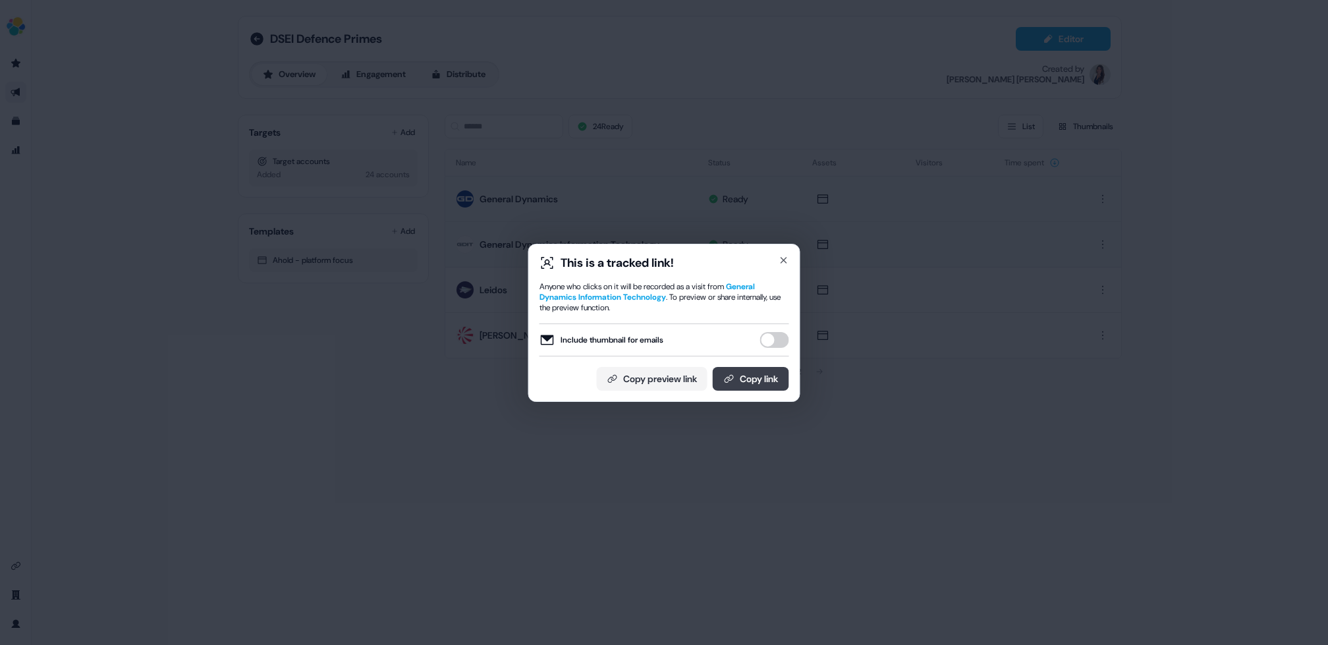
click at [737, 379] on button "Copy link" at bounding box center [751, 379] width 76 height 24
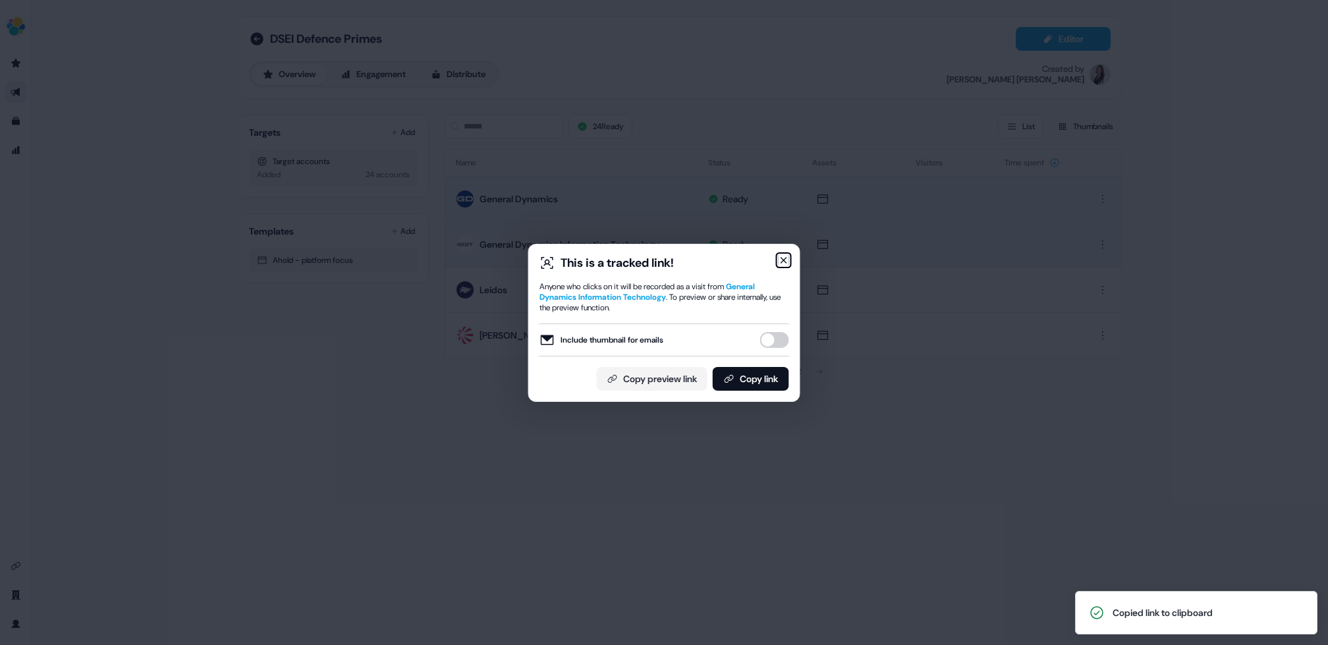
click at [785, 261] on icon "button" at bounding box center [783, 260] width 5 height 5
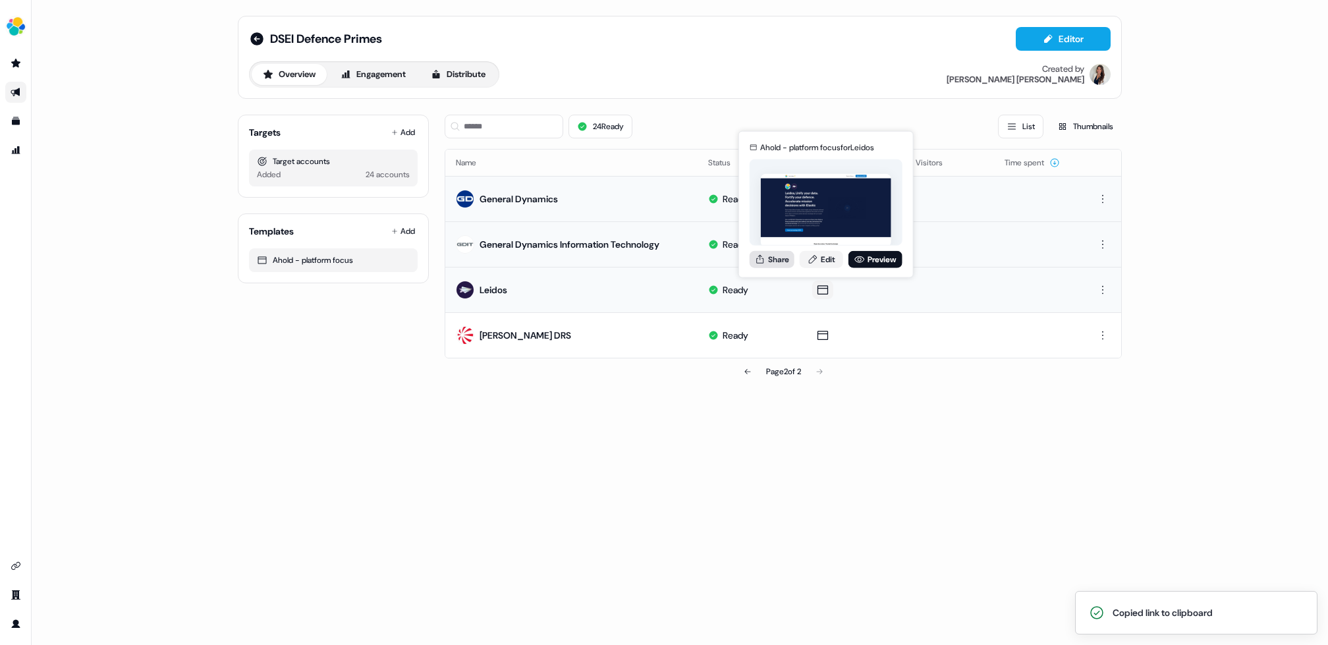
click at [779, 254] on button "Share" at bounding box center [772, 258] width 45 height 17
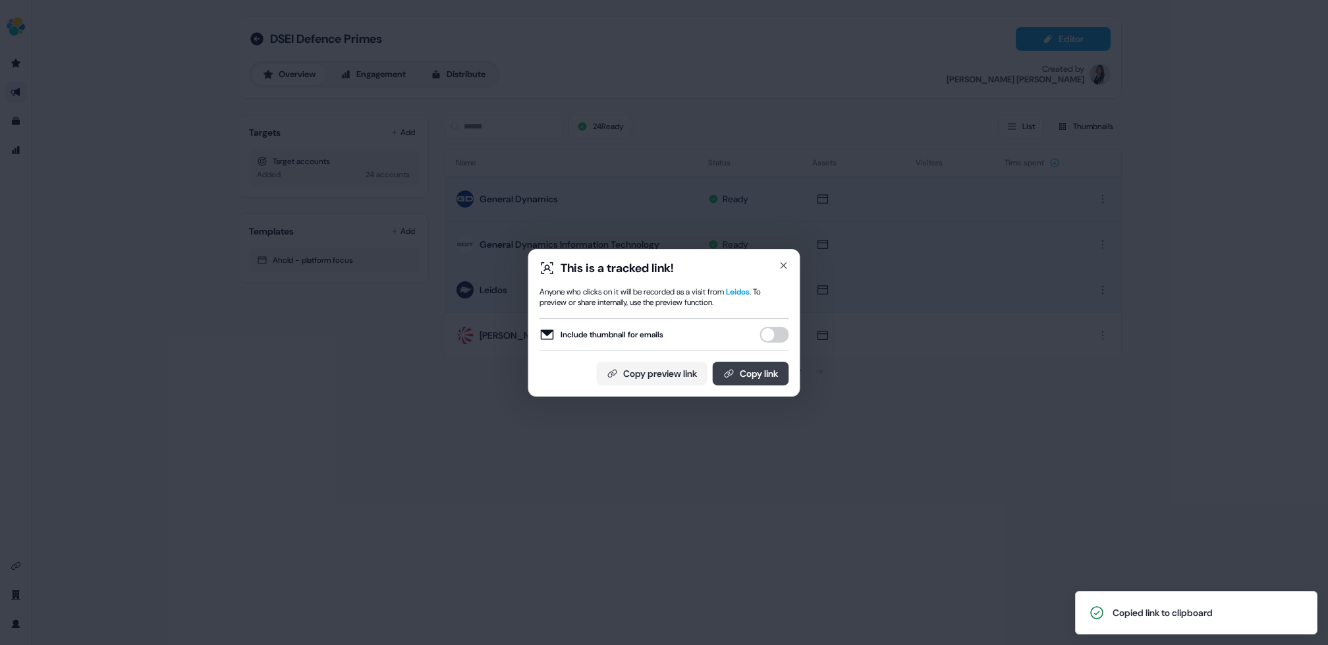
click at [747, 372] on button "Copy link" at bounding box center [751, 374] width 76 height 24
click at [783, 265] on icon "button" at bounding box center [783, 265] width 5 height 5
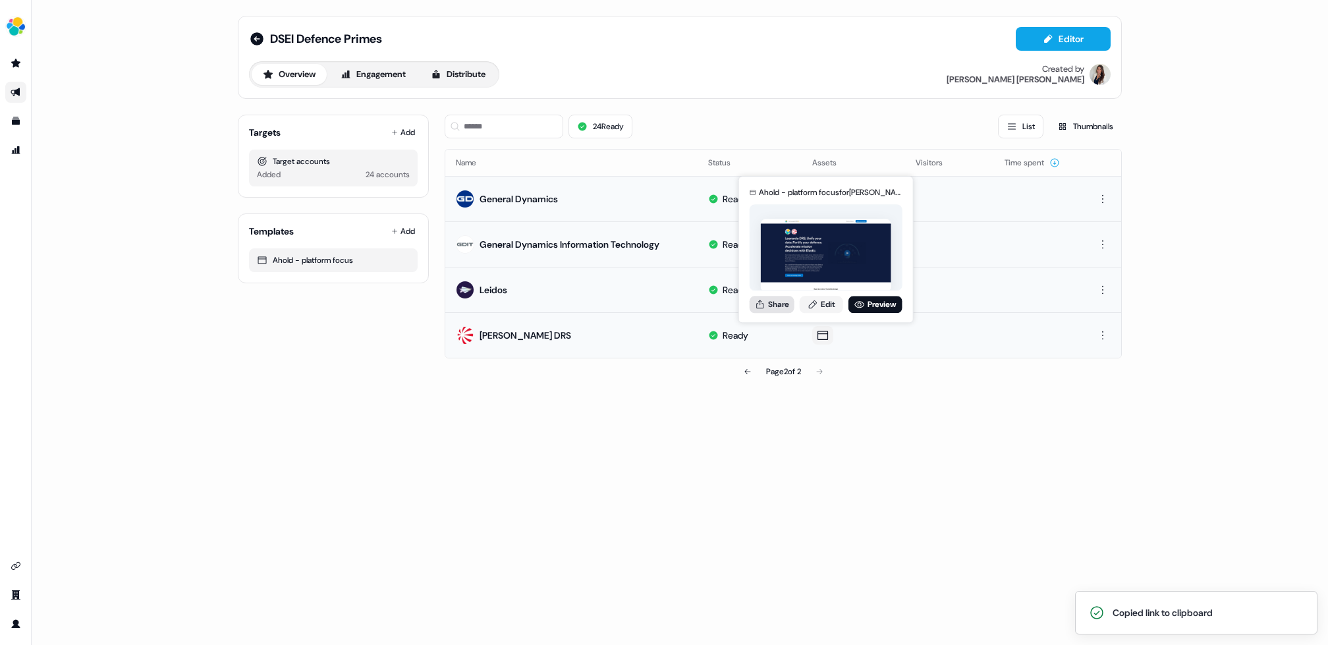
click at [774, 302] on button "Share" at bounding box center [772, 304] width 45 height 17
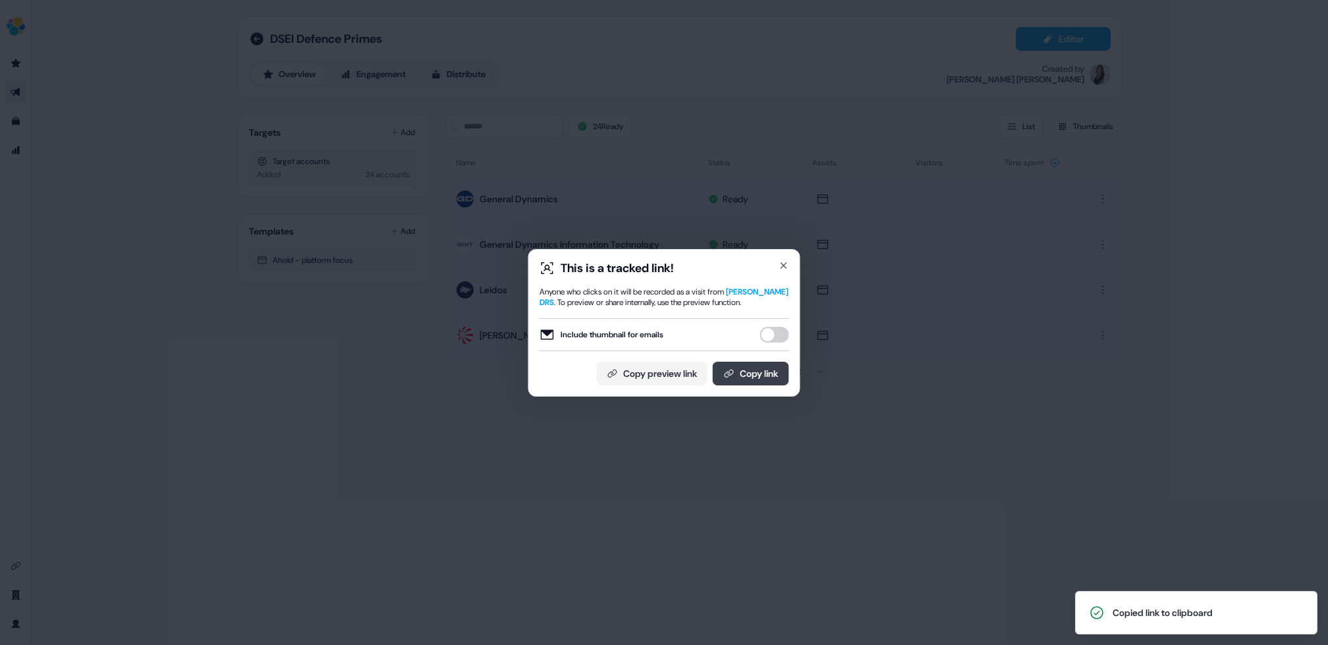
click at [742, 370] on button "Copy link" at bounding box center [751, 374] width 76 height 24
click at [785, 262] on icon "button" at bounding box center [784, 265] width 11 height 11
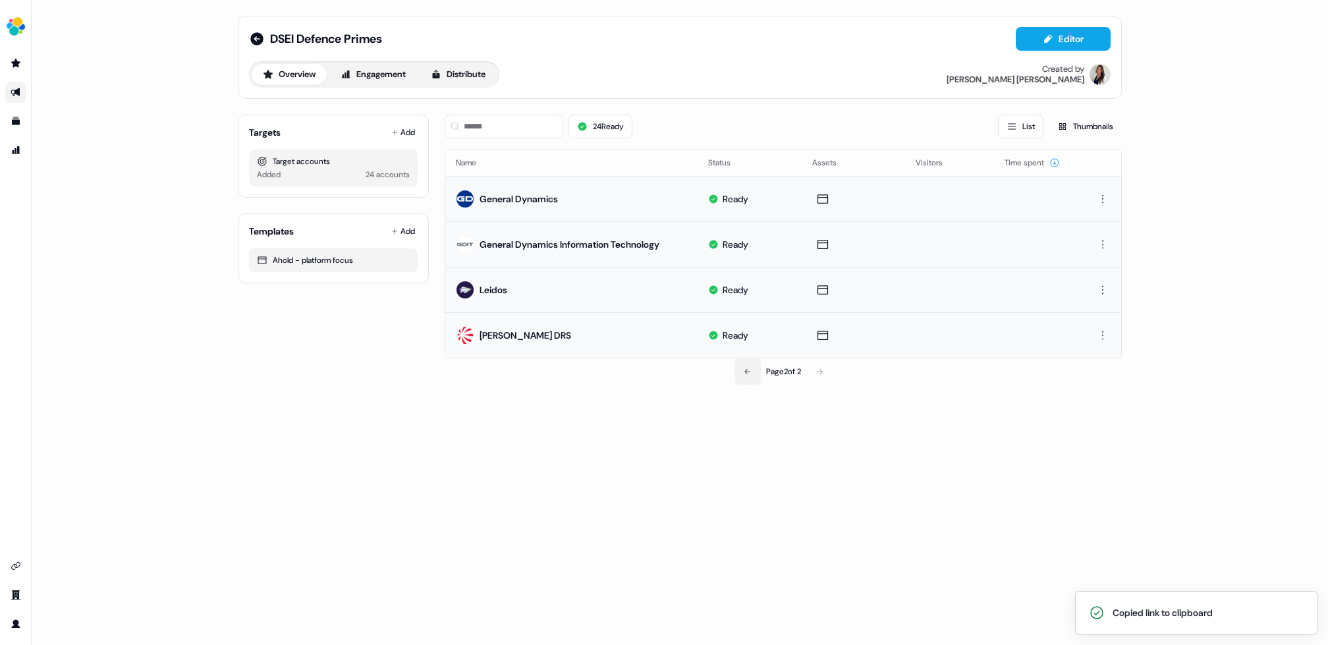
click at [745, 372] on icon at bounding box center [748, 372] width 8 height 8
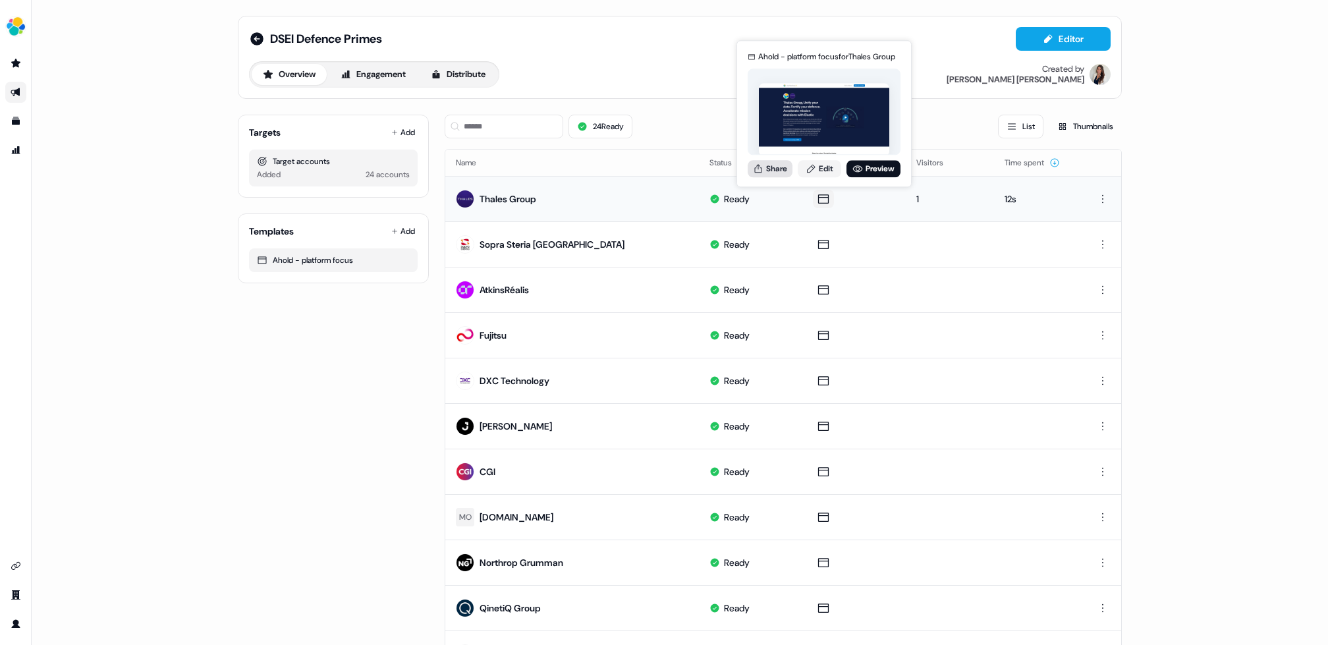
click at [774, 173] on button "Share" at bounding box center [770, 168] width 45 height 17
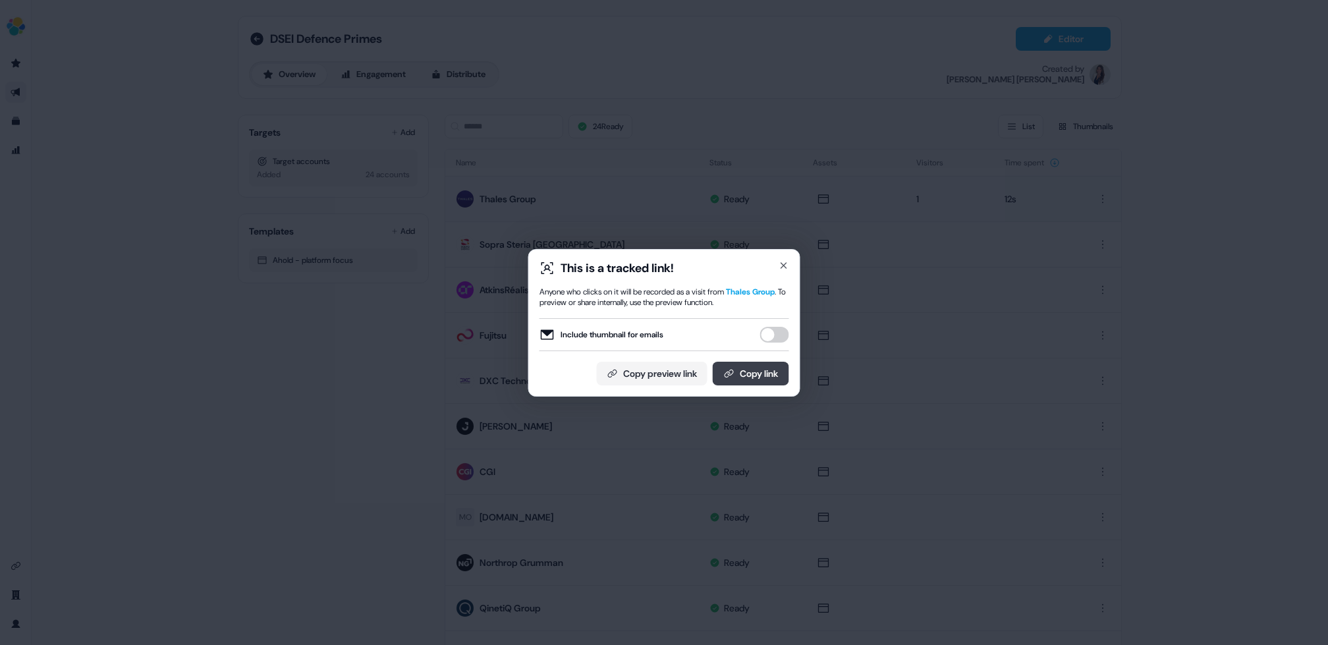
click at [739, 370] on button "Copy link" at bounding box center [751, 374] width 76 height 24
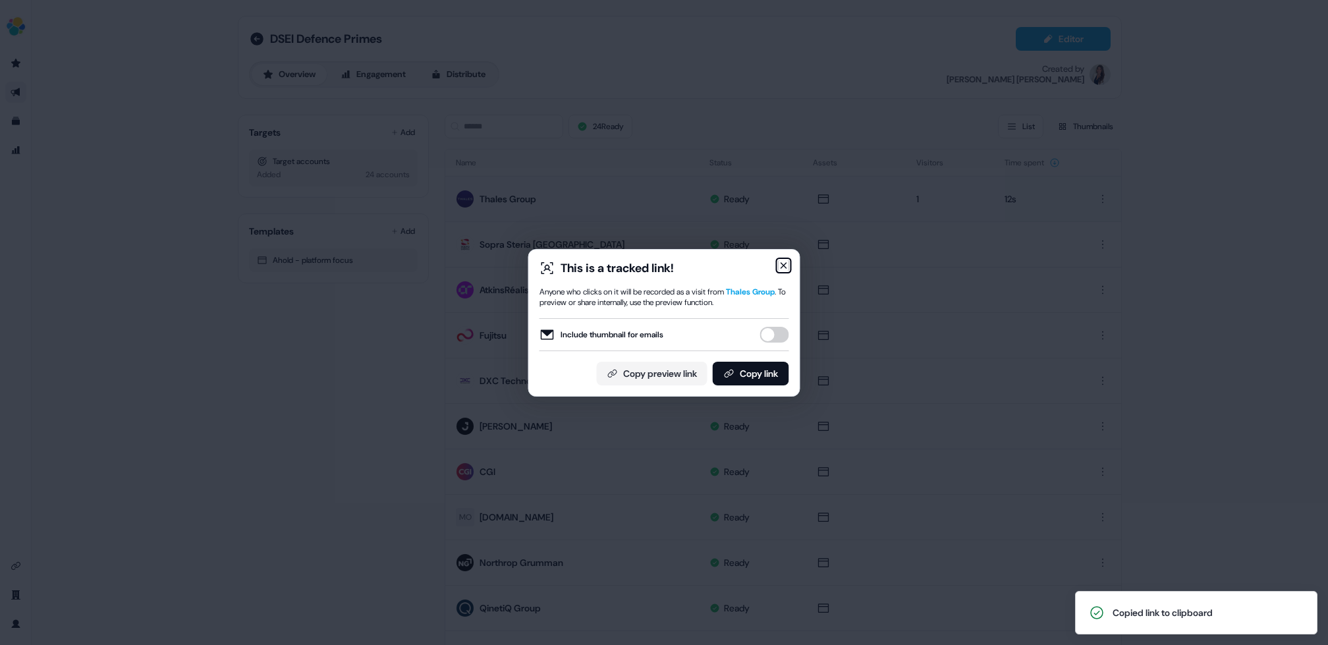
click at [786, 266] on icon "button" at bounding box center [784, 265] width 11 height 11
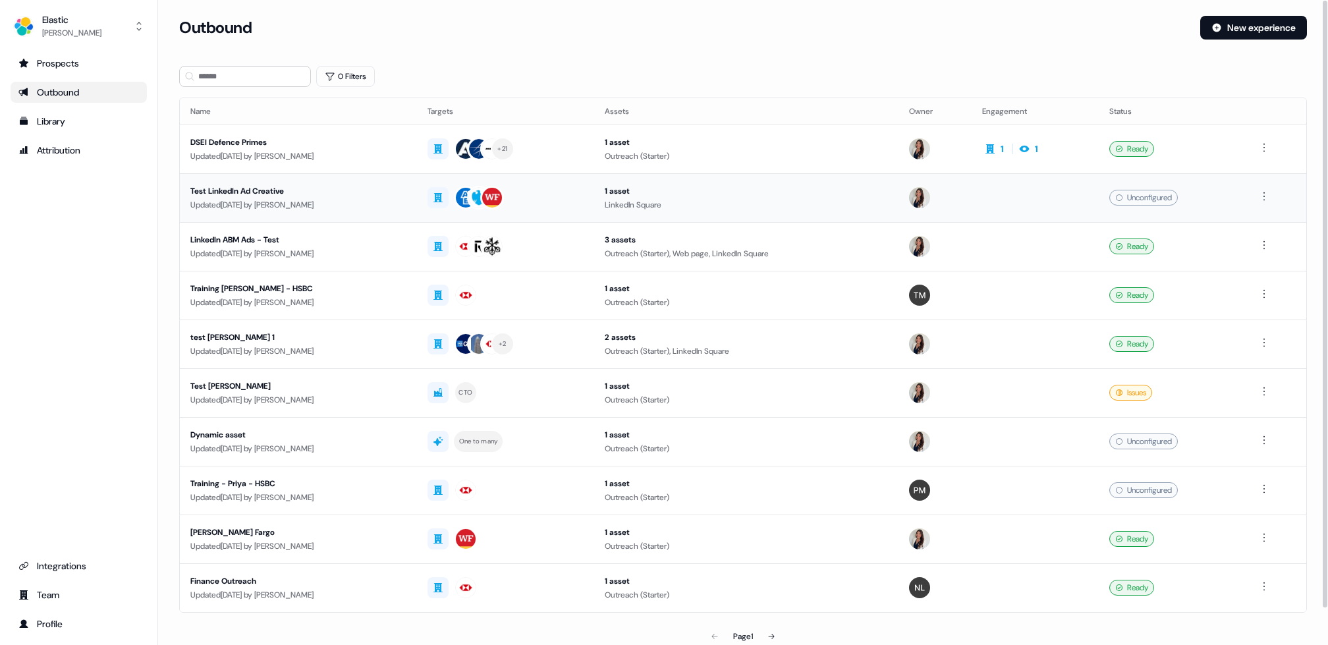
click at [219, 192] on div "Test LinkedIn Ad Creative" at bounding box center [298, 190] width 216 height 13
